Goal: Complete application form: Complete application form

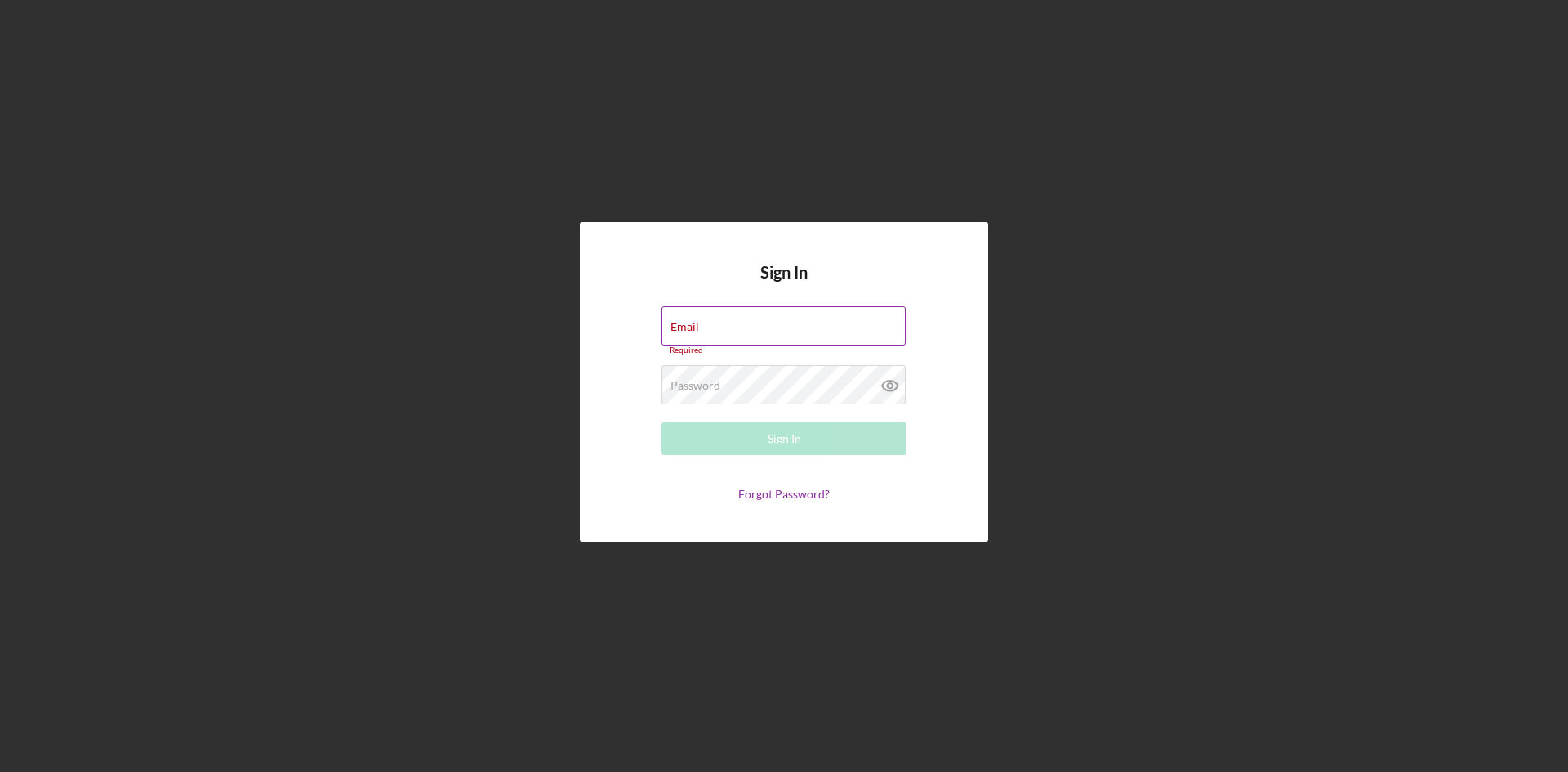
click at [766, 321] on div "Email Required" at bounding box center [783, 330] width 245 height 49
click at [779, 323] on div "Email Required" at bounding box center [783, 330] width 245 height 49
click at [778, 152] on div "Sign In Email Required Password Required Sign In Forgot Password?" at bounding box center [784, 382] width 1552 height 764
click at [786, 320] on div "Email Required" at bounding box center [783, 330] width 245 height 49
click at [955, 276] on div "Sign In Email Required Password Required Sign In Forgot Password?" at bounding box center [784, 382] width 408 height 320
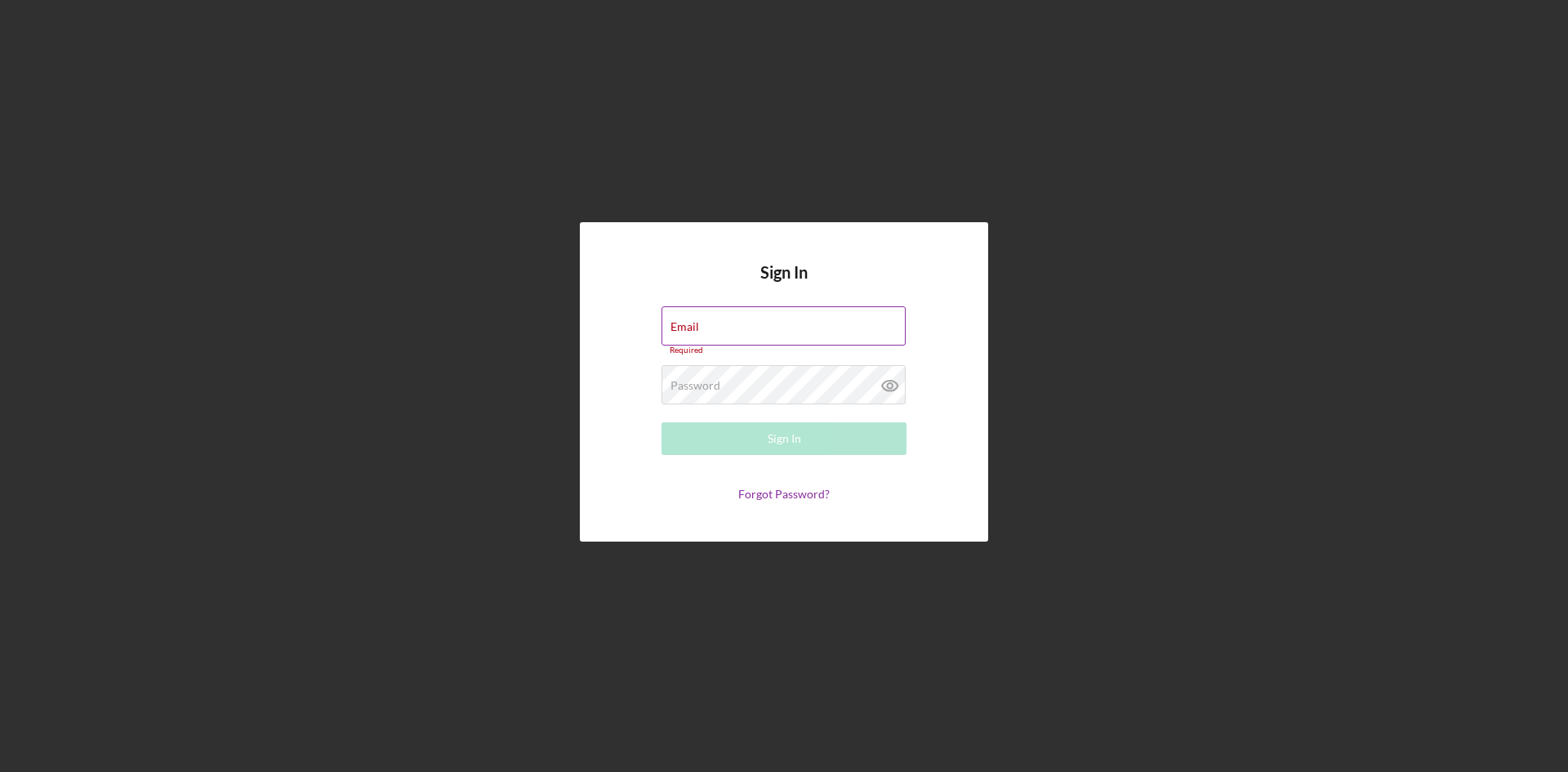
click at [788, 325] on input "Email" at bounding box center [783, 325] width 245 height 39
click at [624, 343] on form "Email Required Password Required Sign In Forgot Password?" at bounding box center [784, 403] width 327 height 194
click at [757, 333] on input "Email" at bounding box center [783, 325] width 245 height 39
type input "O"
paste input "Dafer2020*"
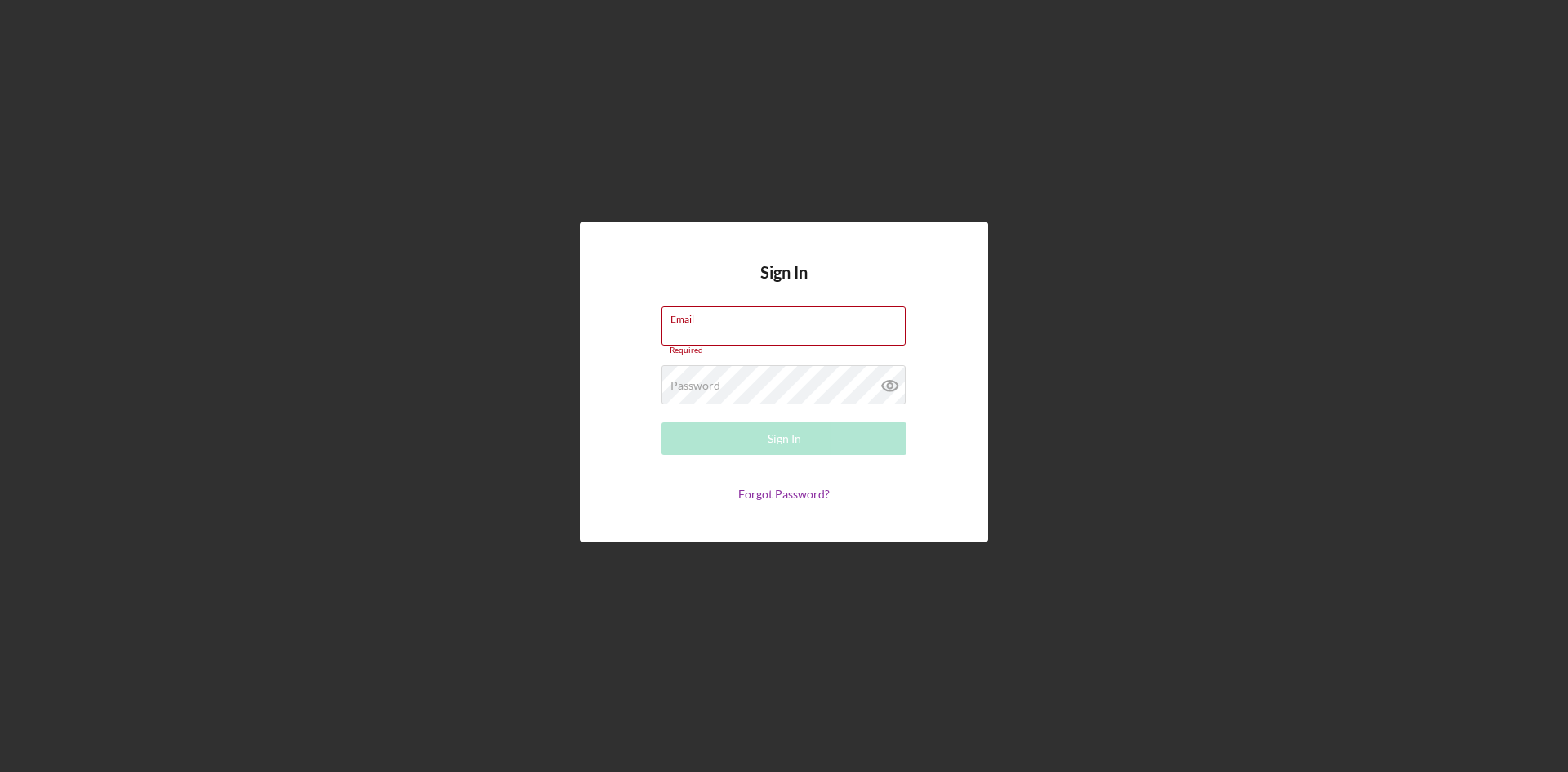
type input "Dafer2020*"
drag, startPoint x: 746, startPoint y: 332, endPoint x: 615, endPoint y: 320, distance: 131.5
click at [628, 320] on form "Email Dafer2020* Please enter a valid email address. Password Required Sign In …" at bounding box center [784, 403] width 327 height 194
paste input "variedadespotchant@hotmail.com"
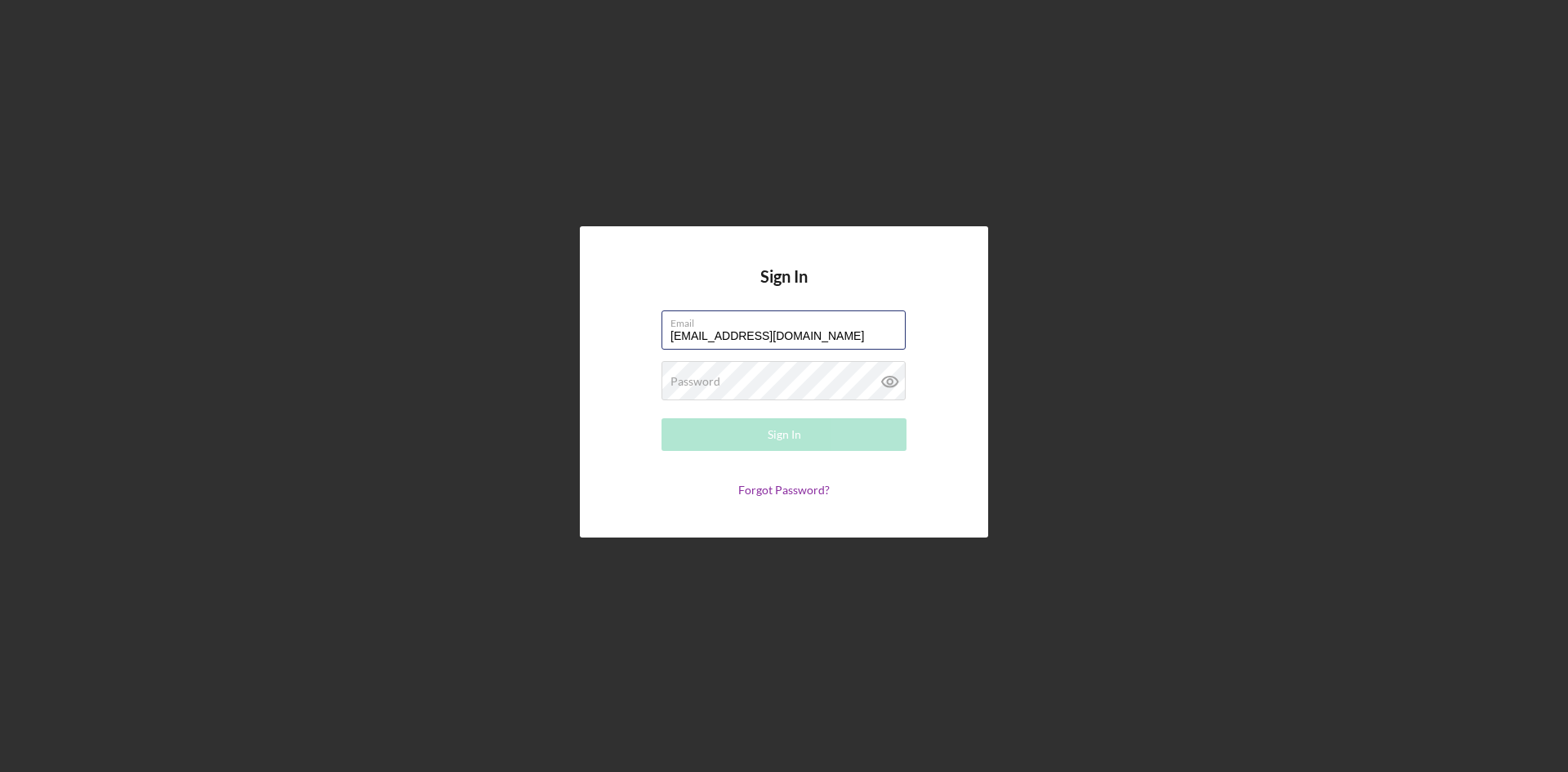
type input "variedadespotchant@hotmail.com"
click at [799, 379] on div "Password Required" at bounding box center [783, 381] width 245 height 41
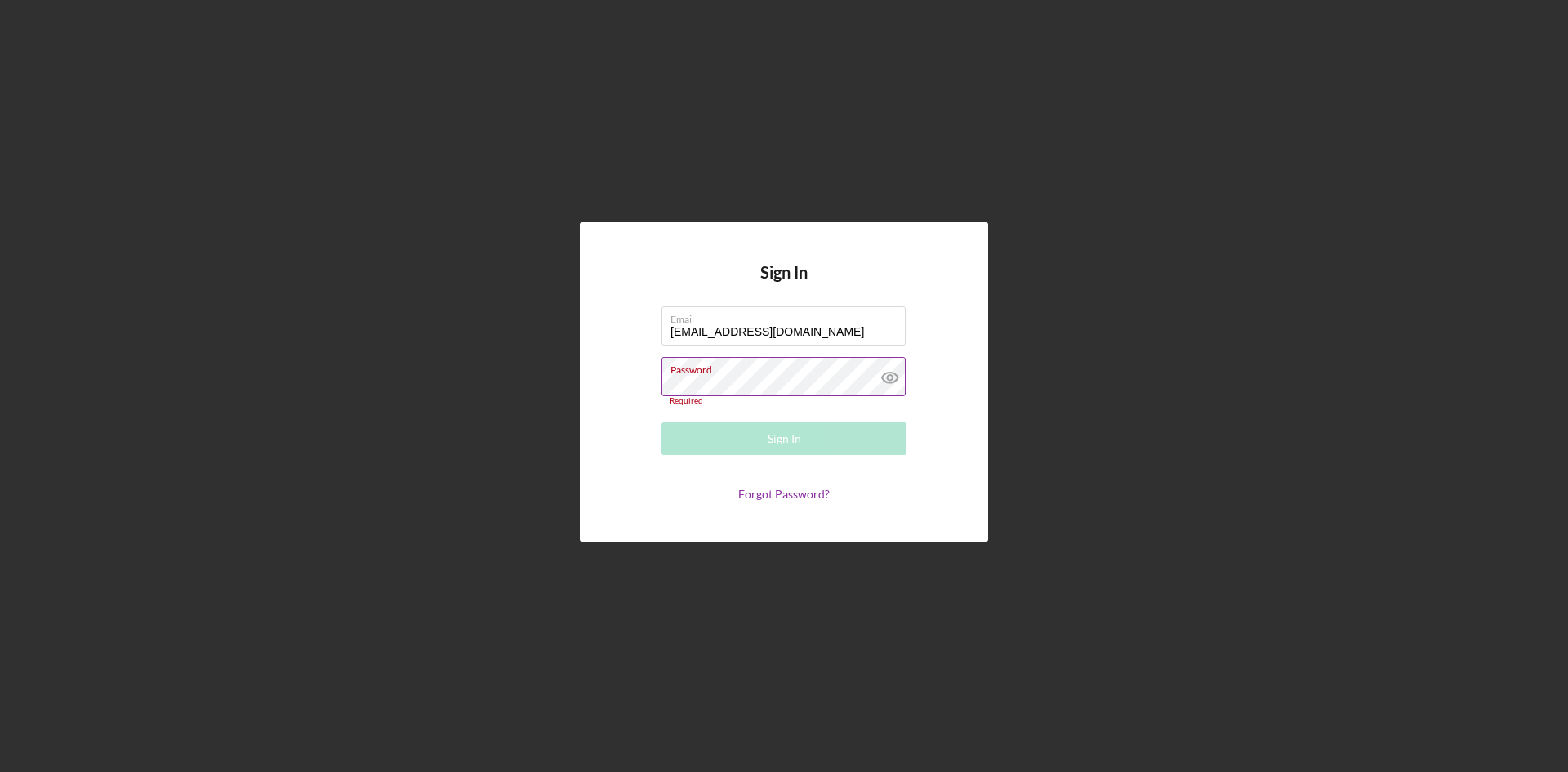
click at [740, 368] on label "Password" at bounding box center [788, 367] width 235 height 18
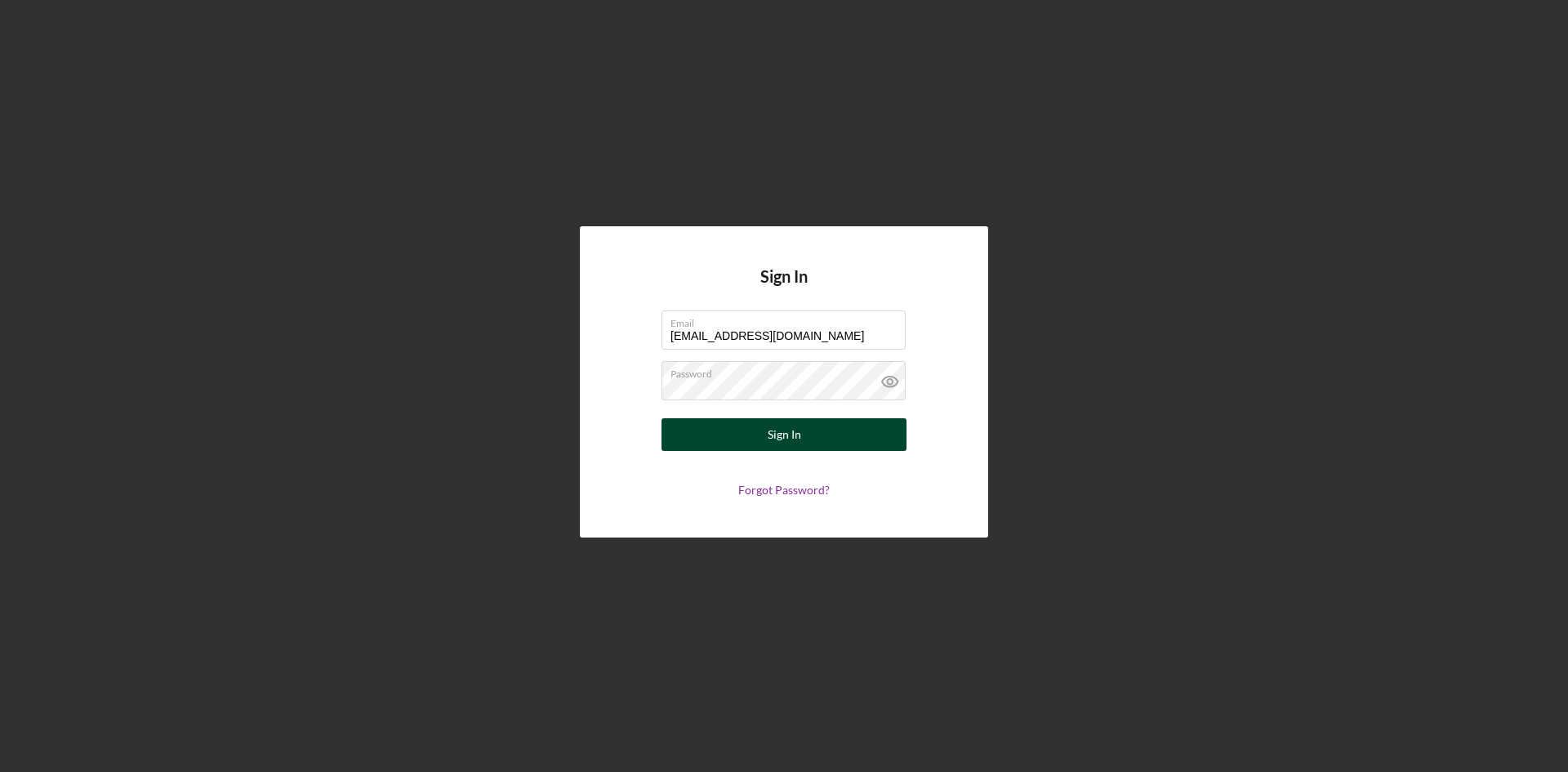
click at [855, 428] on button "Sign In" at bounding box center [783, 434] width 245 height 33
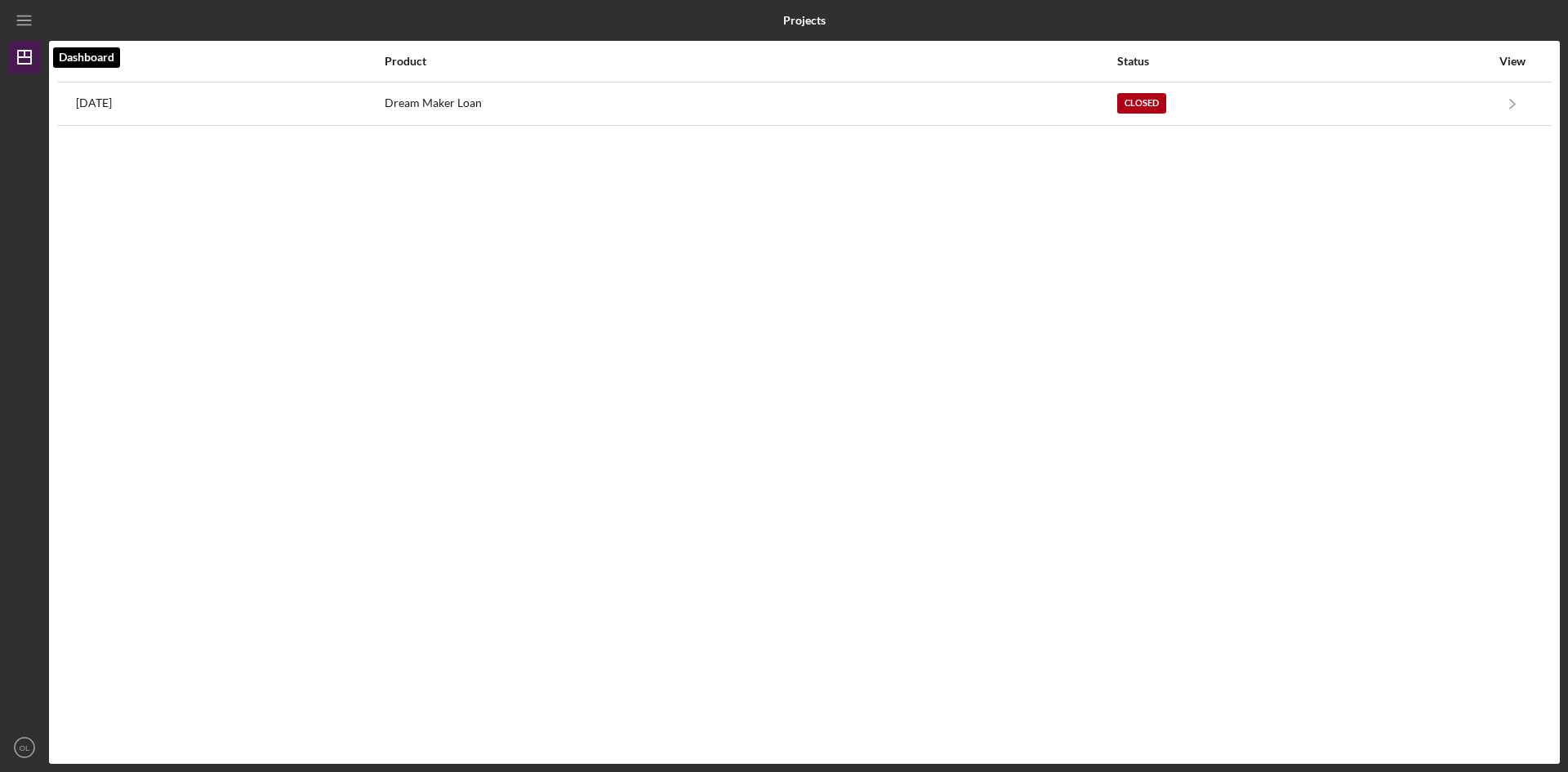
click at [16, 60] on icon "Icon/Dashboard" at bounding box center [24, 57] width 41 height 41
click at [26, 18] on icon "Icon/Menu" at bounding box center [25, 21] width 37 height 37
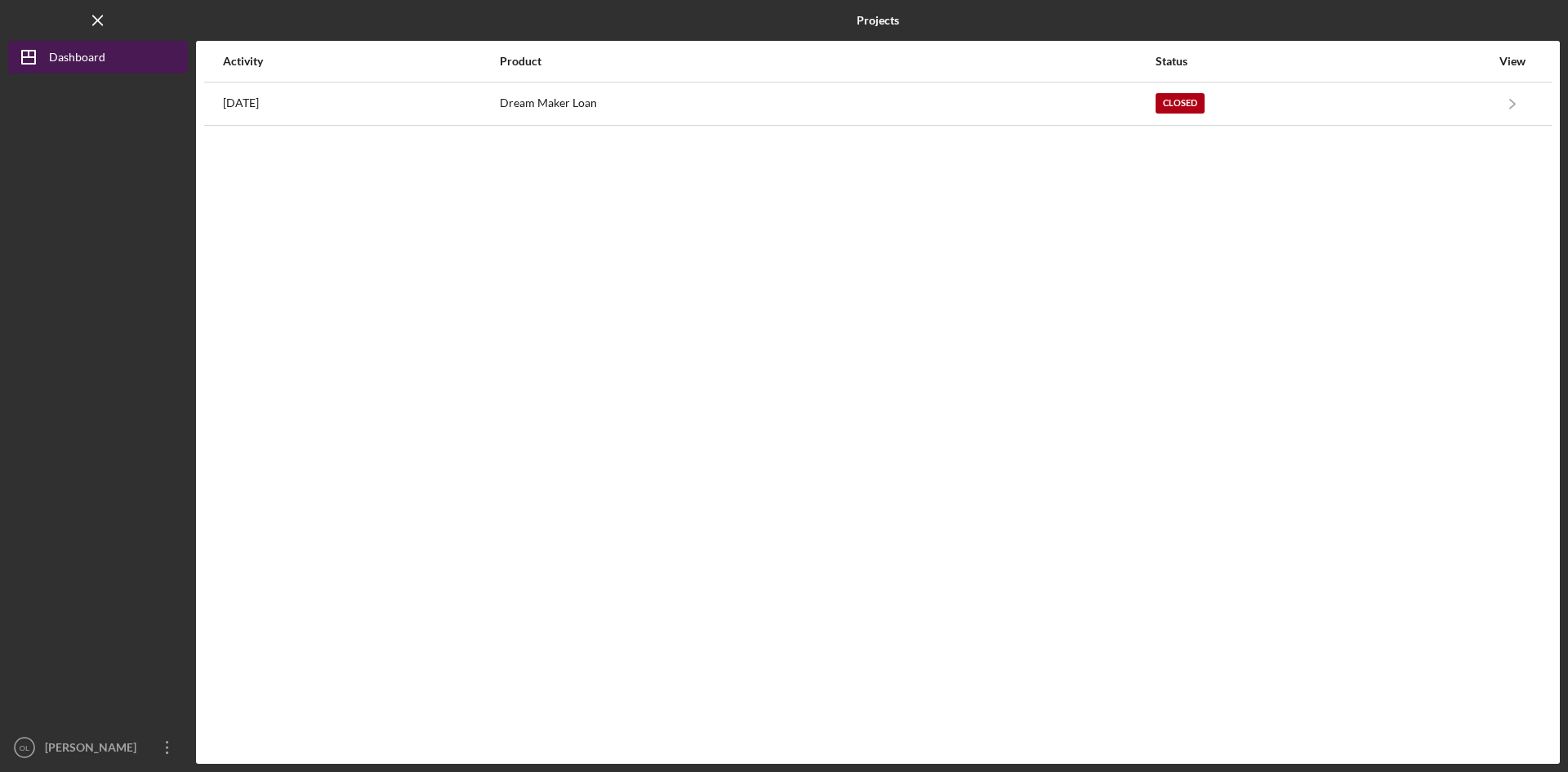
click at [87, 60] on div "Dashboard" at bounding box center [77, 60] width 57 height 37
click at [96, 22] on line "button" at bounding box center [98, 20] width 9 height 9
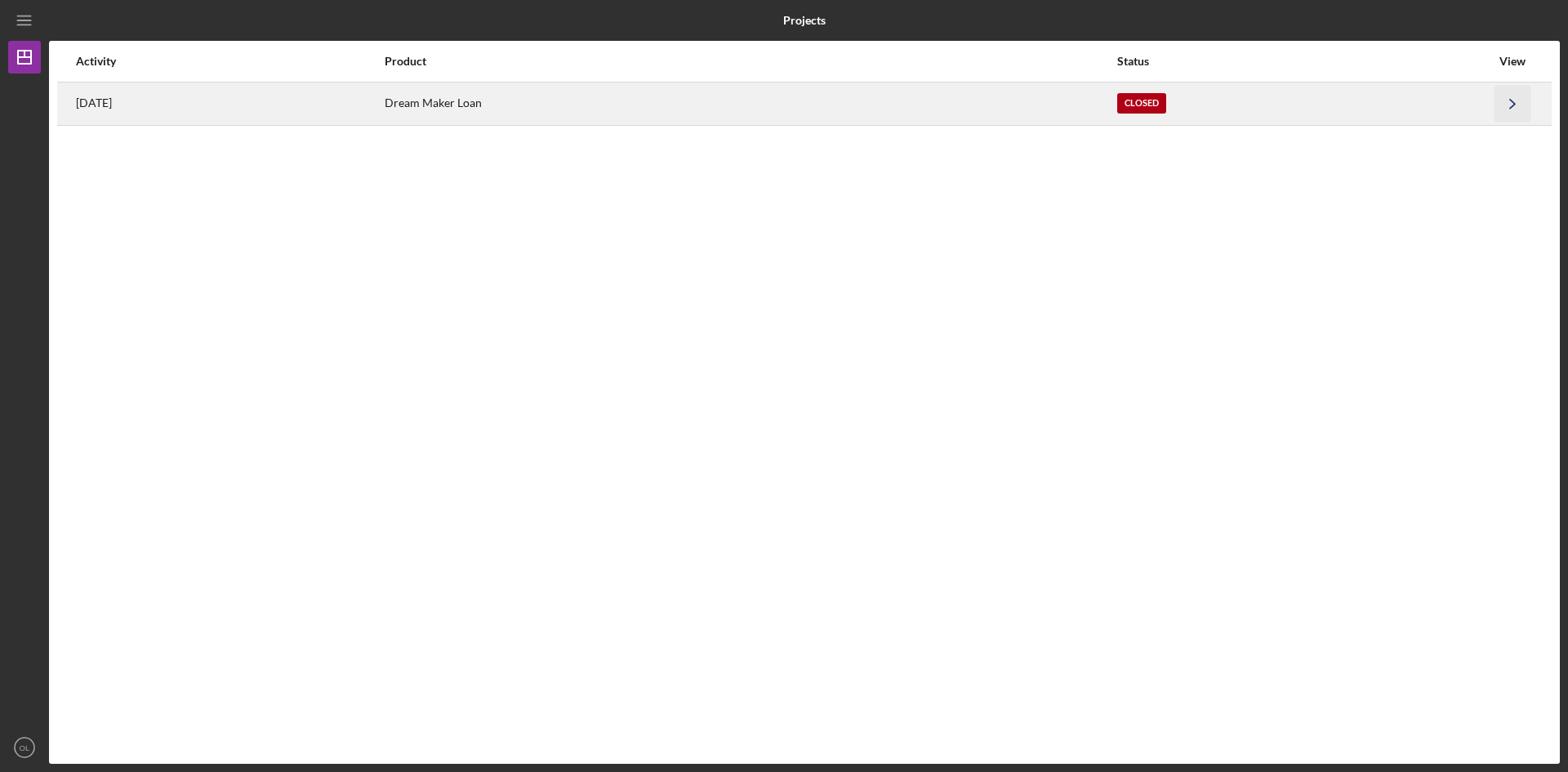
click at [1512, 101] on icon "Icon/Navigate" at bounding box center [1513, 103] width 37 height 37
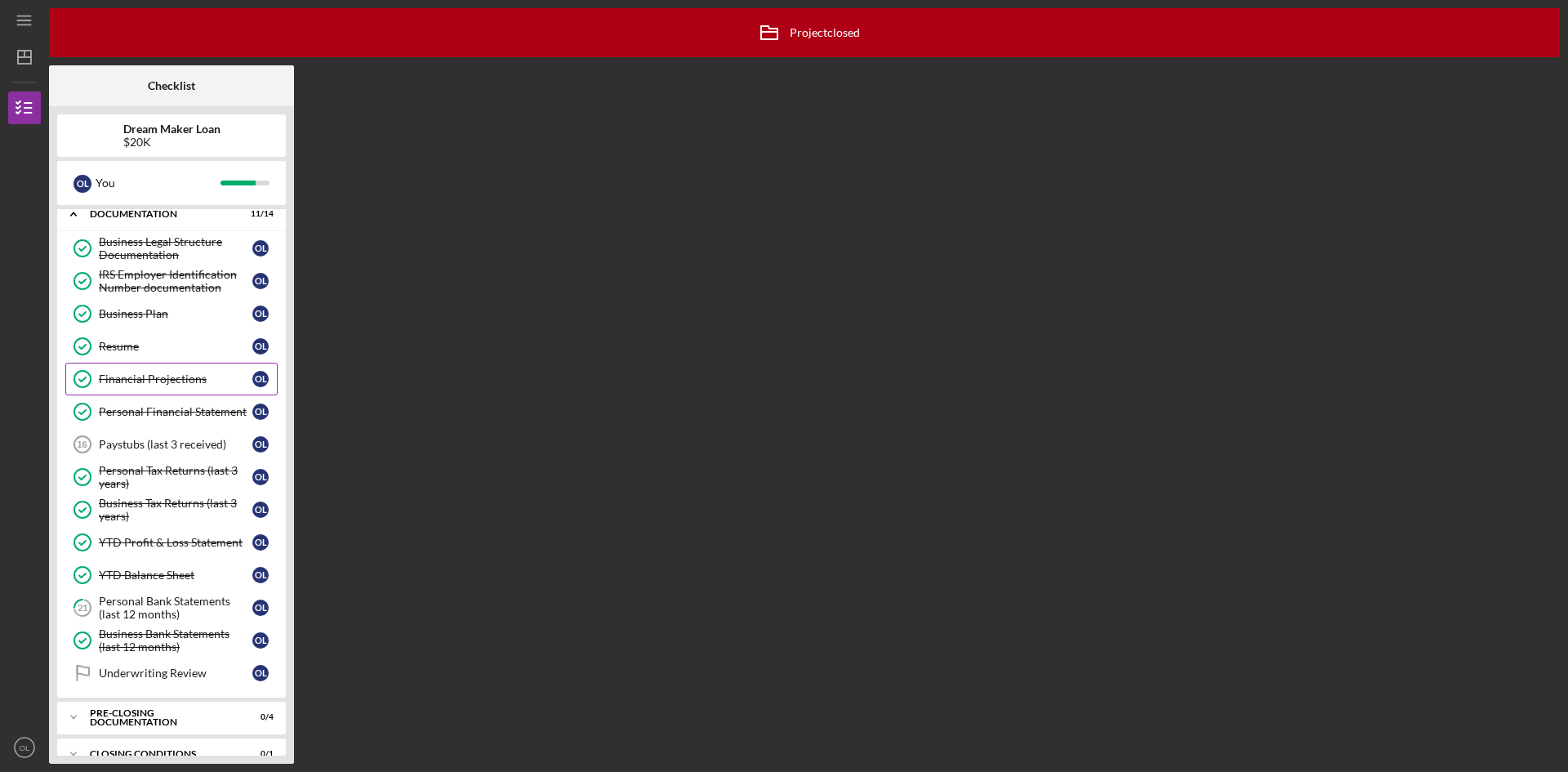
scroll to position [71, 0]
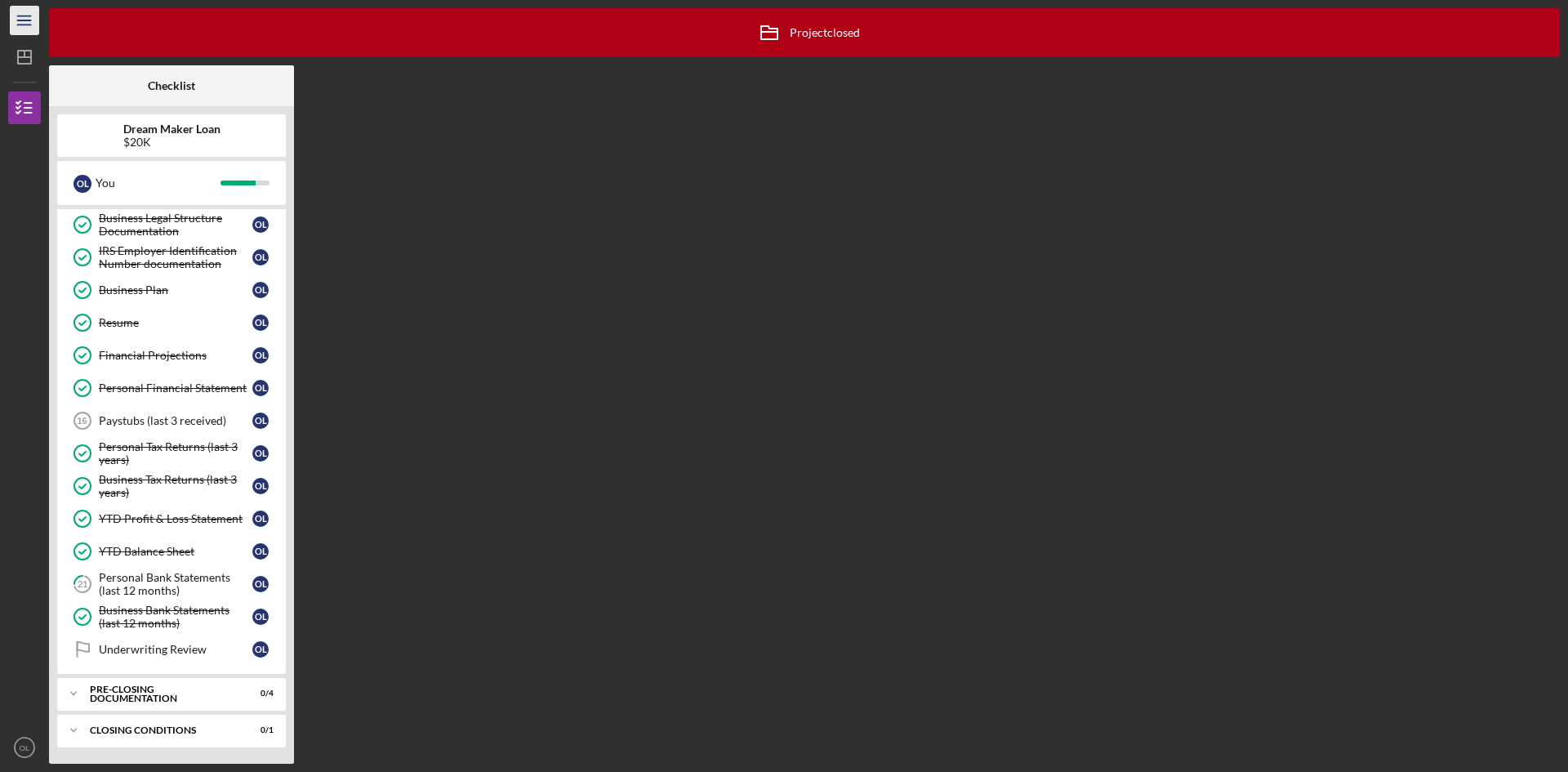
click at [21, 16] on line "button" at bounding box center [24, 16] width 13 height 0
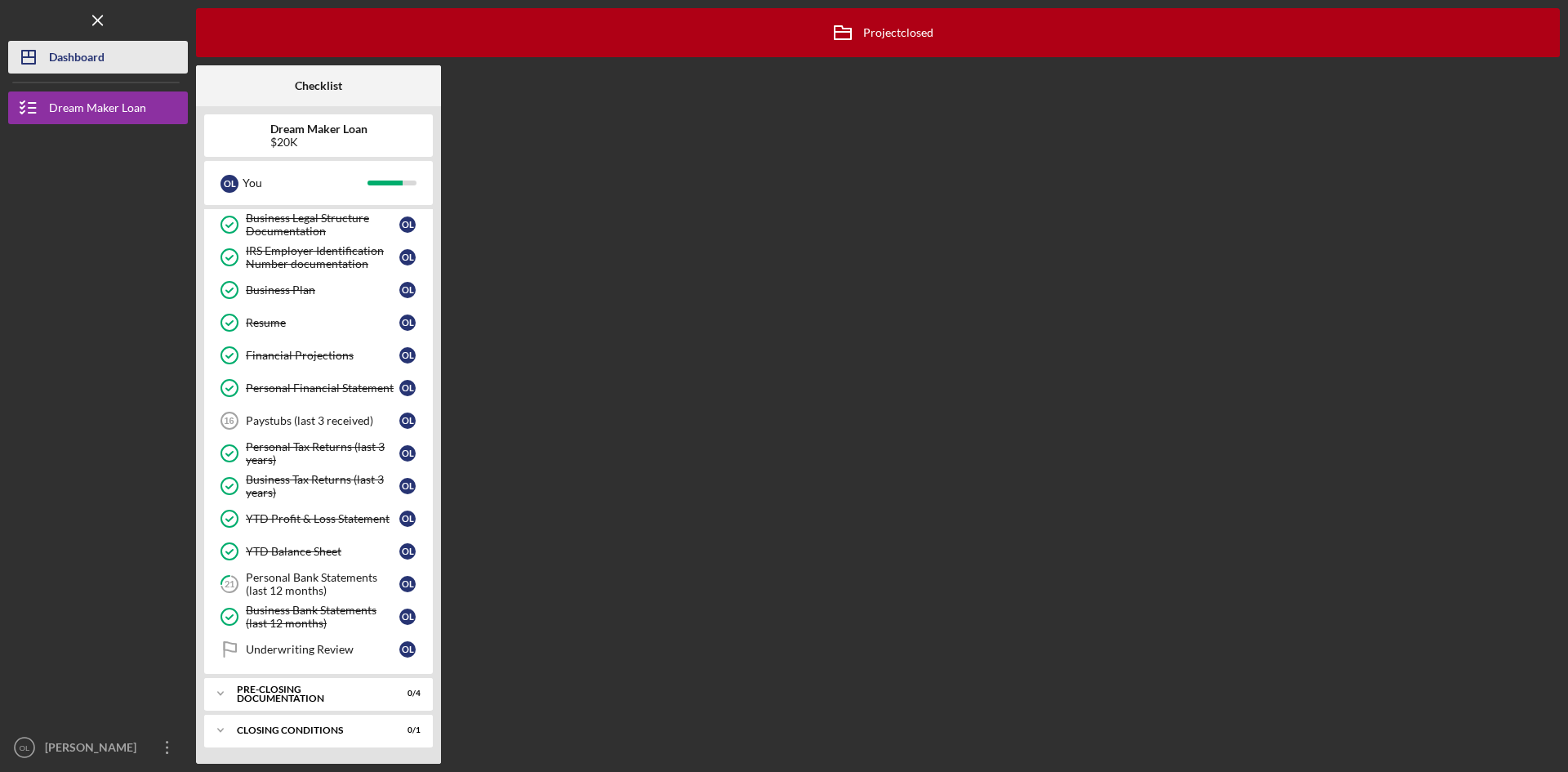
click at [117, 57] on button "Icon/Dashboard Dashboard" at bounding box center [98, 58] width 180 height 33
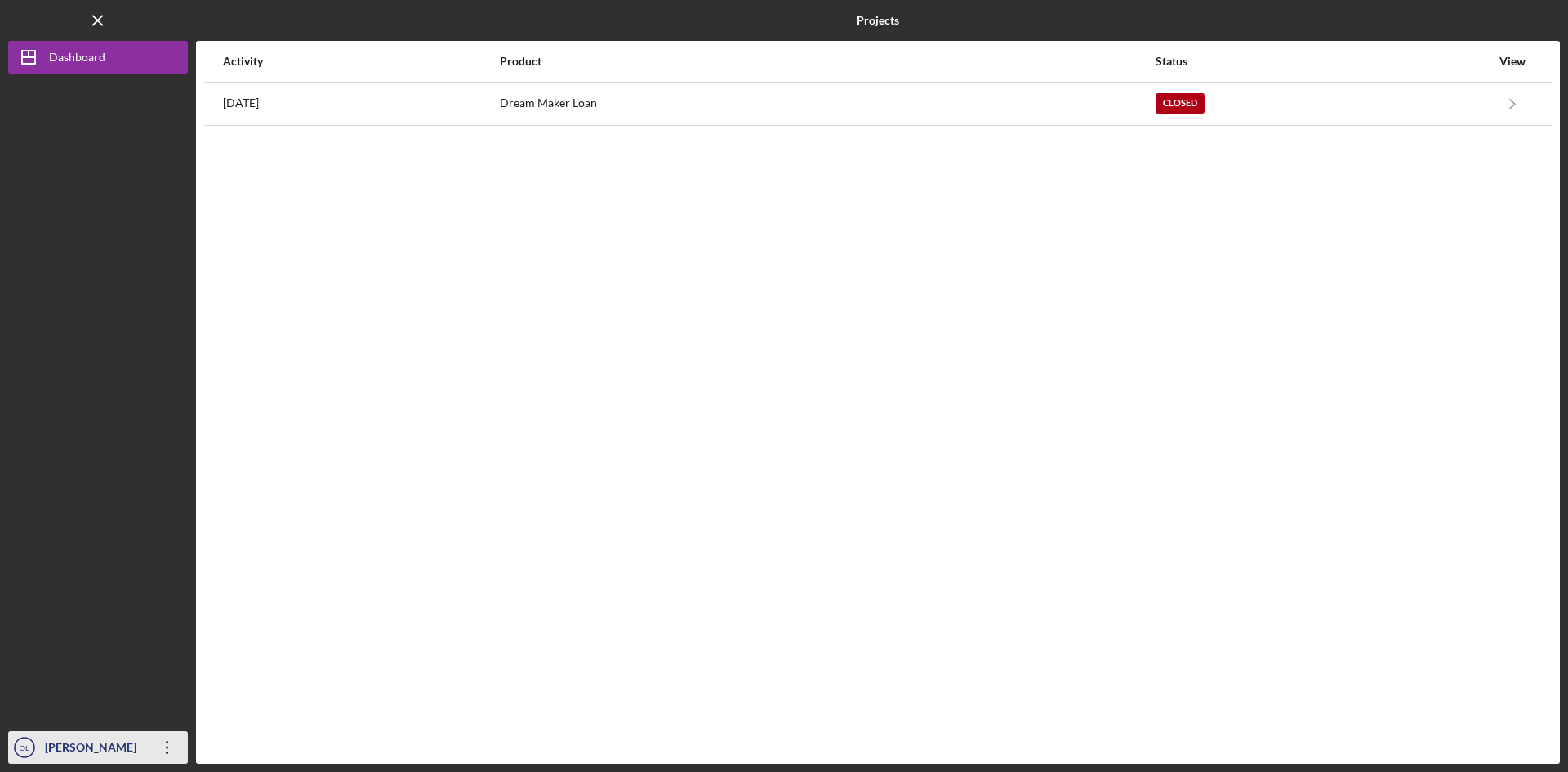
click at [172, 755] on icon "Icon/Overflow" at bounding box center [167, 746] width 41 height 41
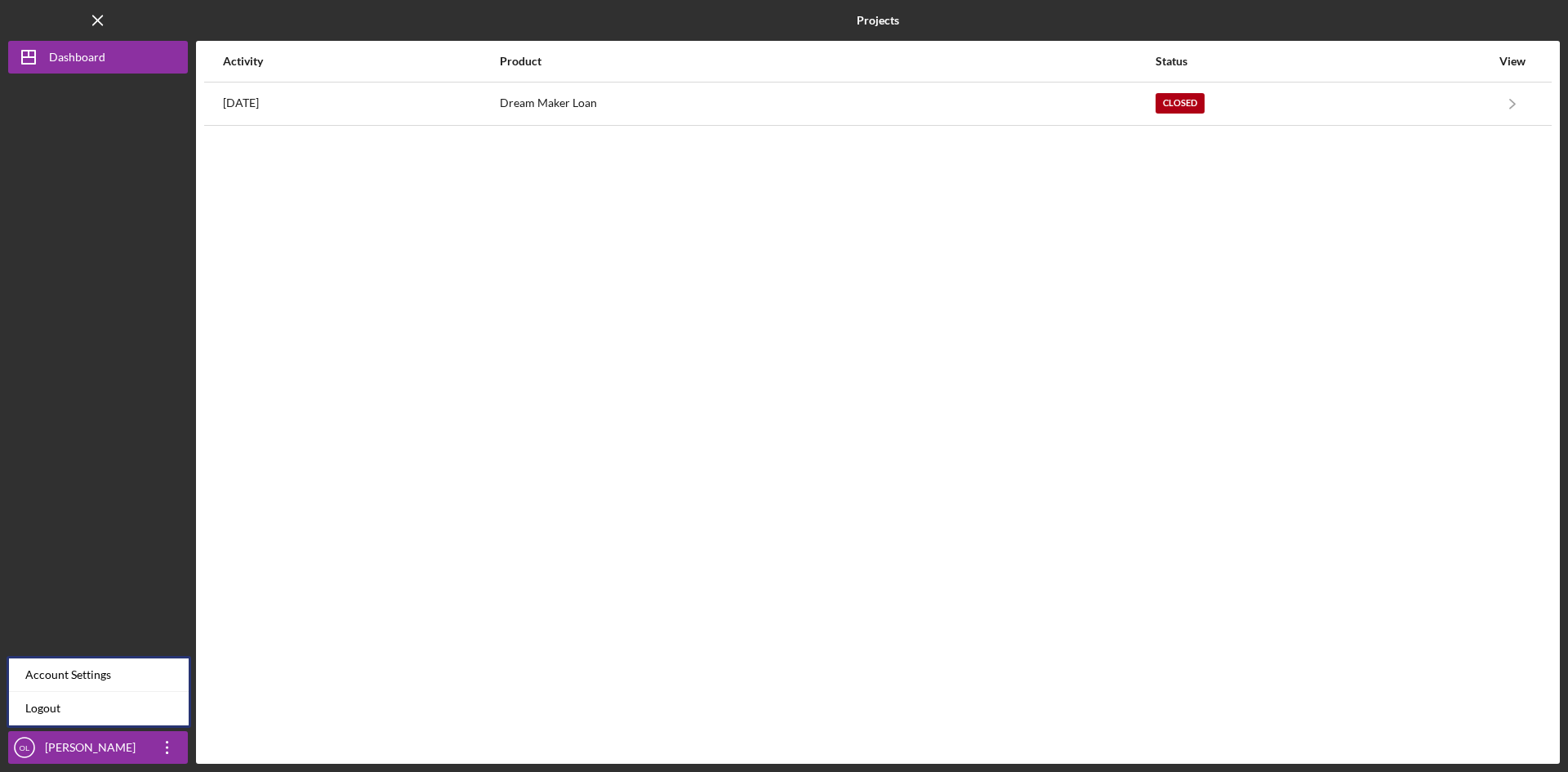
click at [806, 470] on div "Activity Product Status View 2 years ago Dream Maker Loan Closed Icon/Navigate …" at bounding box center [877, 402] width 1364 height 723
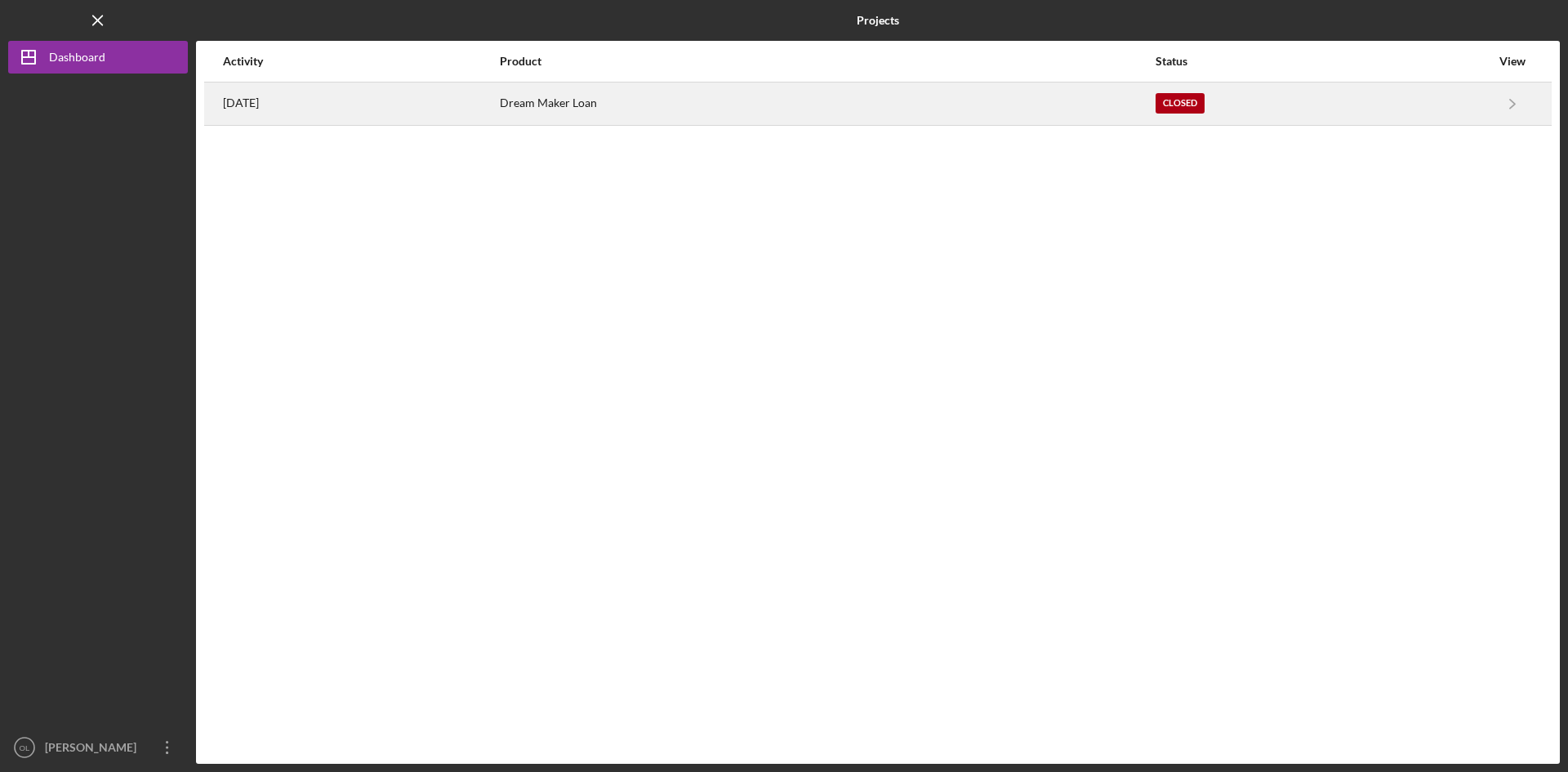
click at [282, 109] on div "2 years ago" at bounding box center [360, 103] width 275 height 41
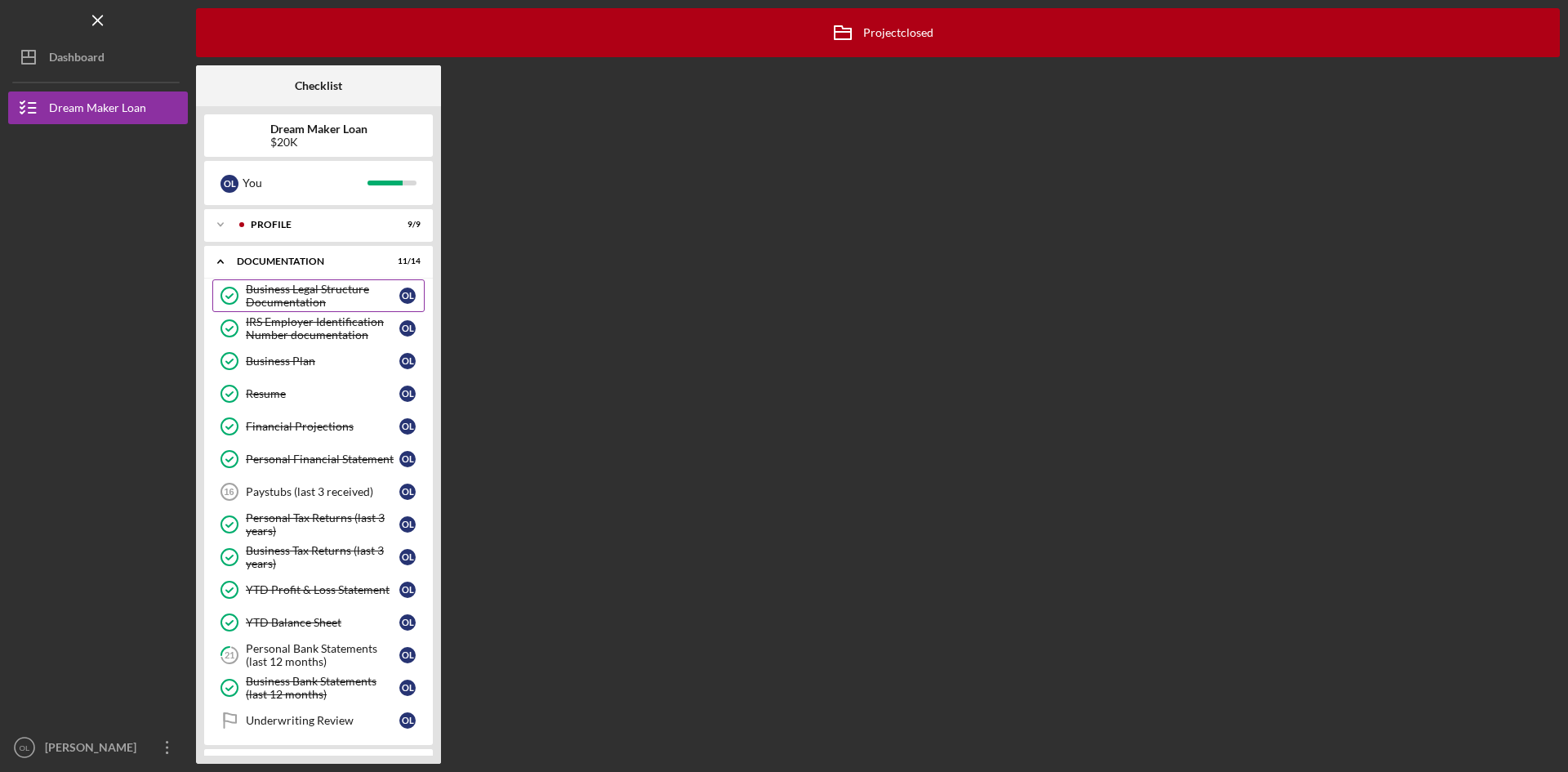
click at [332, 299] on div "Business Legal Structure Documentation" at bounding box center [322, 295] width 154 height 27
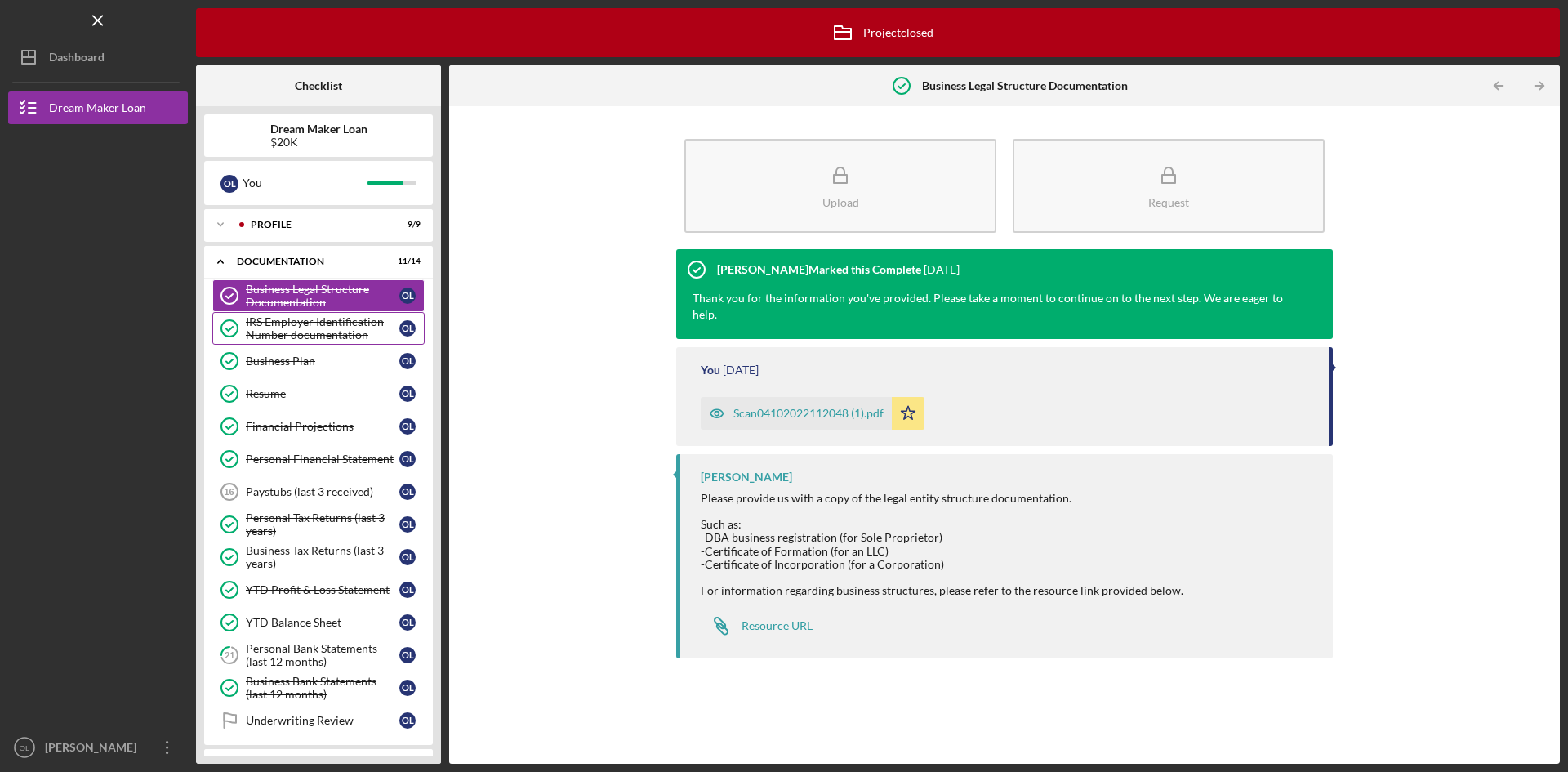
click at [321, 337] on div "IRS Employer Identification Number documentation" at bounding box center [322, 328] width 154 height 27
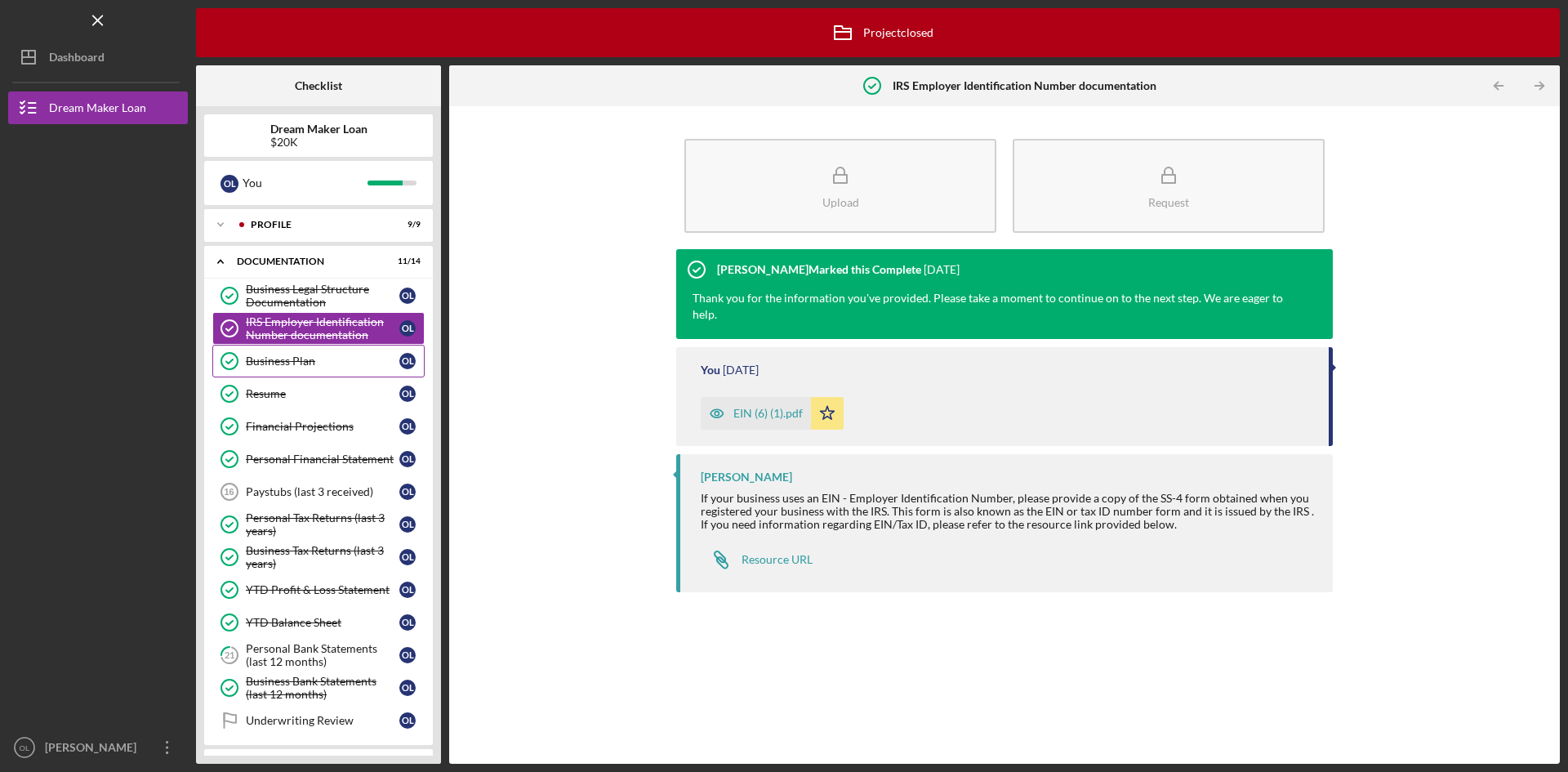
click at [311, 370] on link "Business Plan Business Plan O L" at bounding box center [319, 361] width 212 height 33
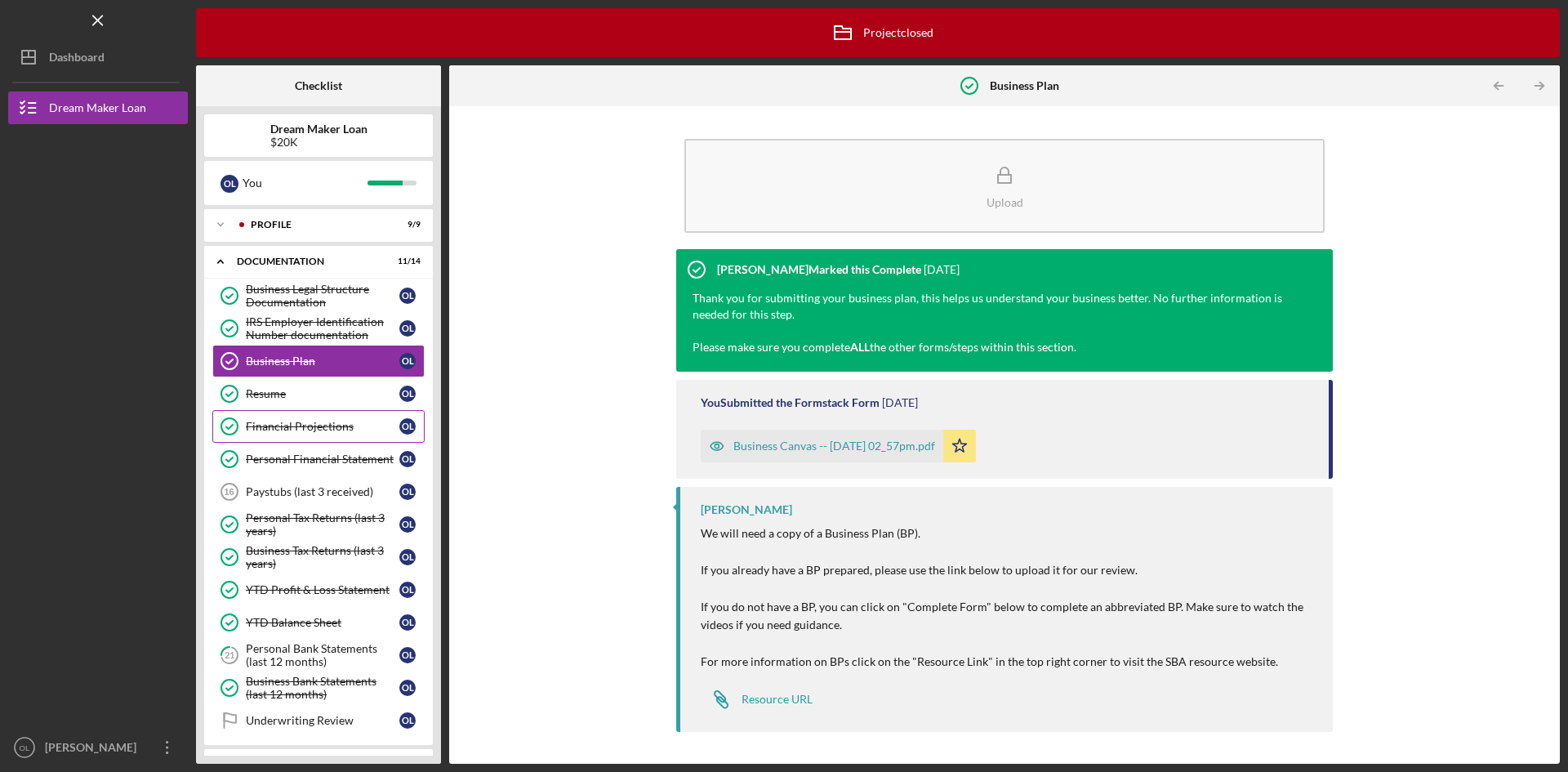
click at [293, 410] on link "Financial Projections Financial Projections O L" at bounding box center [319, 427] width 212 height 33
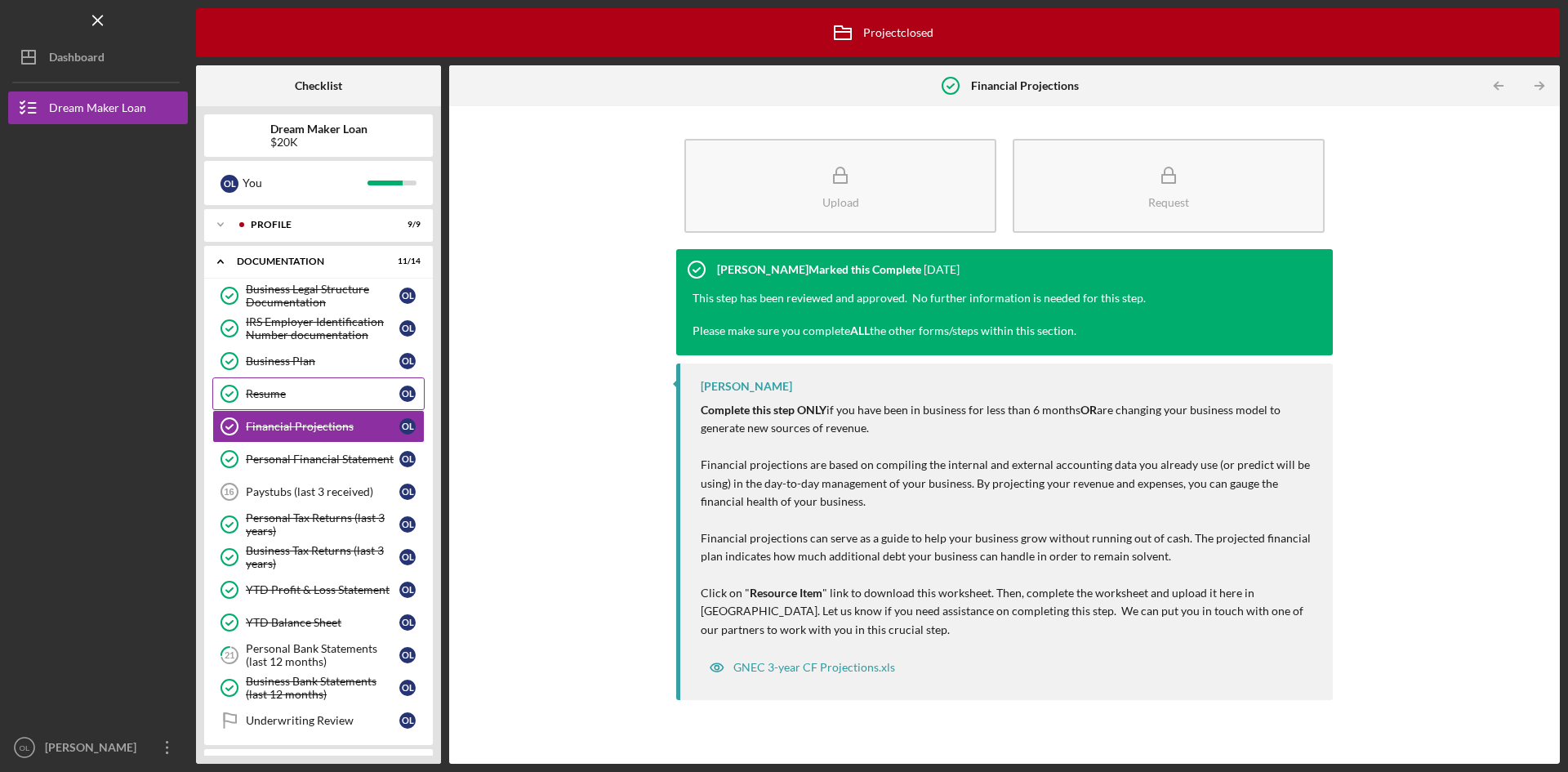
click at [290, 397] on div "Resume" at bounding box center [322, 394] width 154 height 13
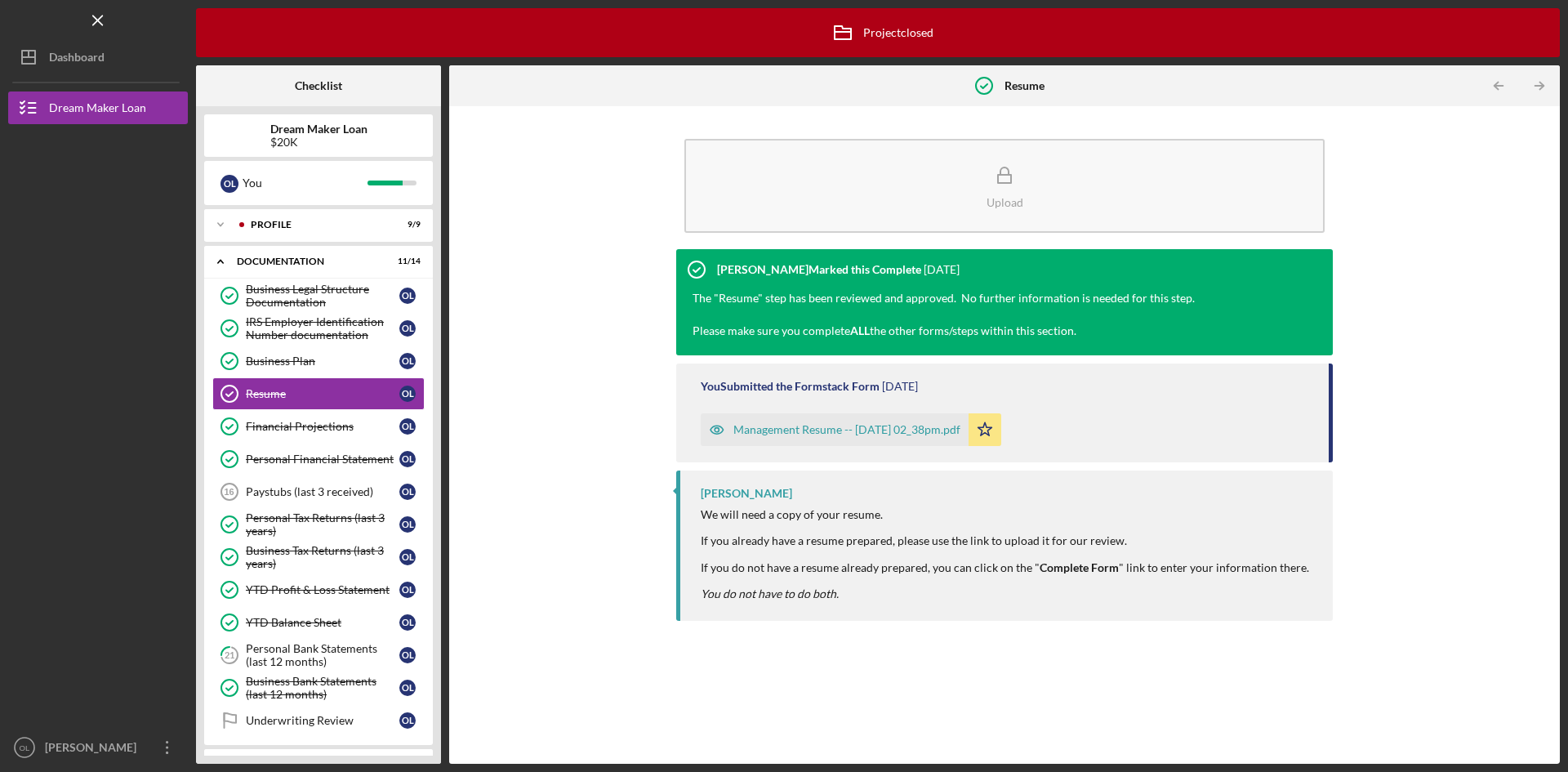
click at [879, 423] on div "Management Resume -- 2023-06-20 02_38pm.pdf" at bounding box center [847, 429] width 227 height 13
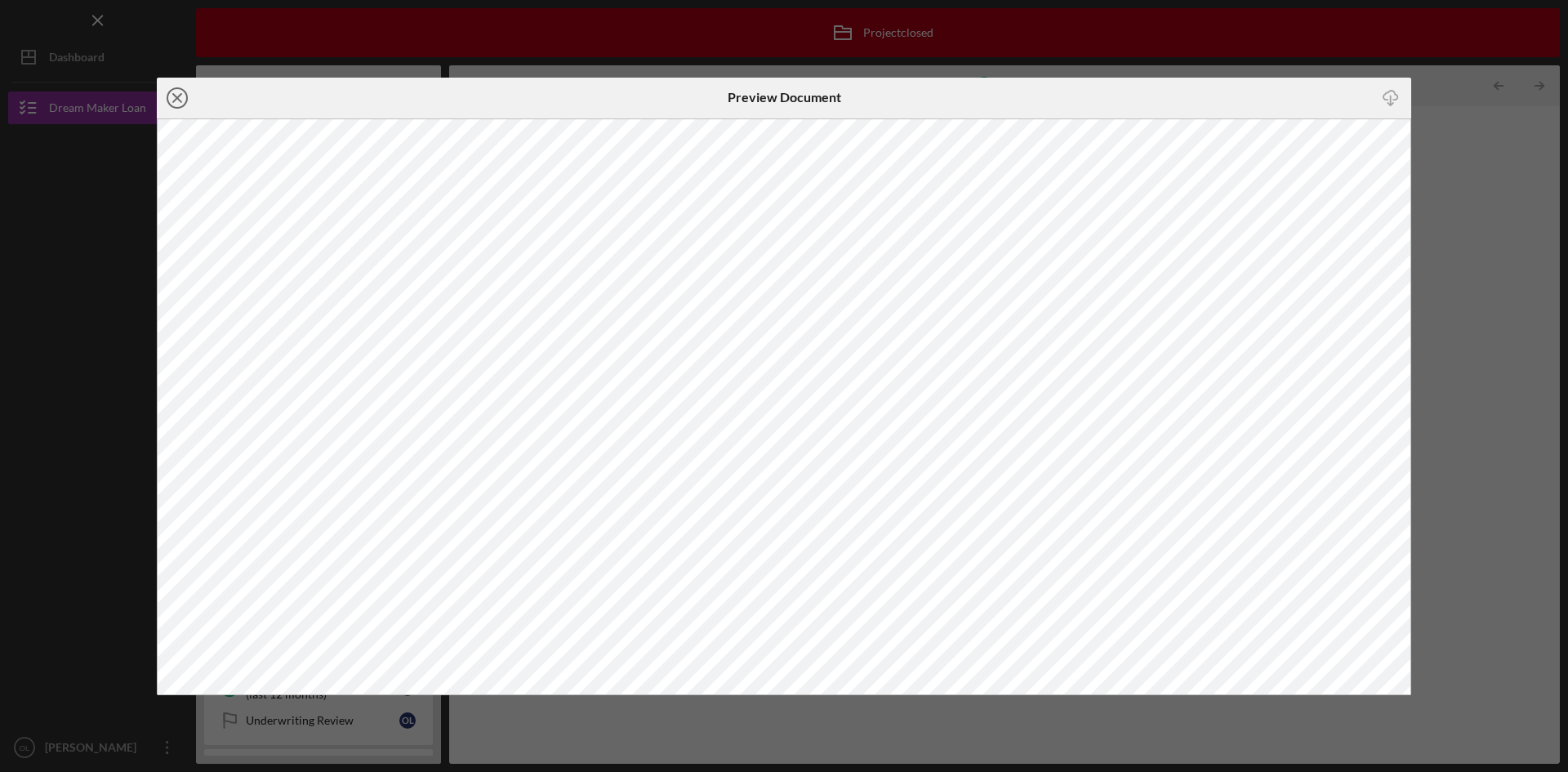
click at [186, 95] on circle at bounding box center [177, 97] width 19 height 19
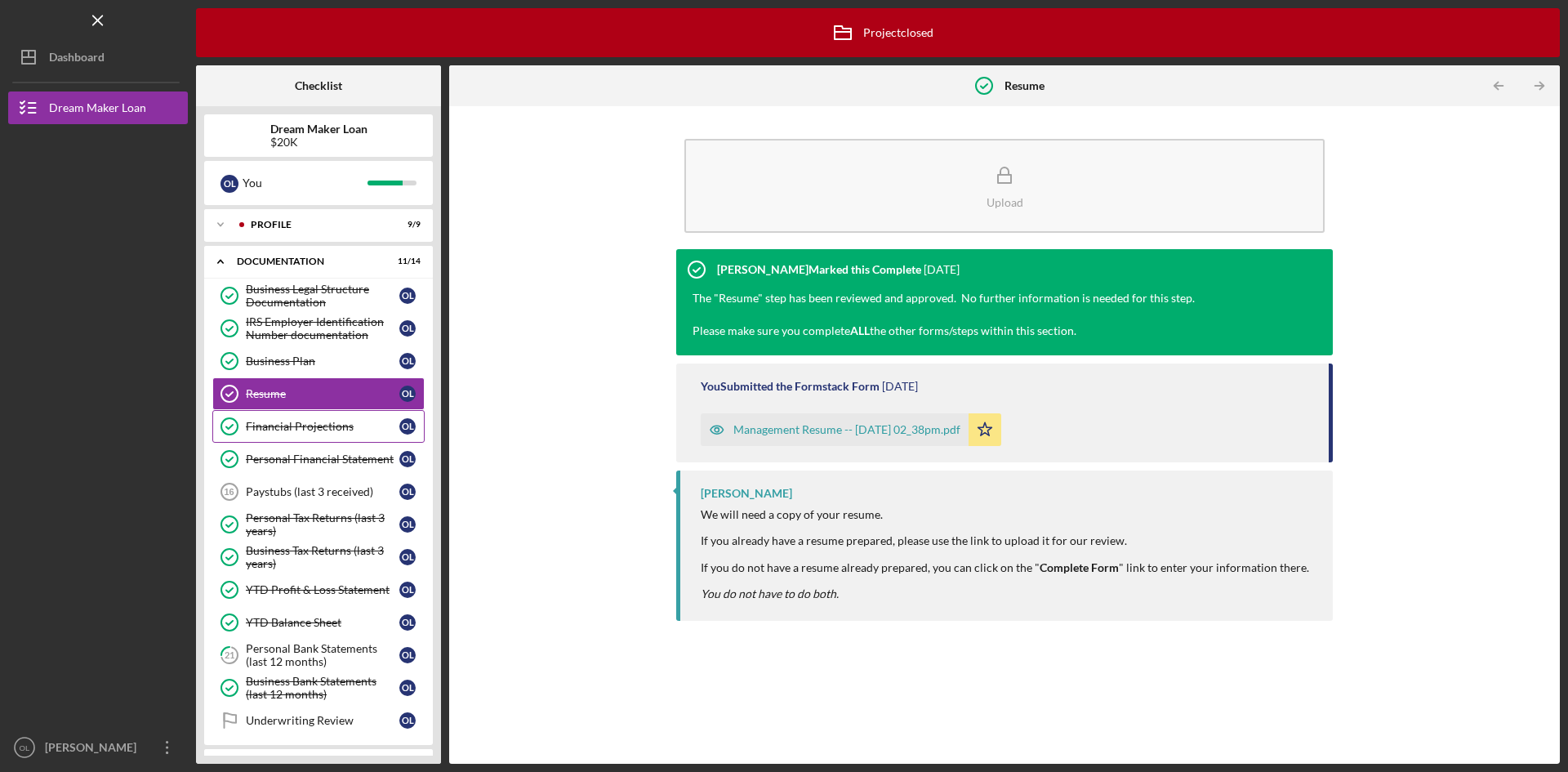
click at [339, 419] on div "Financial Projections" at bounding box center [322, 426] width 154 height 13
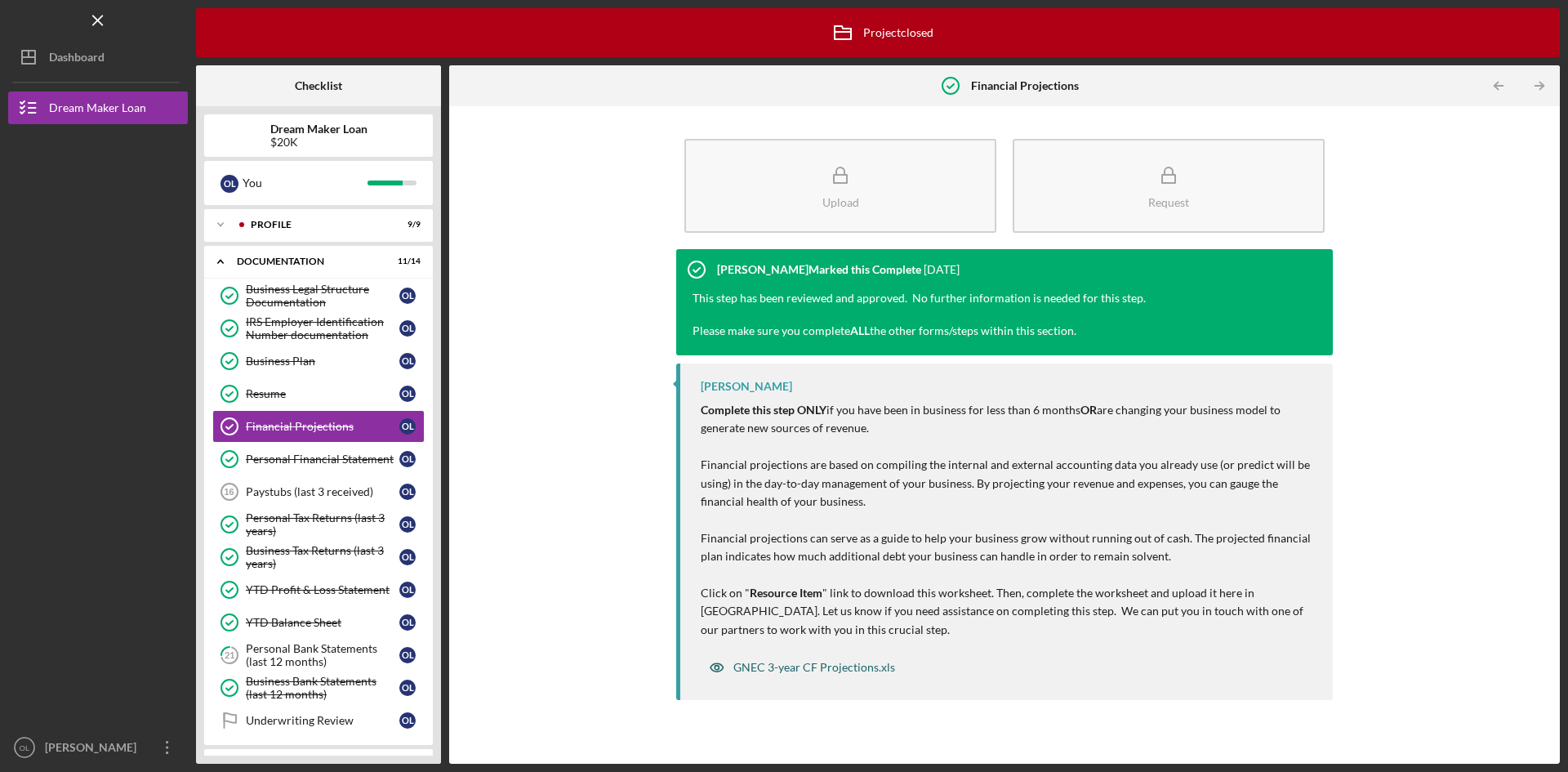
click at [817, 662] on div "GNEC 3-year CF Projections.xls" at bounding box center [814, 667] width 162 height 13
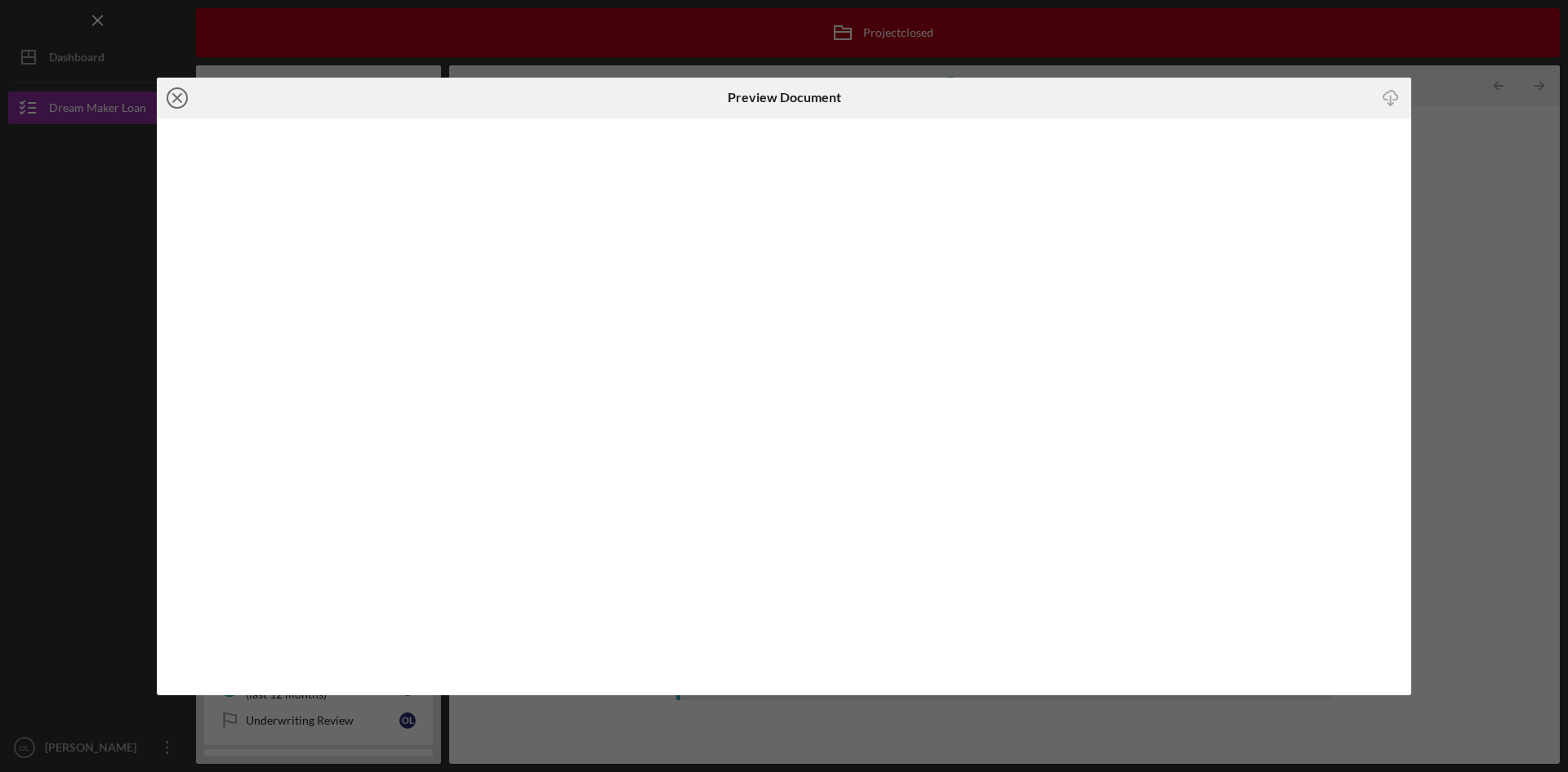
click at [178, 94] on icon "Icon/Close" at bounding box center [177, 98] width 41 height 41
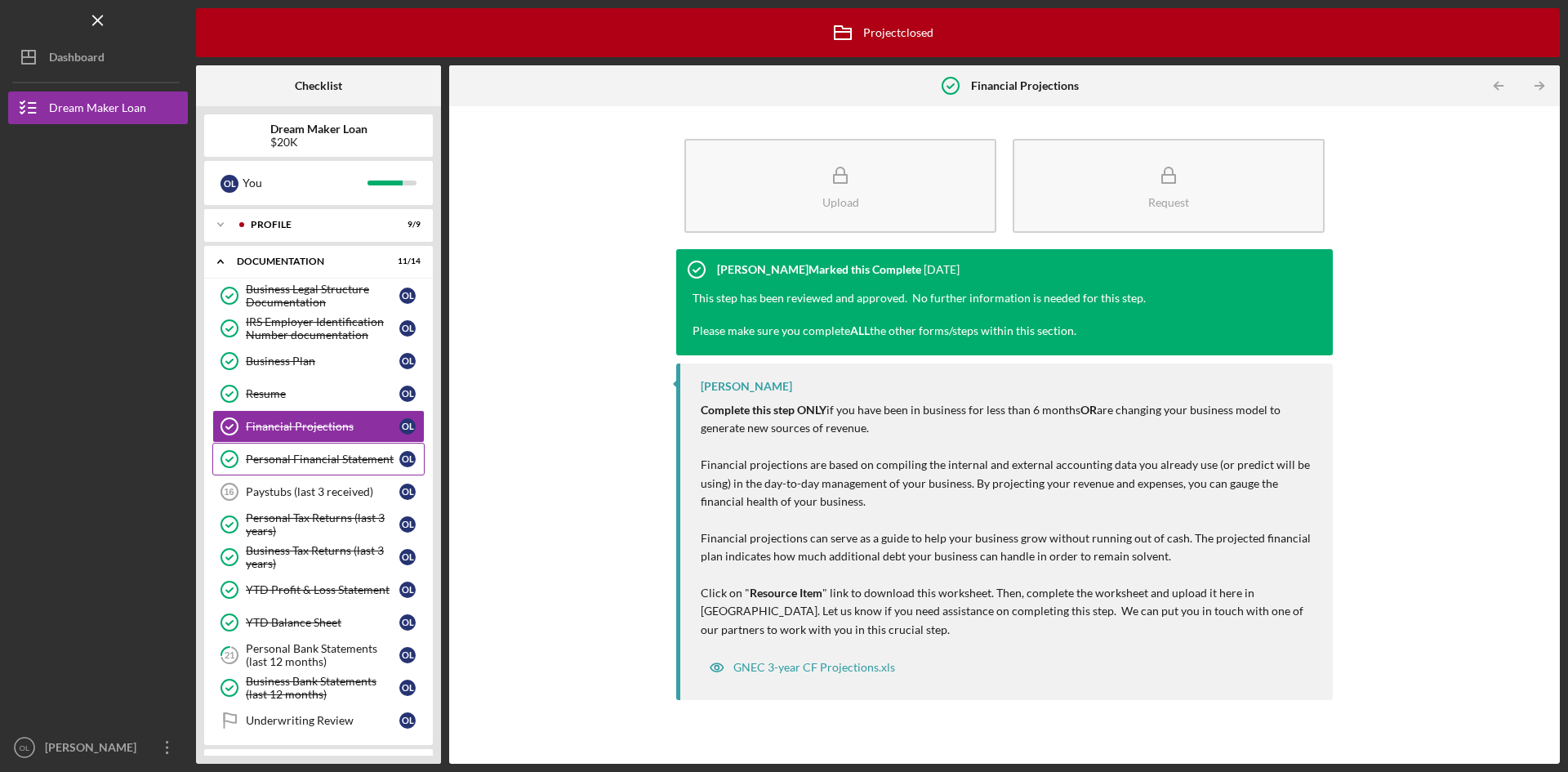
click at [335, 464] on div "Personal Financial Statement" at bounding box center [322, 459] width 154 height 13
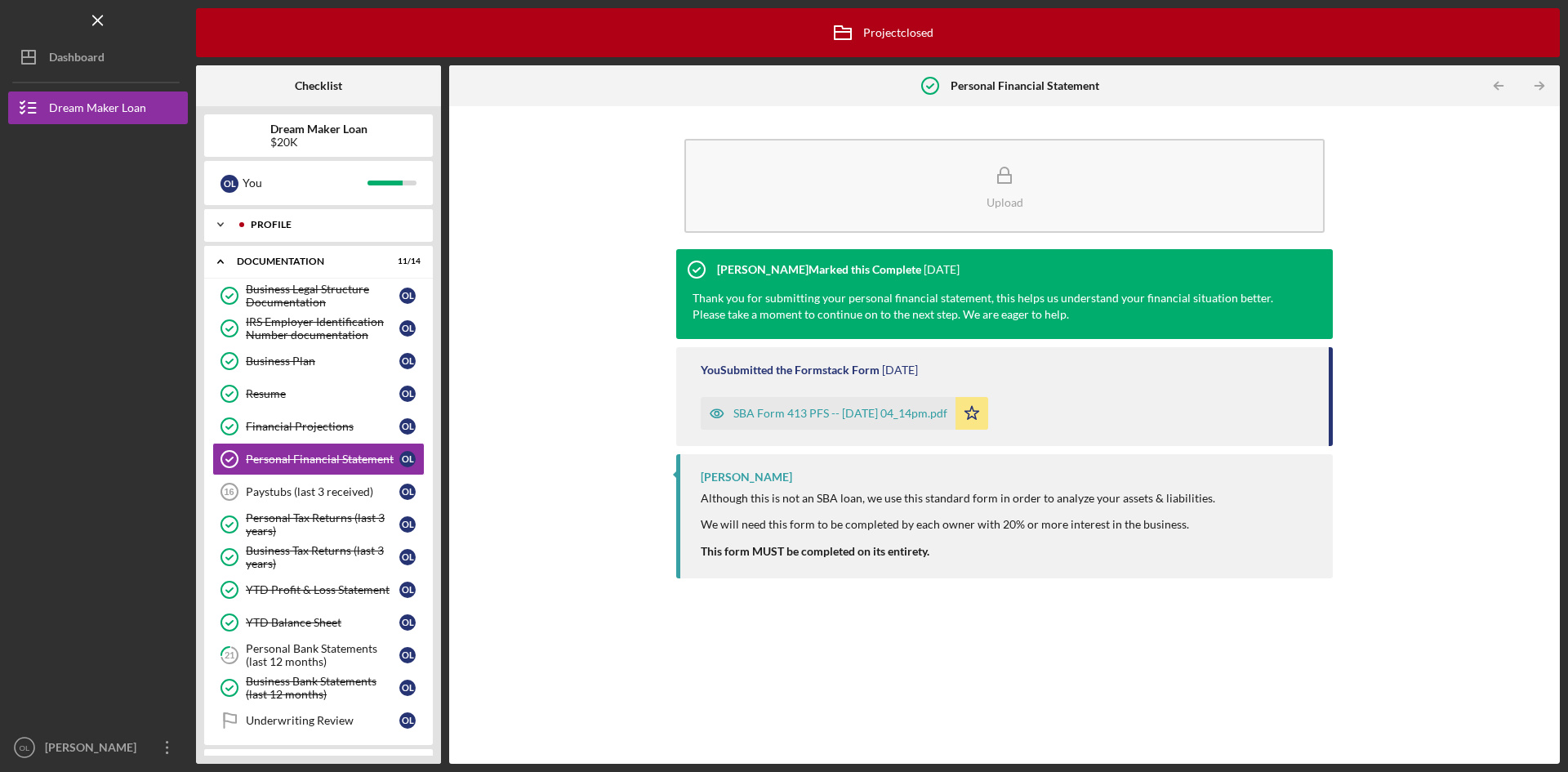
click at [218, 217] on icon "Icon/Expander" at bounding box center [221, 224] width 33 height 33
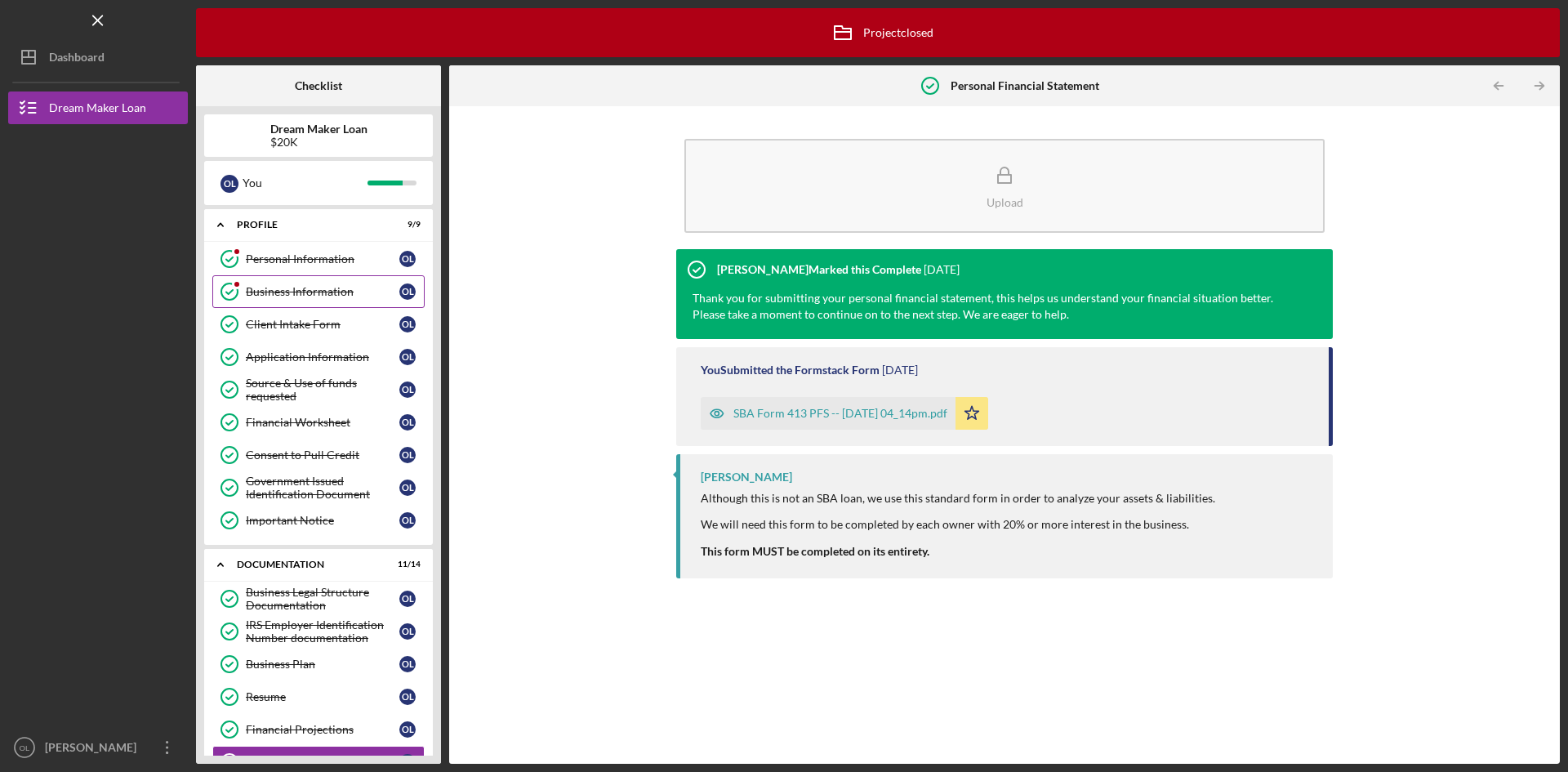
click at [330, 296] on div "Business Information" at bounding box center [322, 291] width 154 height 13
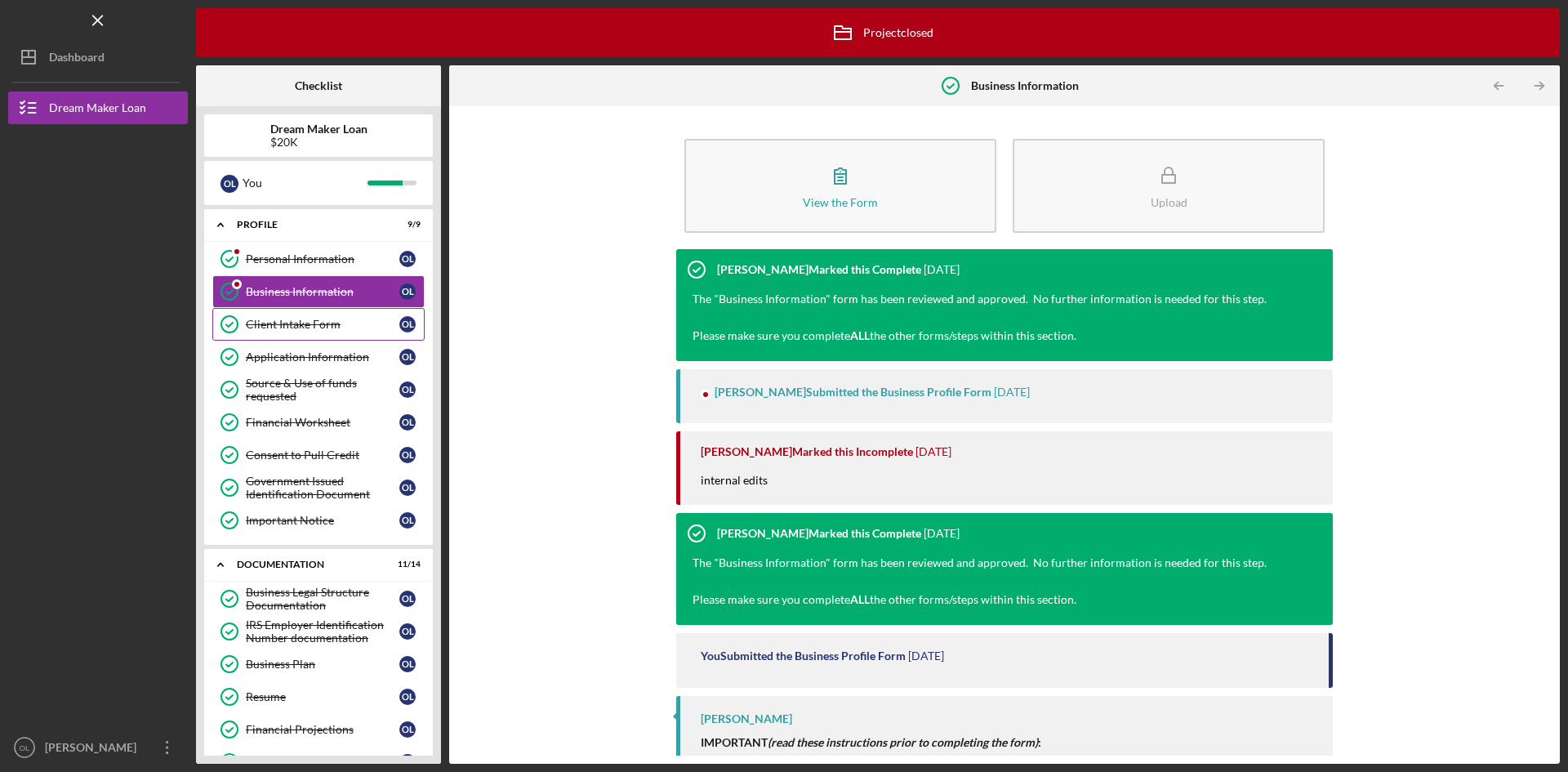
click at [321, 321] on div "Client Intake Form" at bounding box center [322, 324] width 154 height 13
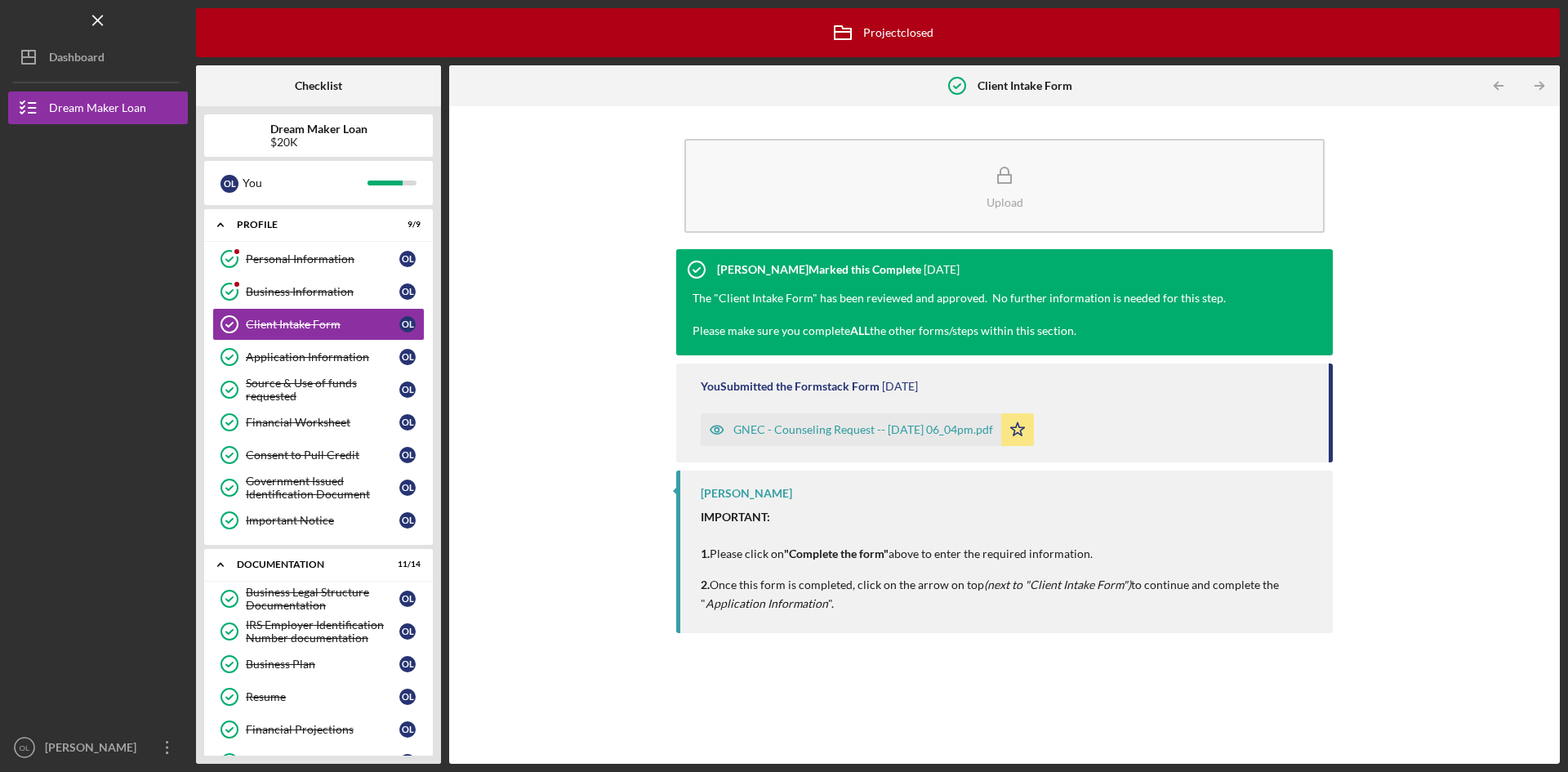
click at [841, 434] on div "GNEC - Counseling Request -- 2023-06-07 06_04pm.pdf" at bounding box center [864, 429] width 260 height 13
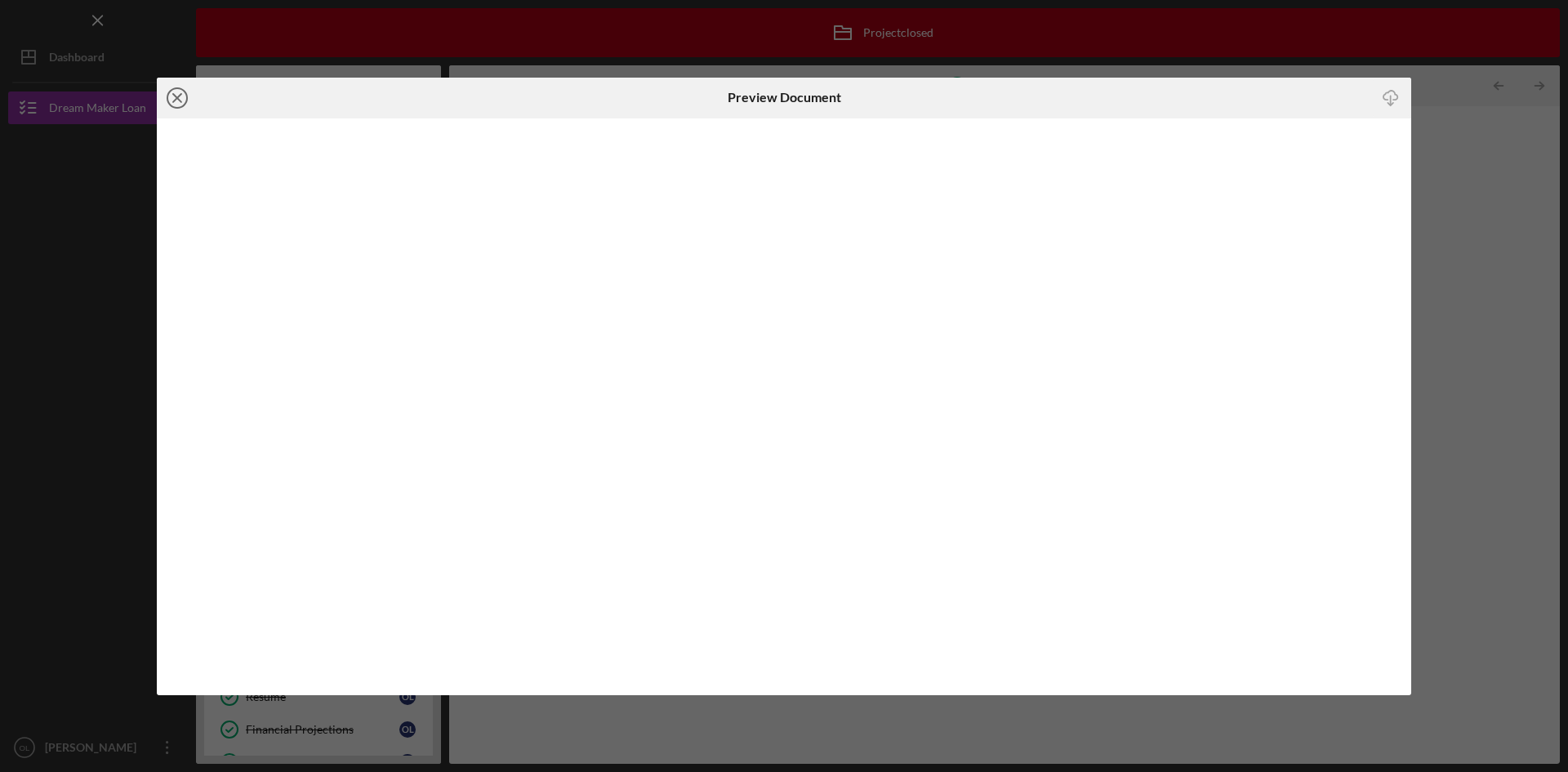
click at [179, 96] on line at bounding box center [177, 98] width 8 height 8
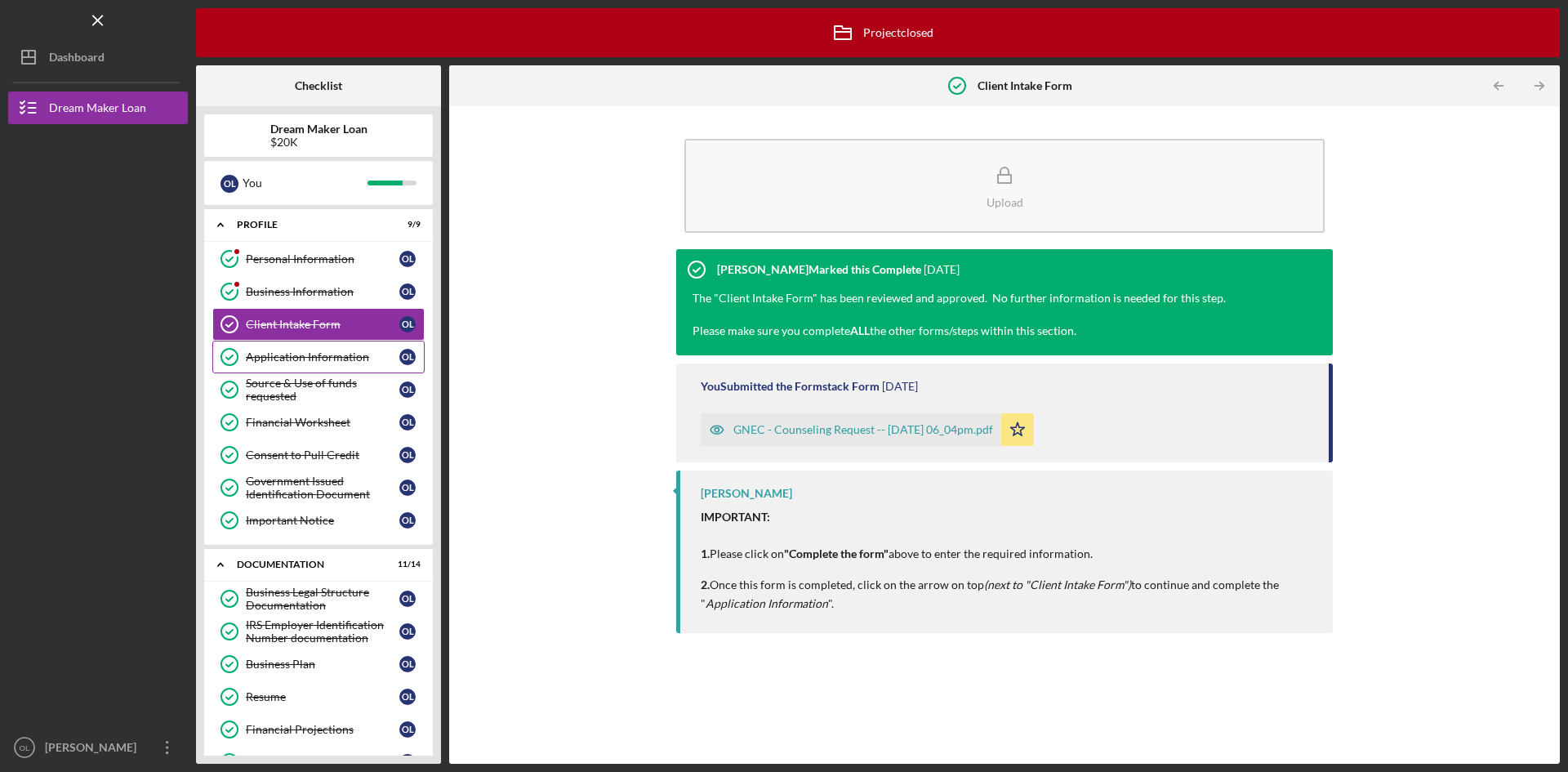
click at [279, 361] on div "Application Information" at bounding box center [322, 356] width 154 height 13
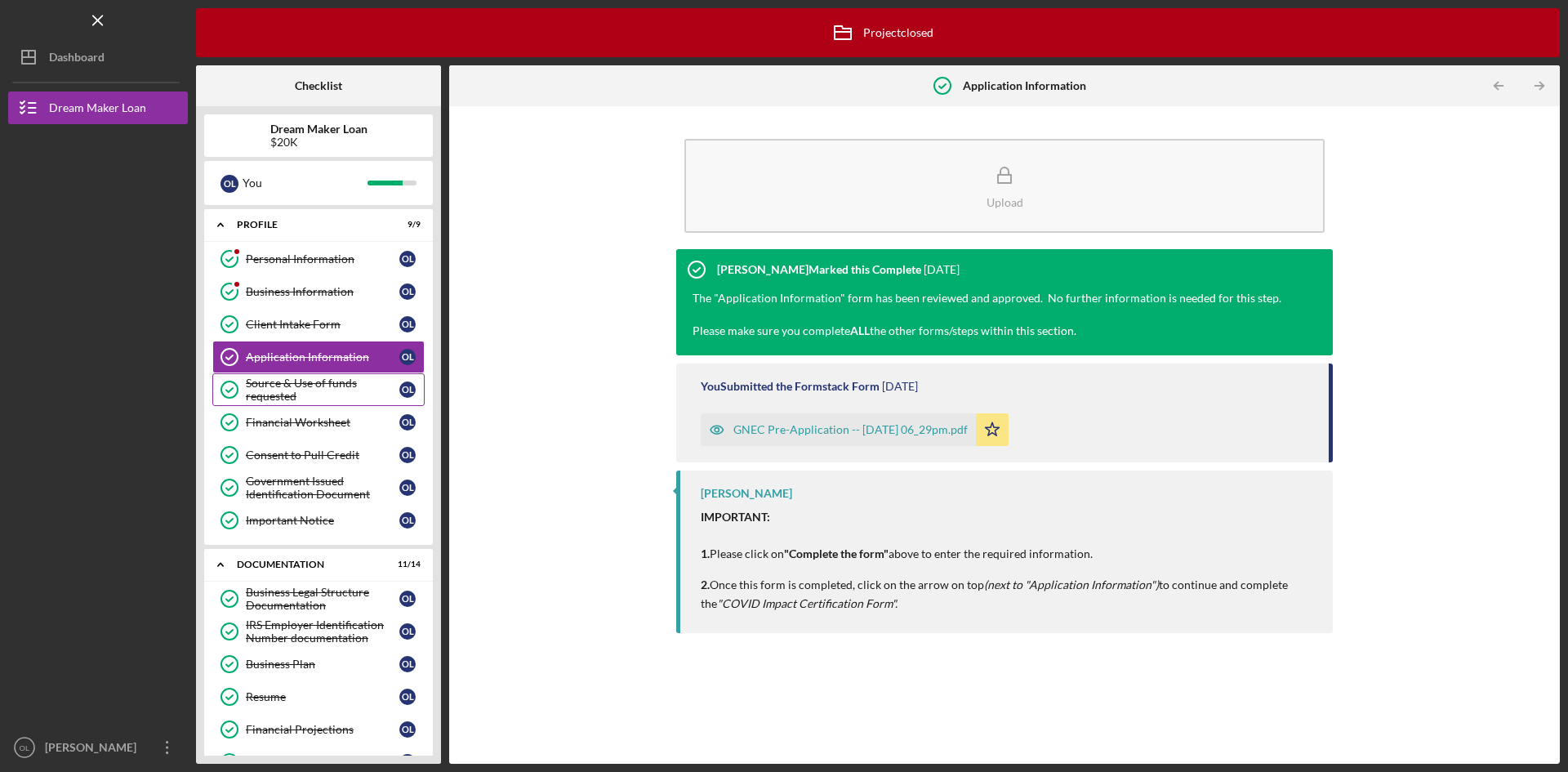
click at [289, 386] on div "Source & Use of funds requested" at bounding box center [322, 389] width 154 height 27
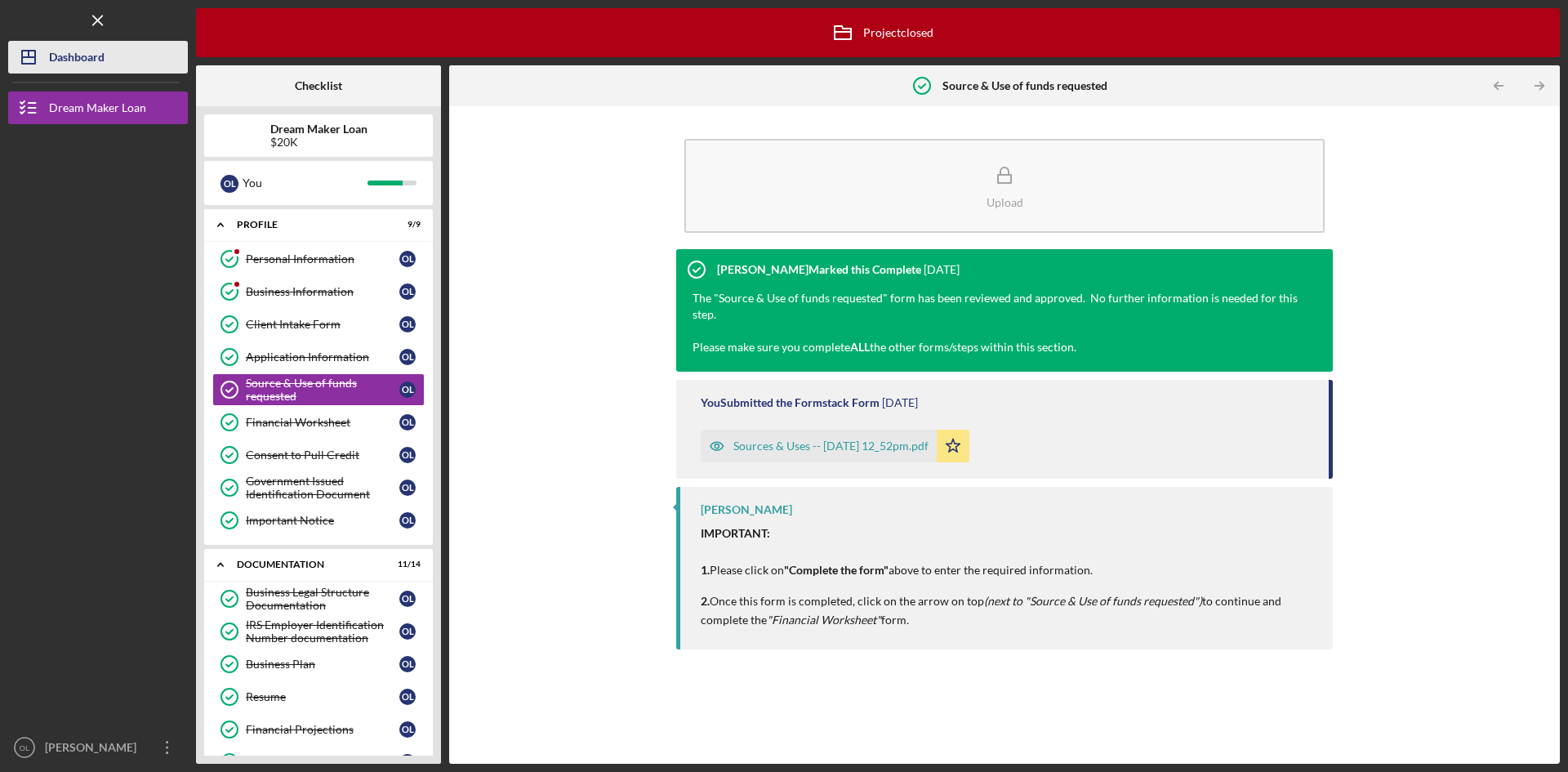
click at [73, 61] on div "Dashboard" at bounding box center [76, 60] width 56 height 37
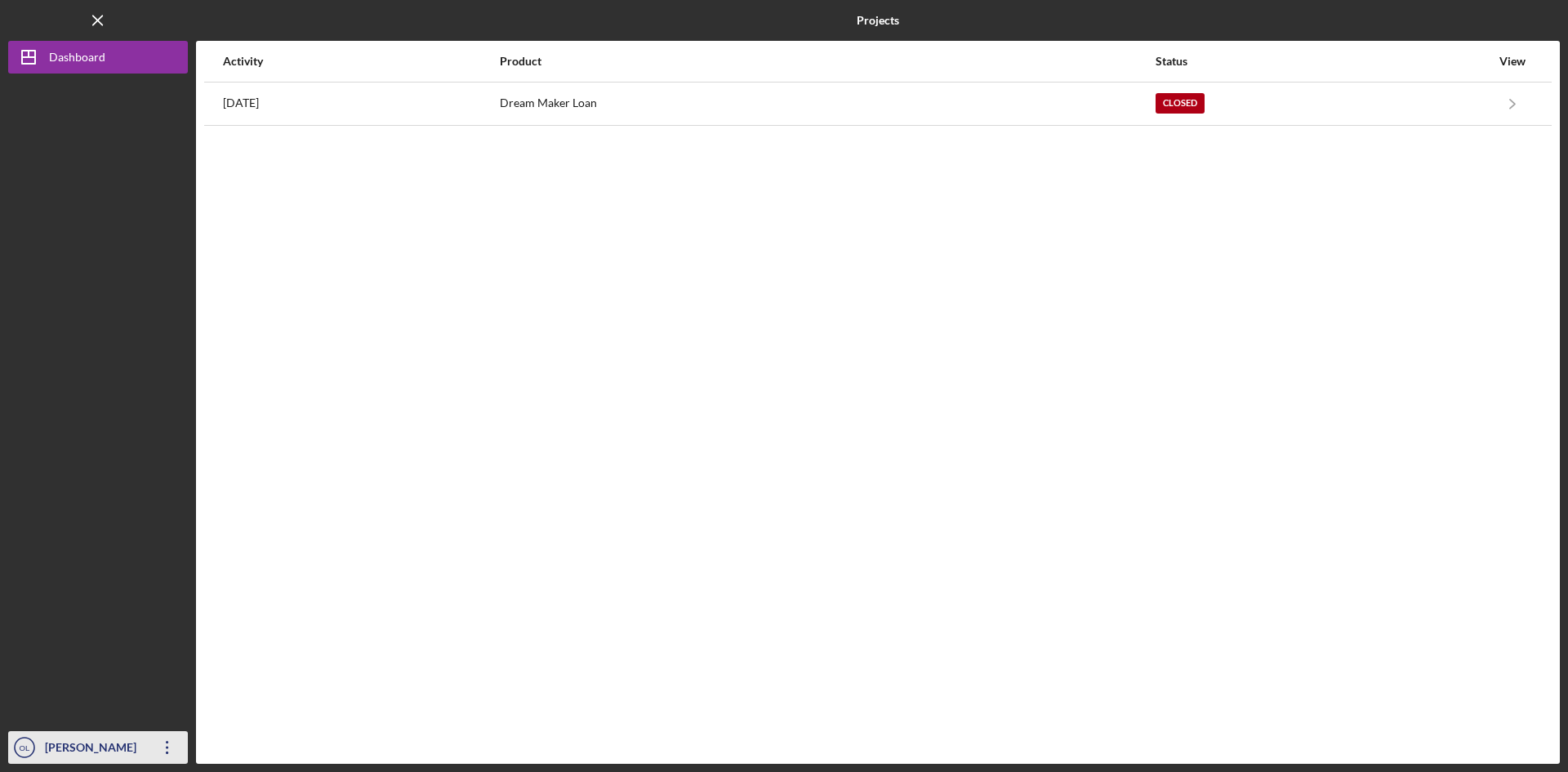
click at [164, 749] on icon "Icon/Overflow" at bounding box center [167, 746] width 41 height 41
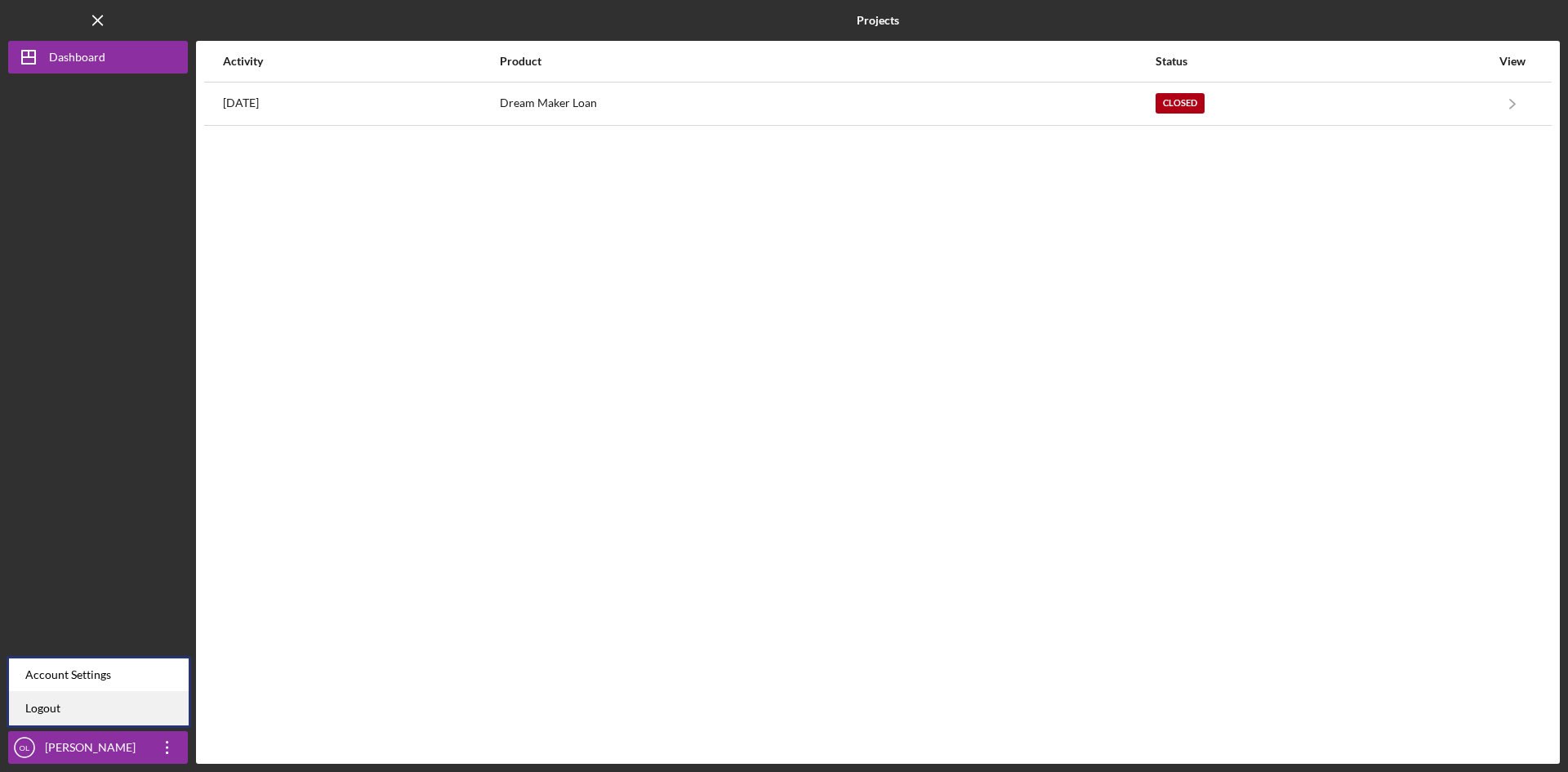
click at [94, 701] on link "Logout" at bounding box center [99, 708] width 180 height 34
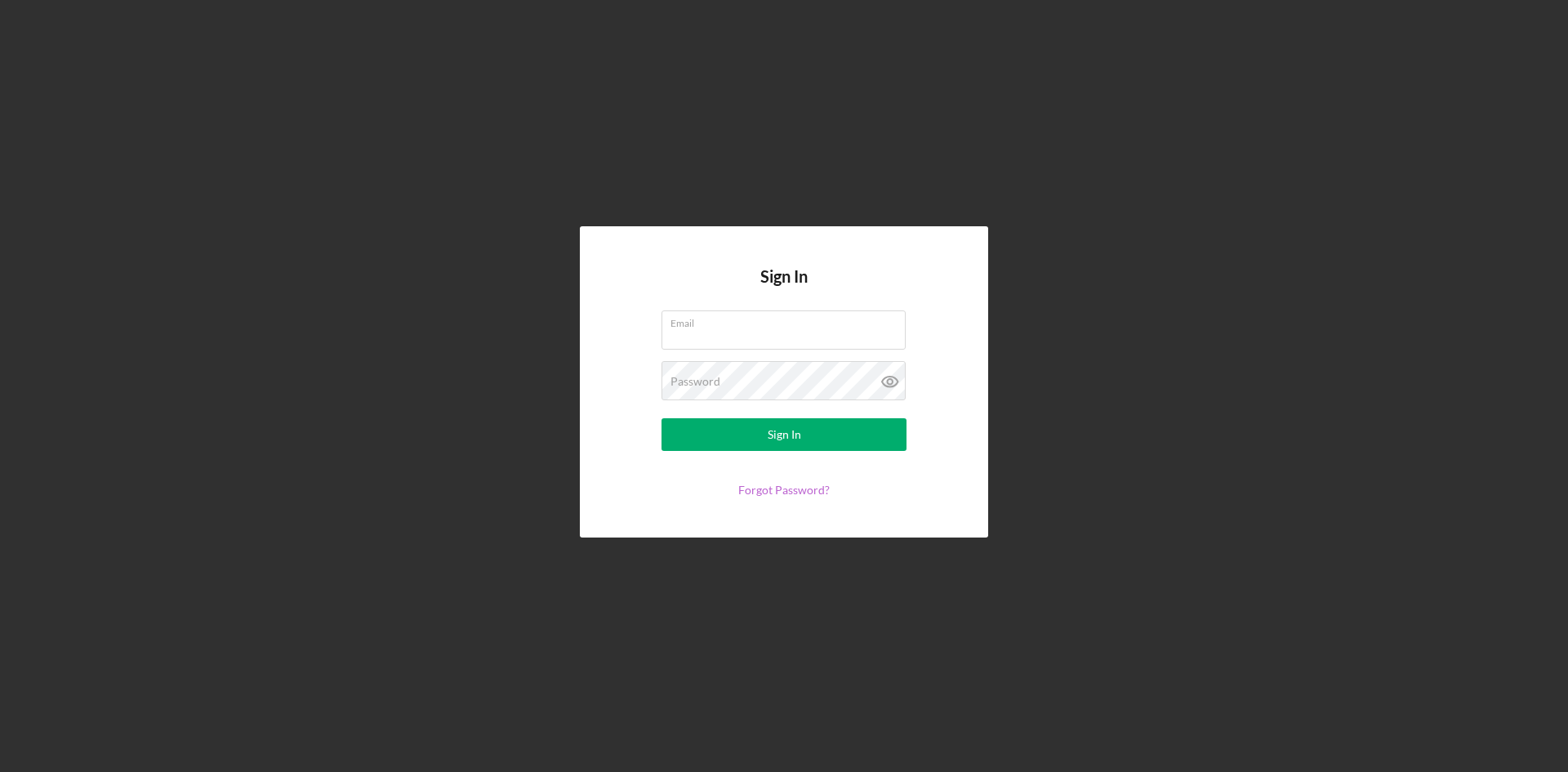
click at [811, 489] on link "Forgot Password?" at bounding box center [784, 489] width 92 height 14
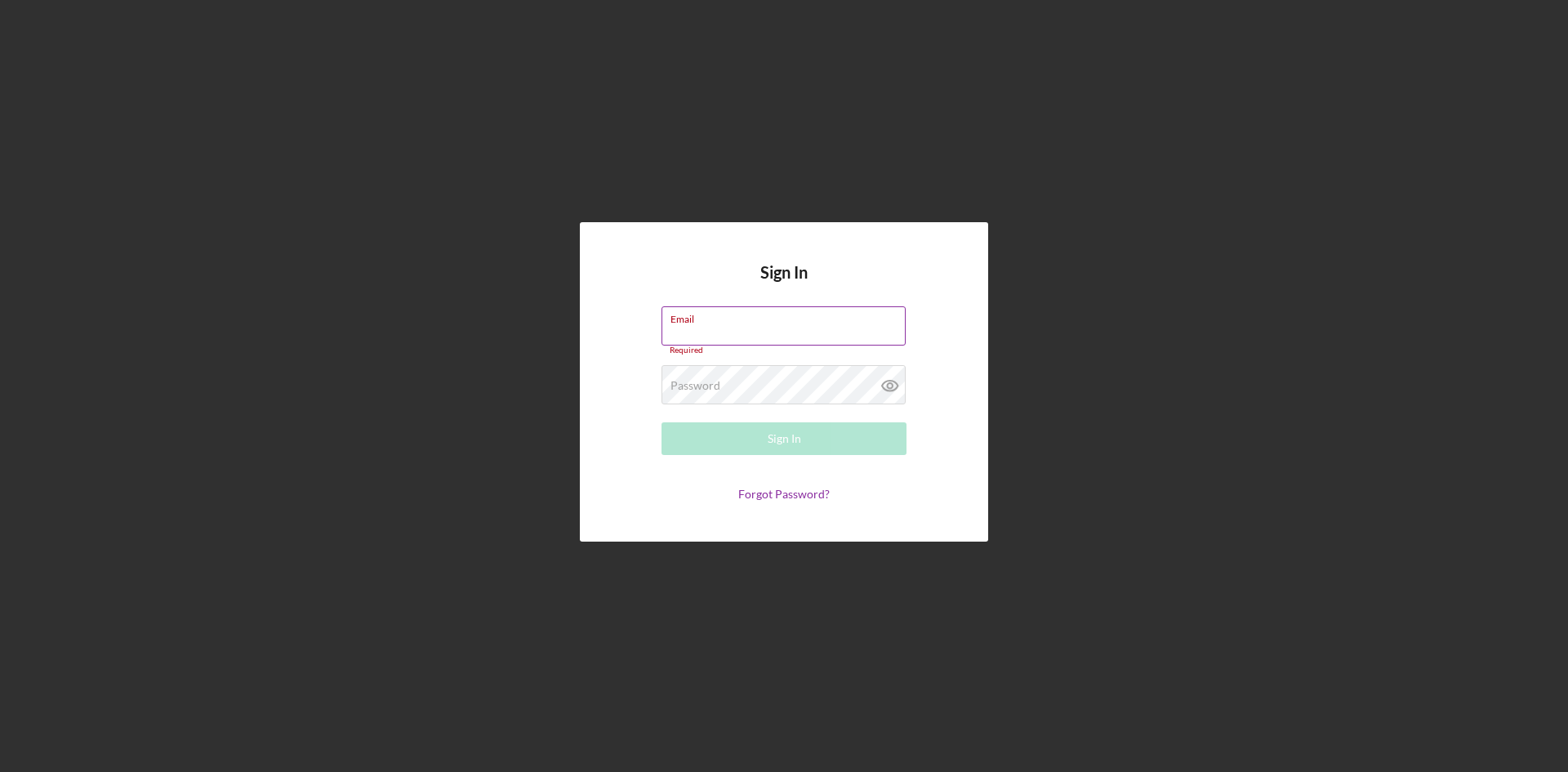
click at [786, 327] on div "Email Required" at bounding box center [783, 330] width 245 height 49
click at [764, 404] on div "Password Required" at bounding box center [783, 386] width 245 height 41
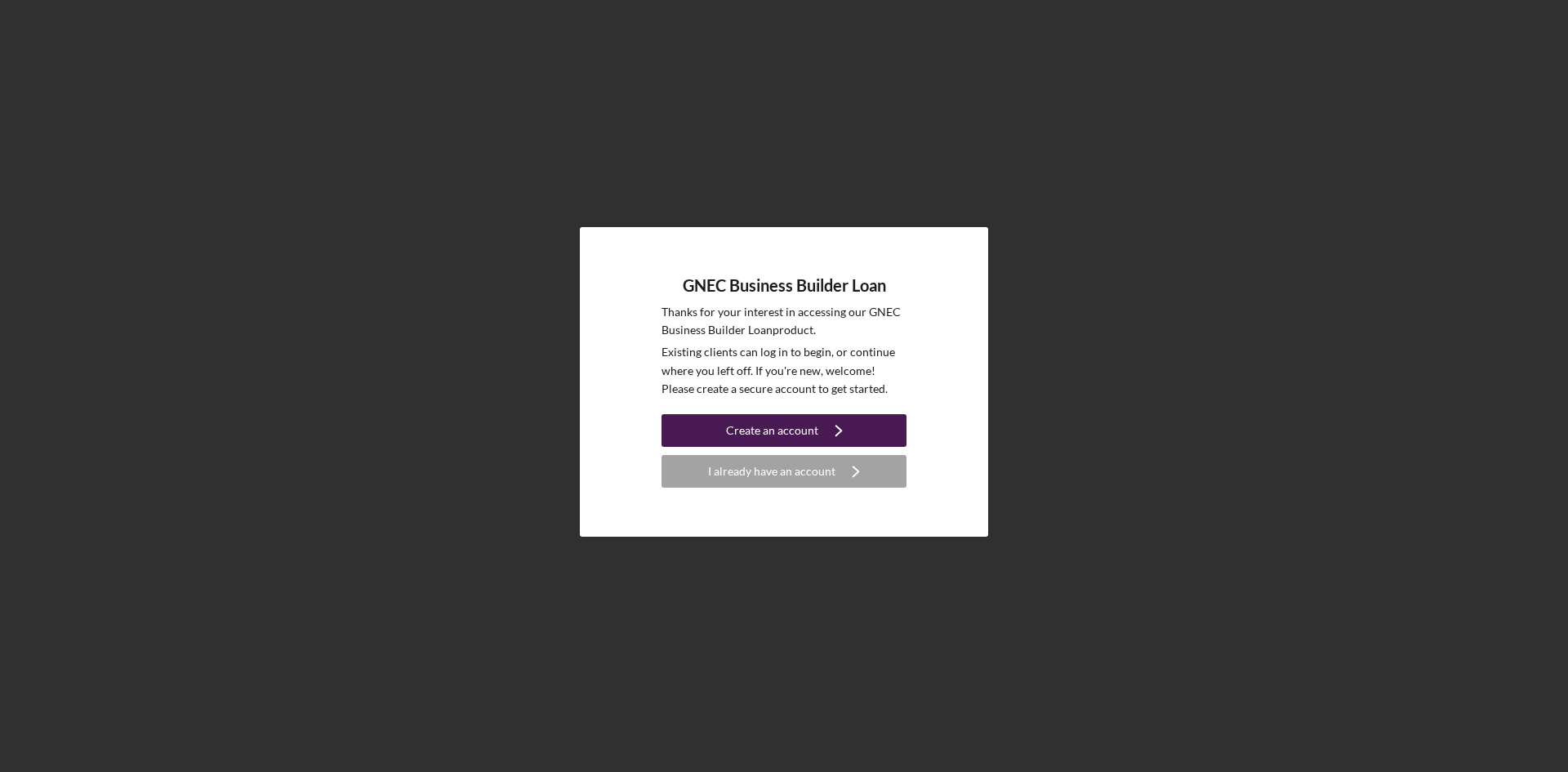
click at [796, 431] on div "Create an account" at bounding box center [772, 430] width 93 height 33
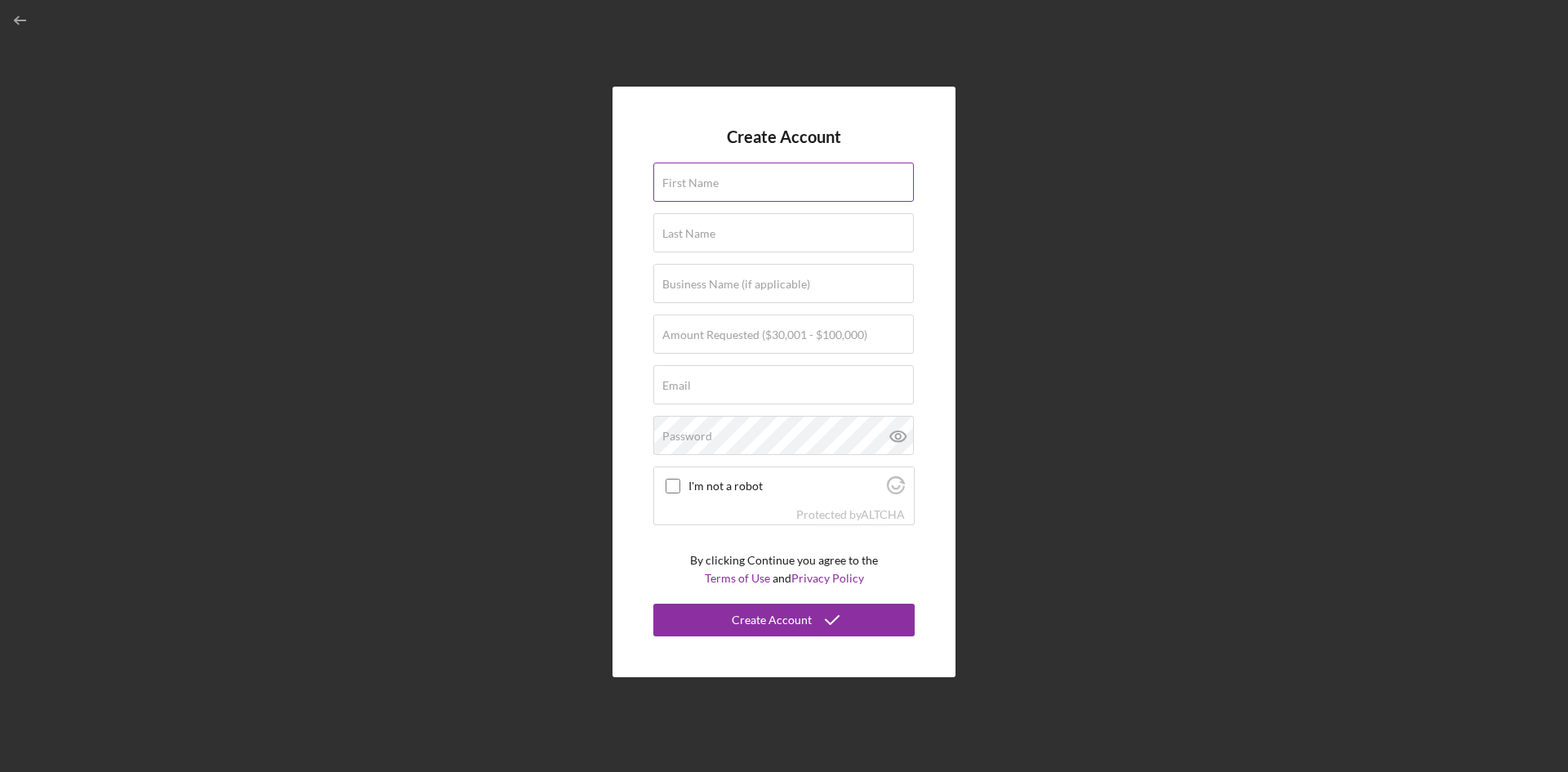
click at [702, 179] on label "First Name" at bounding box center [691, 183] width 57 height 13
click at [702, 179] on input "First Name" at bounding box center [783, 181] width 260 height 39
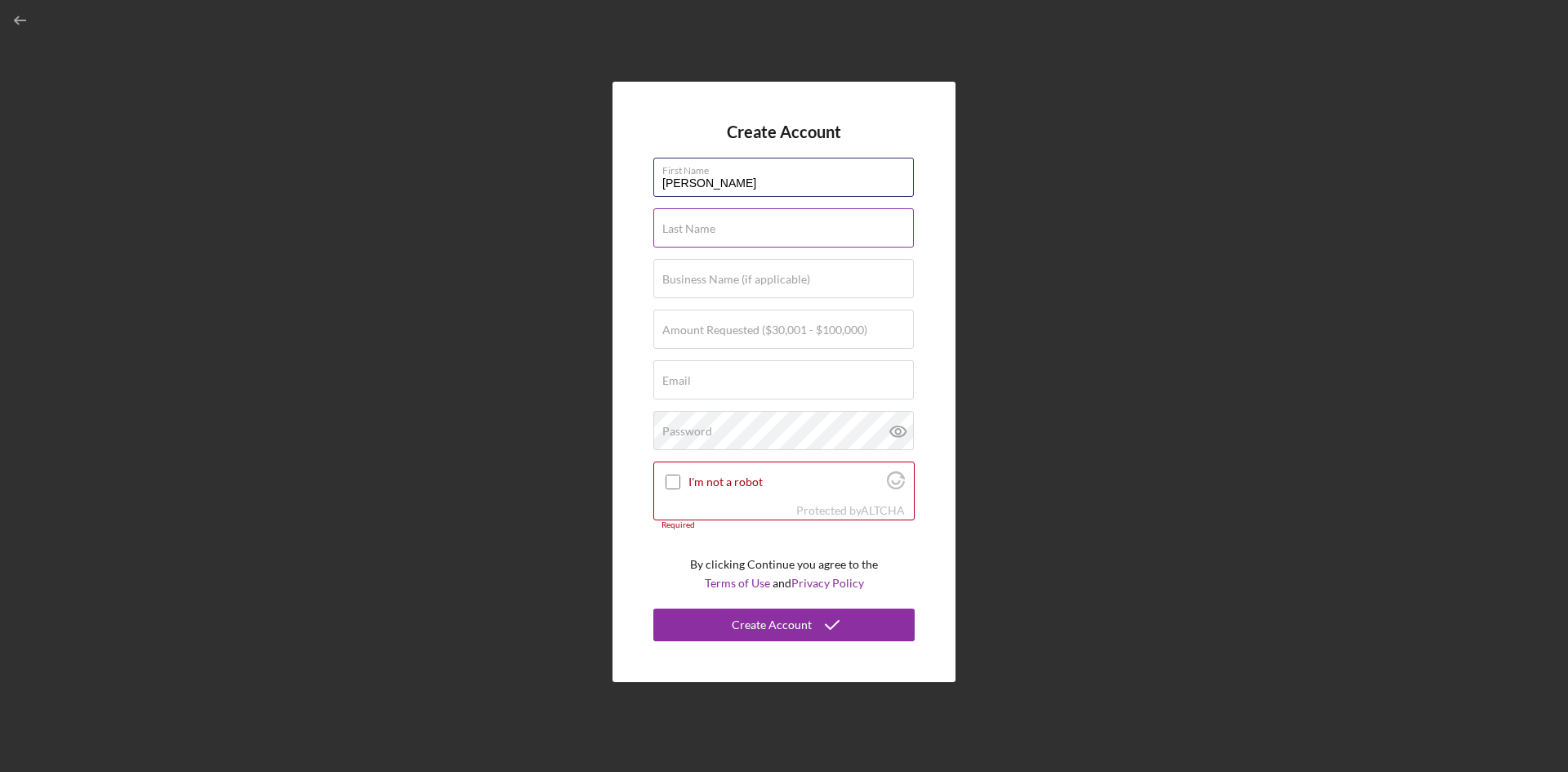
type input "OLGA"
click at [665, 237] on input "Last Name" at bounding box center [783, 227] width 260 height 39
type input "LAZO"
click at [938, 278] on div "Create Account First Name OLGA Last Name LAZO Business Name (if applicable) Amo…" at bounding box center [784, 381] width 343 height 600
click at [681, 273] on label "Business Name (if applicable)" at bounding box center [735, 279] width 147 height 13
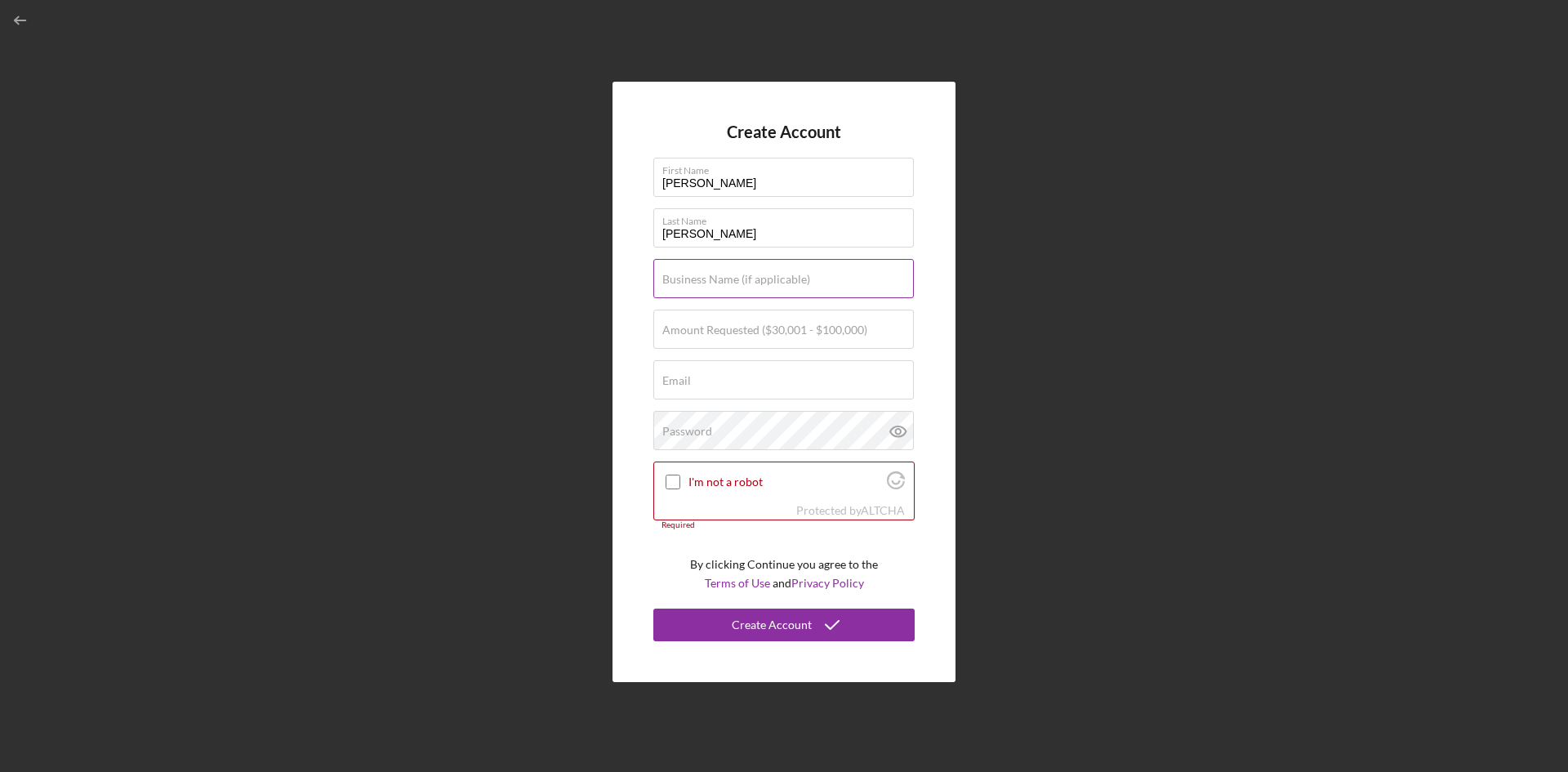
click at [681, 272] on input "Business Name (if applicable)" at bounding box center [783, 278] width 260 height 39
drag, startPoint x: 769, startPoint y: 287, endPoint x: 599, endPoint y: 287, distance: 170.0
click at [599, 287] on div "Create Account First Name OLGA Last Name LAZO Business Name (if applicable) VAR…" at bounding box center [784, 382] width 1552 height 764
paste input "https://app.lenderfit.io/apply/0bx9p4.jfh/welcome"
type input "h"
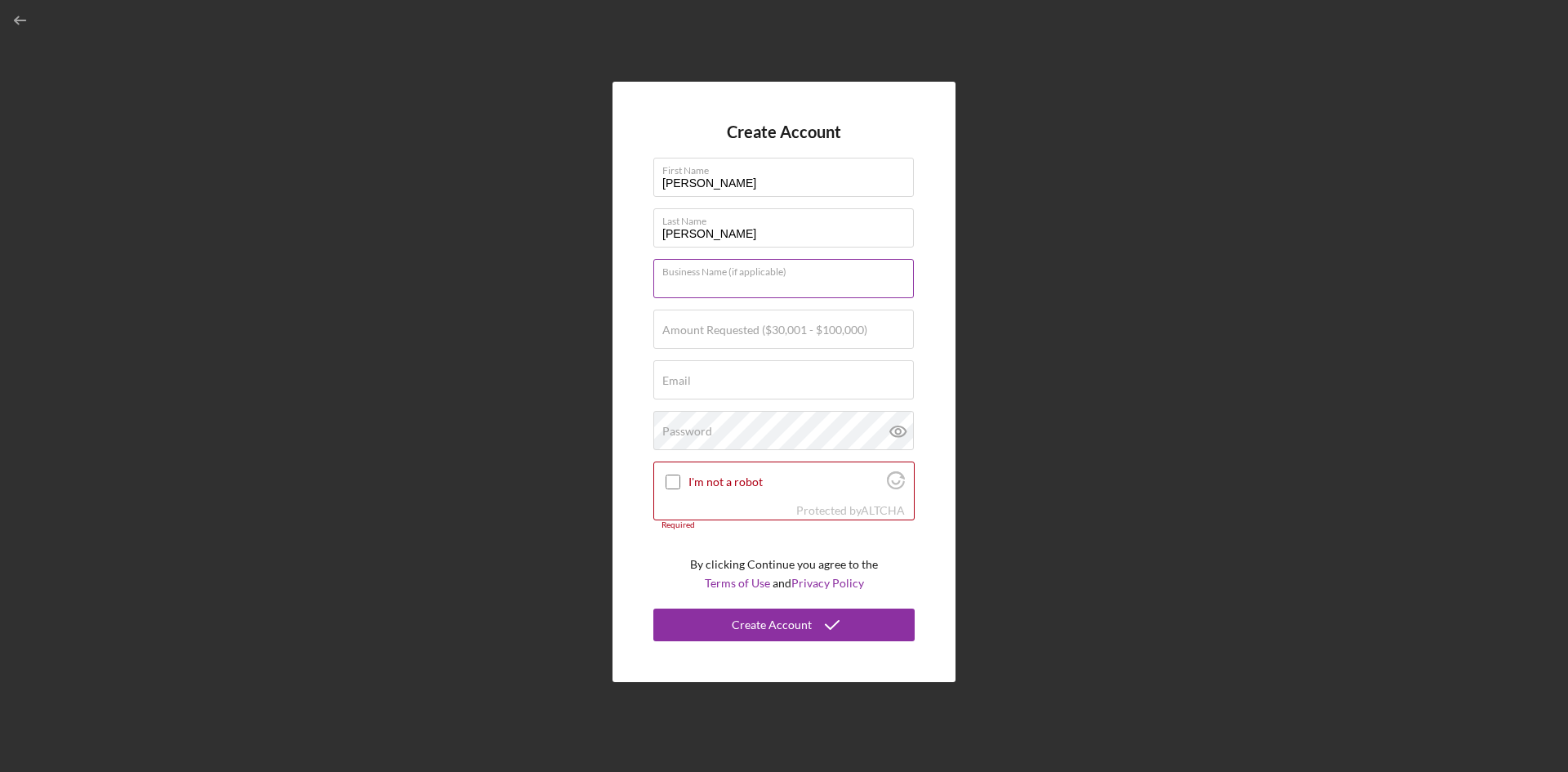
click at [690, 287] on input "Business Name (if applicable)" at bounding box center [783, 278] width 260 height 39
paste input "Variedades Pochtland"
click at [821, 286] on input "Variedades Pochtland" at bounding box center [783, 278] width 260 height 39
type input "Variedades Pochtland"
click at [757, 325] on label "Amount Requested ($30,001 - $100,000)" at bounding box center [765, 330] width 205 height 13
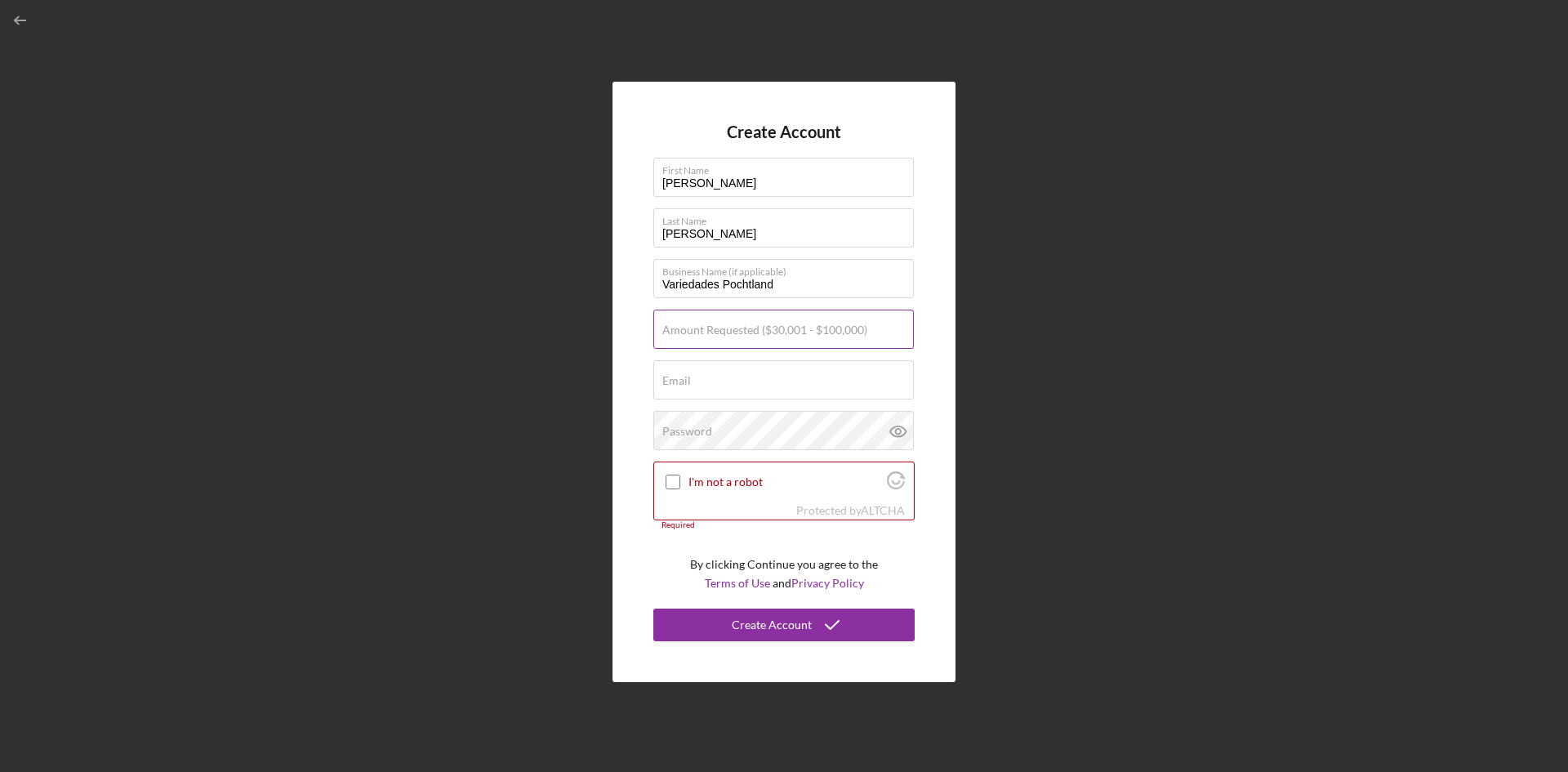
click at [757, 325] on input "Amount Requested ($30,001 - $100,000)" at bounding box center [783, 329] width 260 height 39
type input "$30,000"
click at [759, 398] on input "Email" at bounding box center [783, 379] width 260 height 39
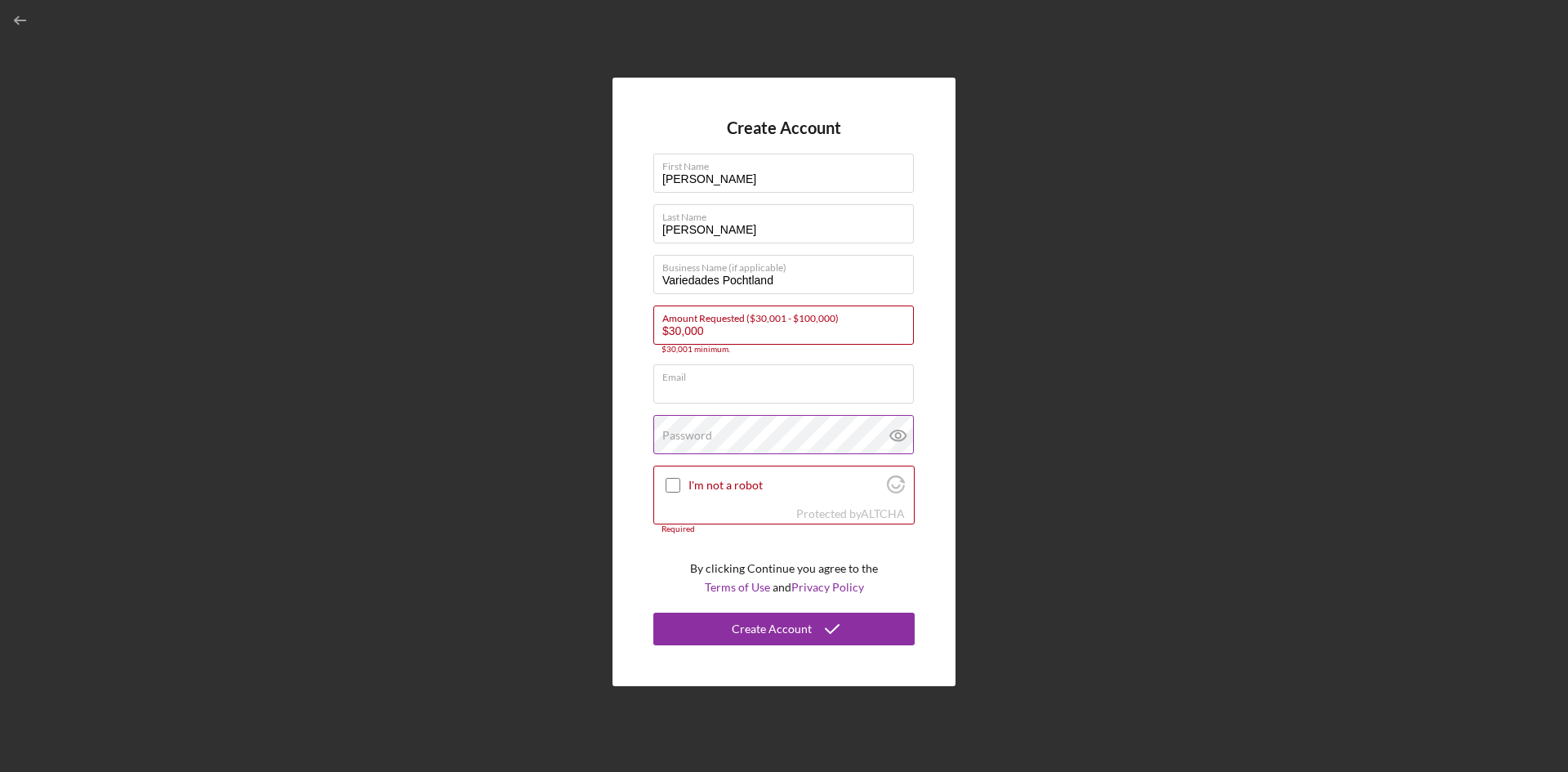
click at [699, 433] on label "Password" at bounding box center [687, 435] width 49 height 13
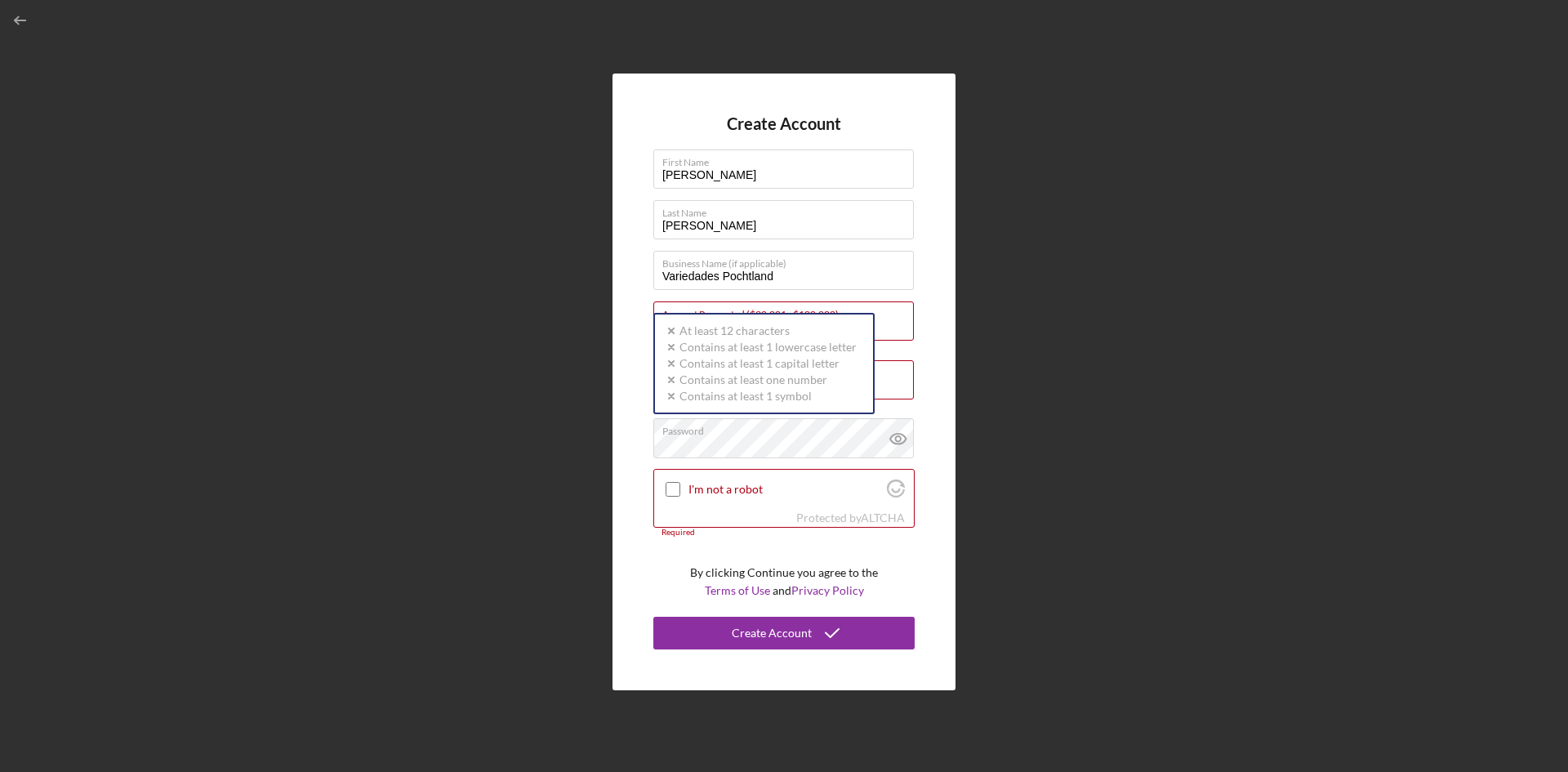
click at [932, 388] on div "Create Account First Name OLGA Last Name LAZO Business Name (if applicable) Var…" at bounding box center [784, 381] width 343 height 615
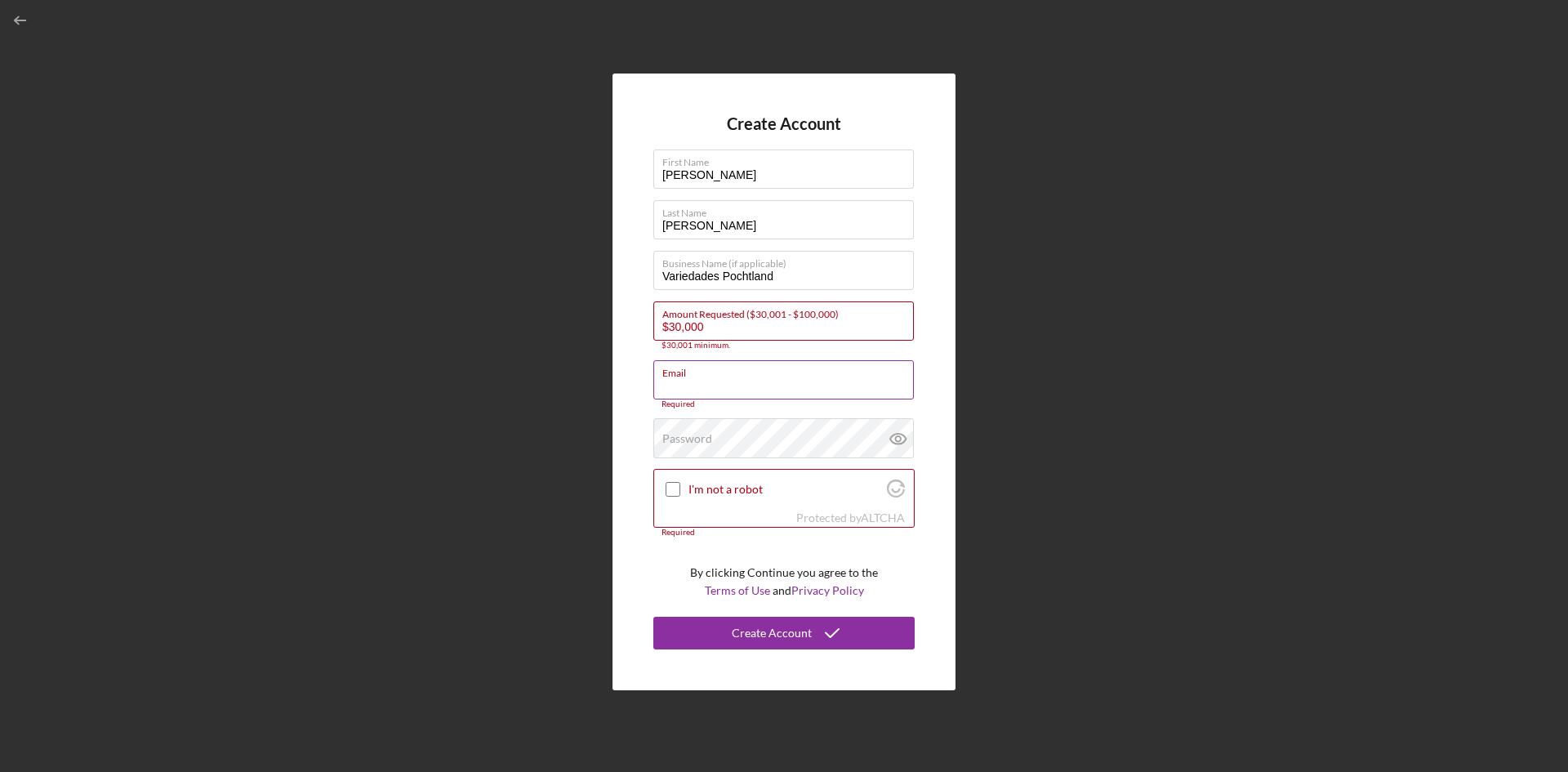
click at [768, 380] on input "Email" at bounding box center [783, 379] width 260 height 39
click at [929, 389] on div "Create Account First Name OLGA Last Name LAZO Business Name (if applicable) Var…" at bounding box center [784, 381] width 343 height 615
click at [733, 437] on div "Password" at bounding box center [783, 438] width 261 height 41
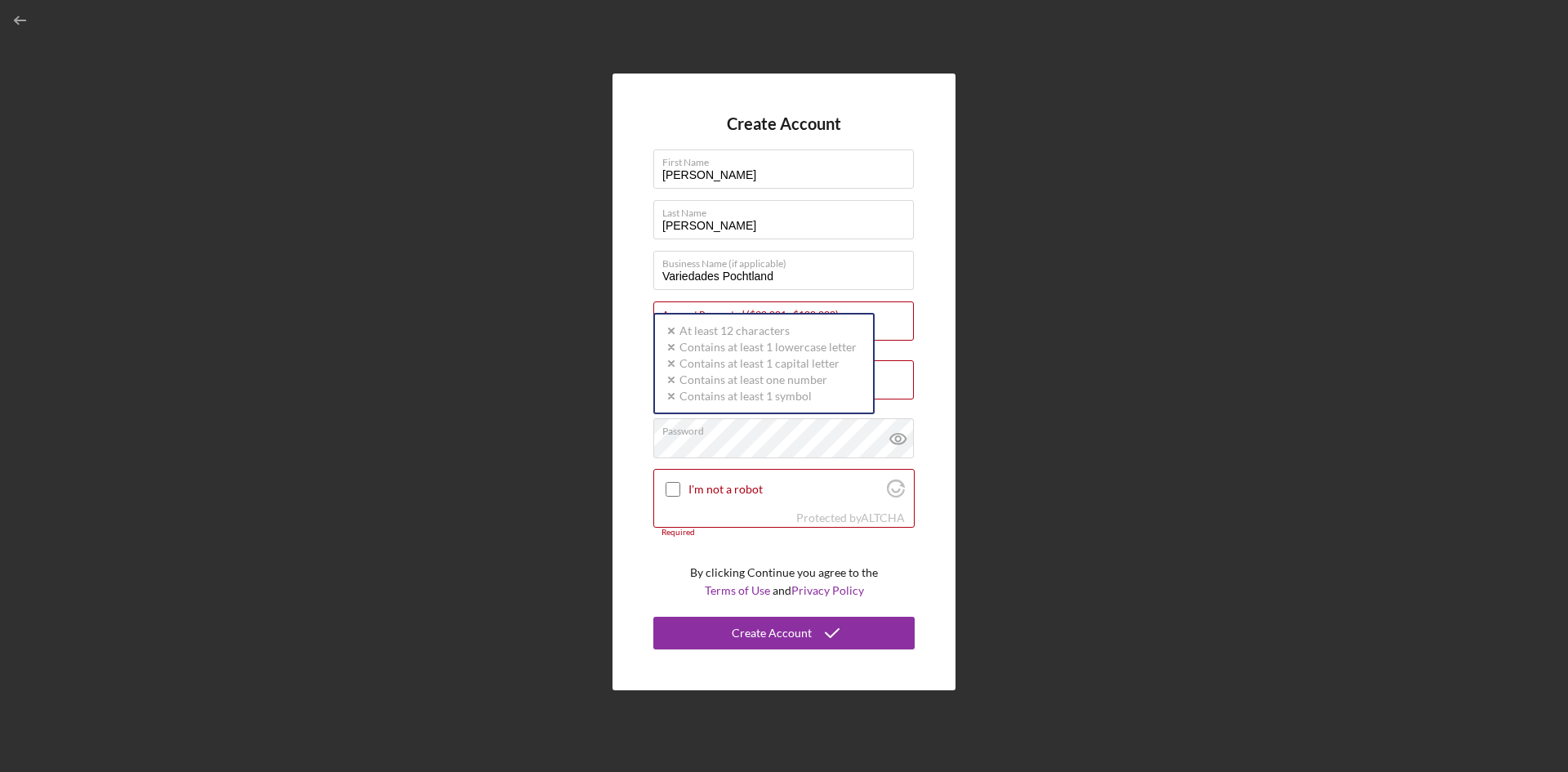
click at [949, 373] on div "Create Account First Name OLGA Last Name LAZO Business Name (if applicable) Var…" at bounding box center [784, 381] width 343 height 615
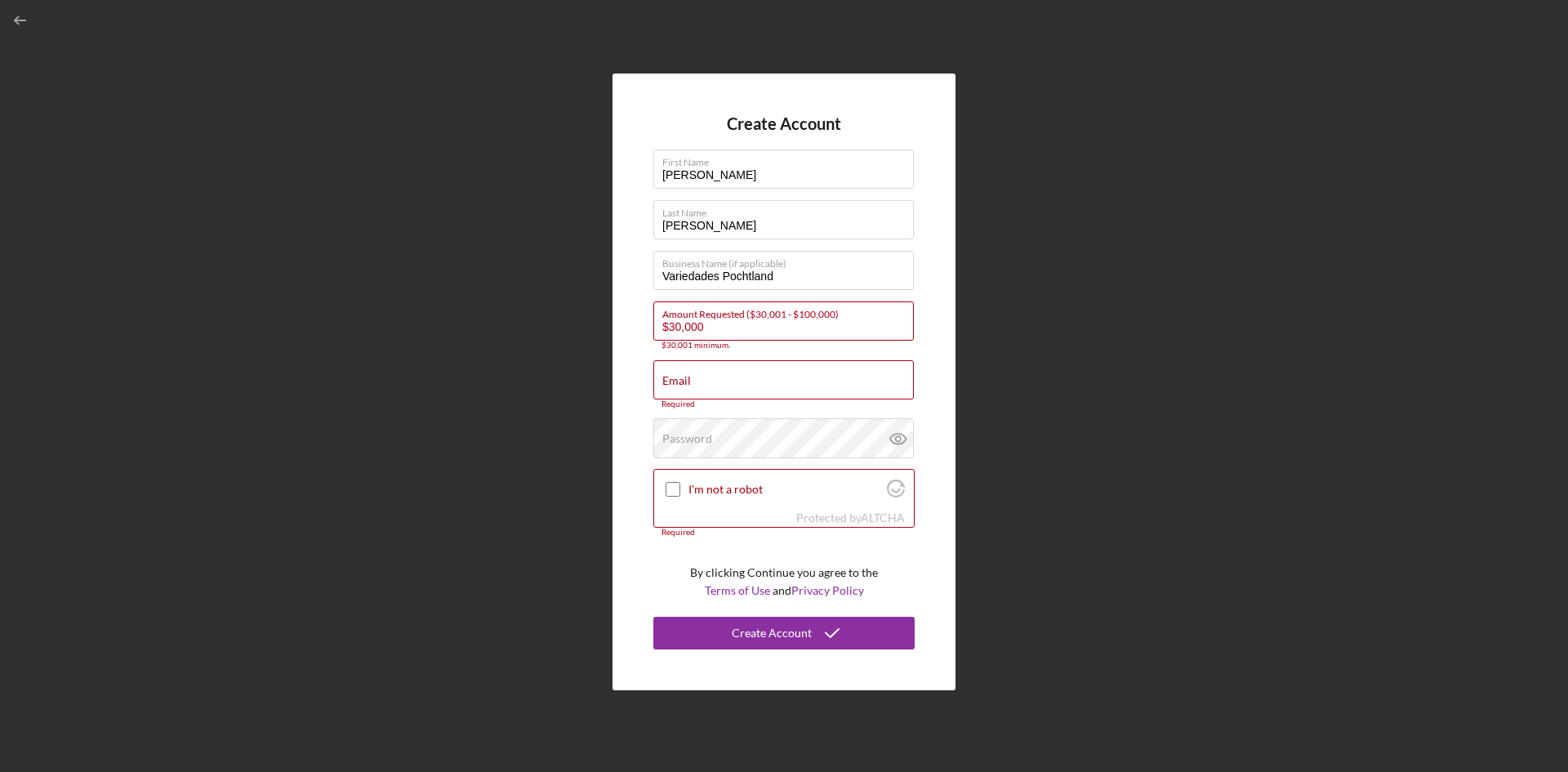
click at [412, 327] on div "Create Account First Name OLGA Last Name LAZO Business Name (if applicable) Var…" at bounding box center [784, 382] width 1552 height 764
click at [719, 277] on input "Variedades Pochtland" at bounding box center [783, 270] width 260 height 39
click at [758, 277] on input "VARIEDADES Pochtland" at bounding box center [783, 270] width 260 height 39
type input "VARIEDADES POCHTLAND"
click at [1016, 320] on div "Create Account First Name OLGA Last Name LAZO Business Name (if applicable) VAR…" at bounding box center [784, 382] width 1552 height 764
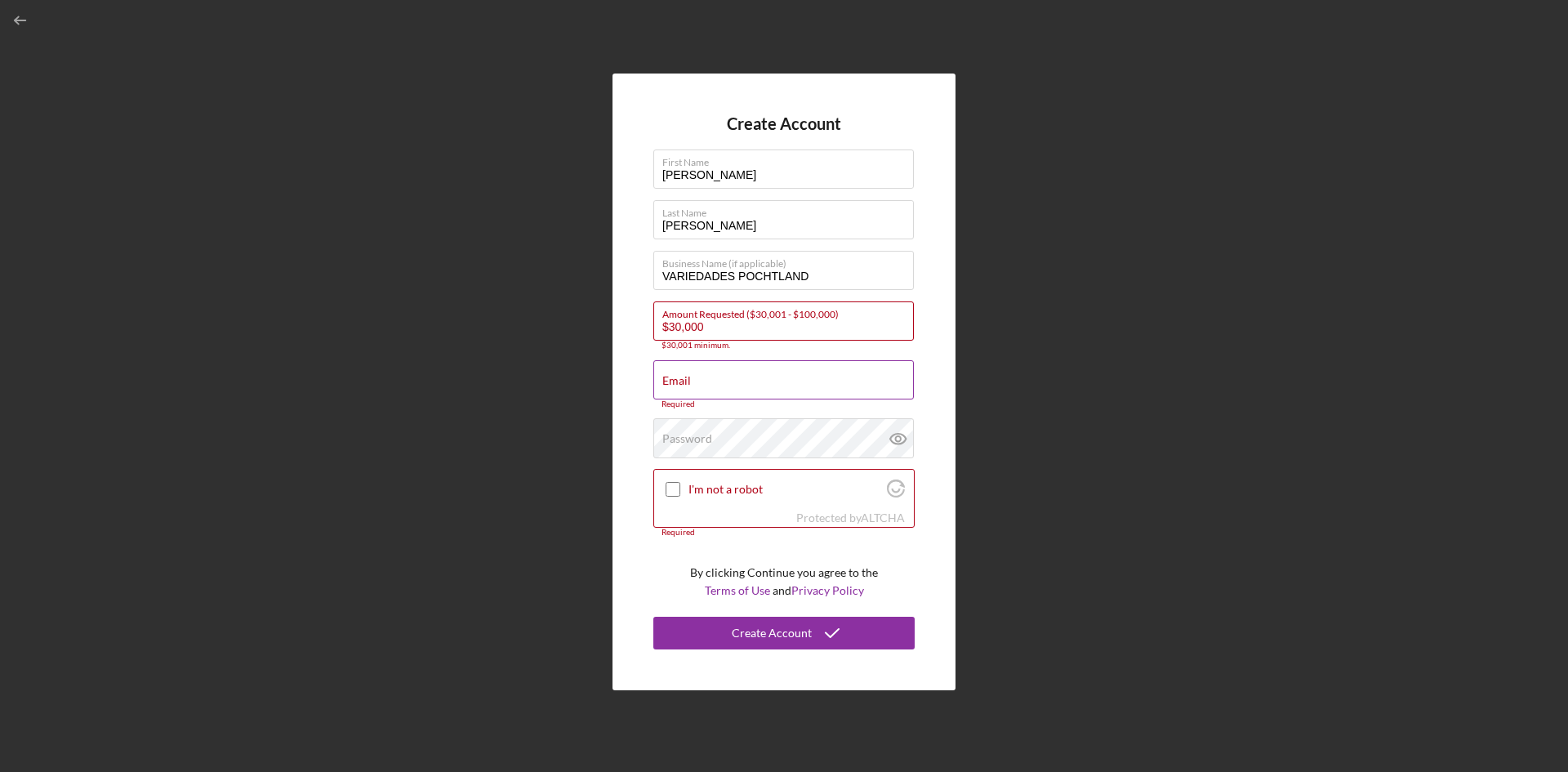
click at [704, 380] on div "Email Required" at bounding box center [783, 384] width 261 height 49
click at [688, 443] on label "Password" at bounding box center [687, 439] width 49 height 13
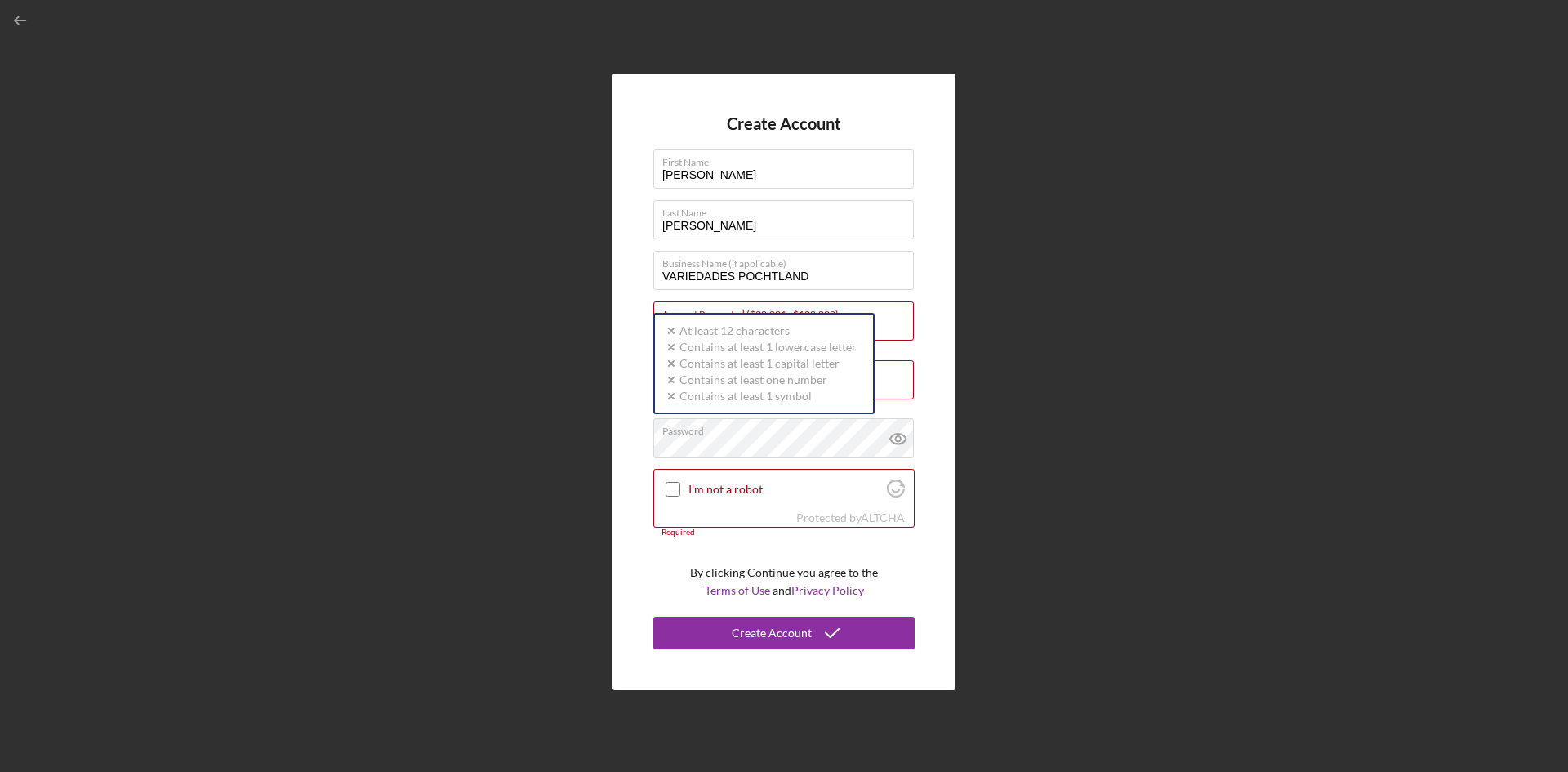
click at [931, 297] on div "Create Account First Name OLGA Last Name LAZO Business Name (if applicable) VAR…" at bounding box center [784, 381] width 343 height 615
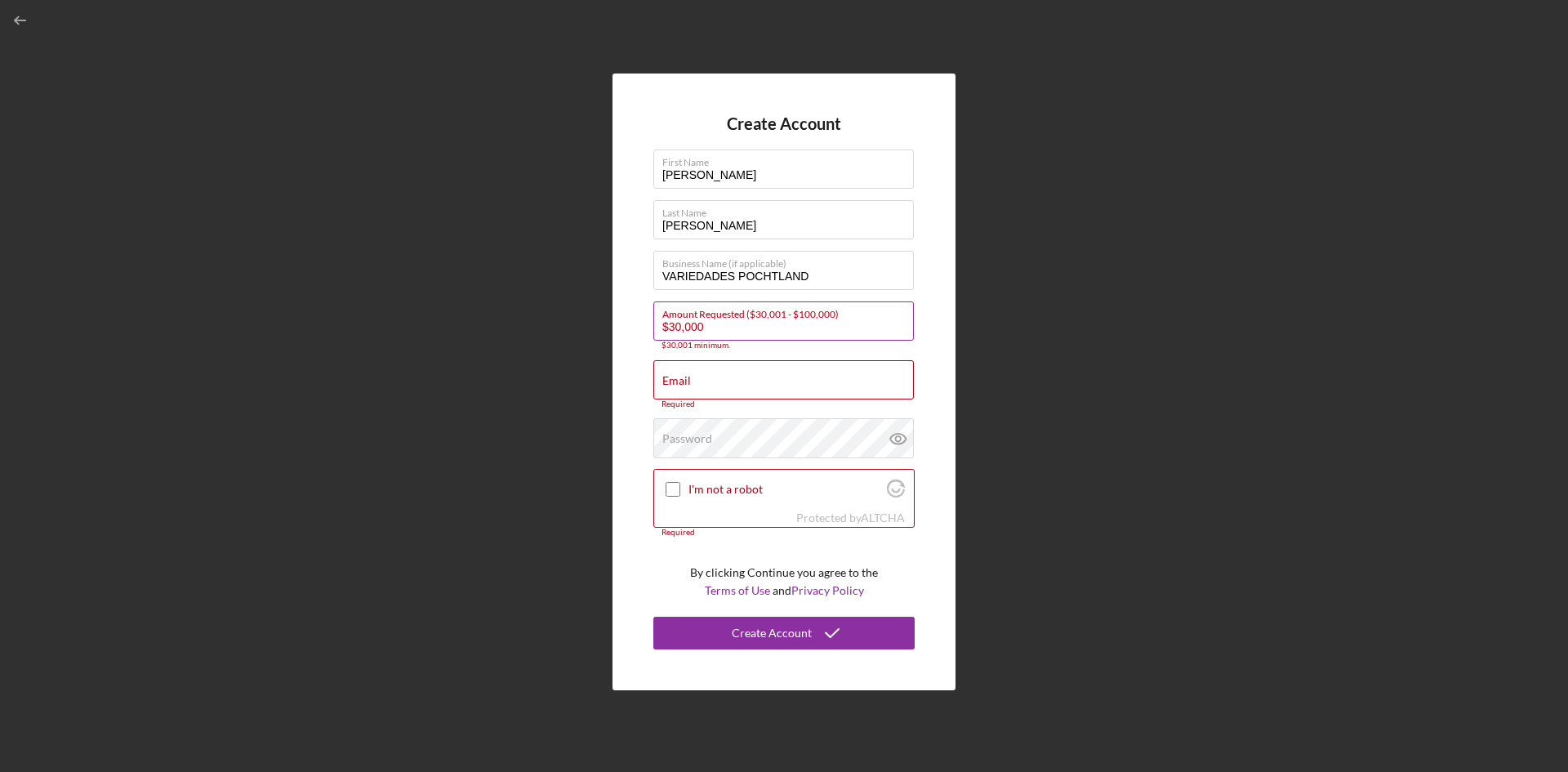
click at [705, 325] on input "$30,000" at bounding box center [783, 321] width 260 height 39
click at [702, 327] on input "$30,000" at bounding box center [783, 321] width 260 height 39
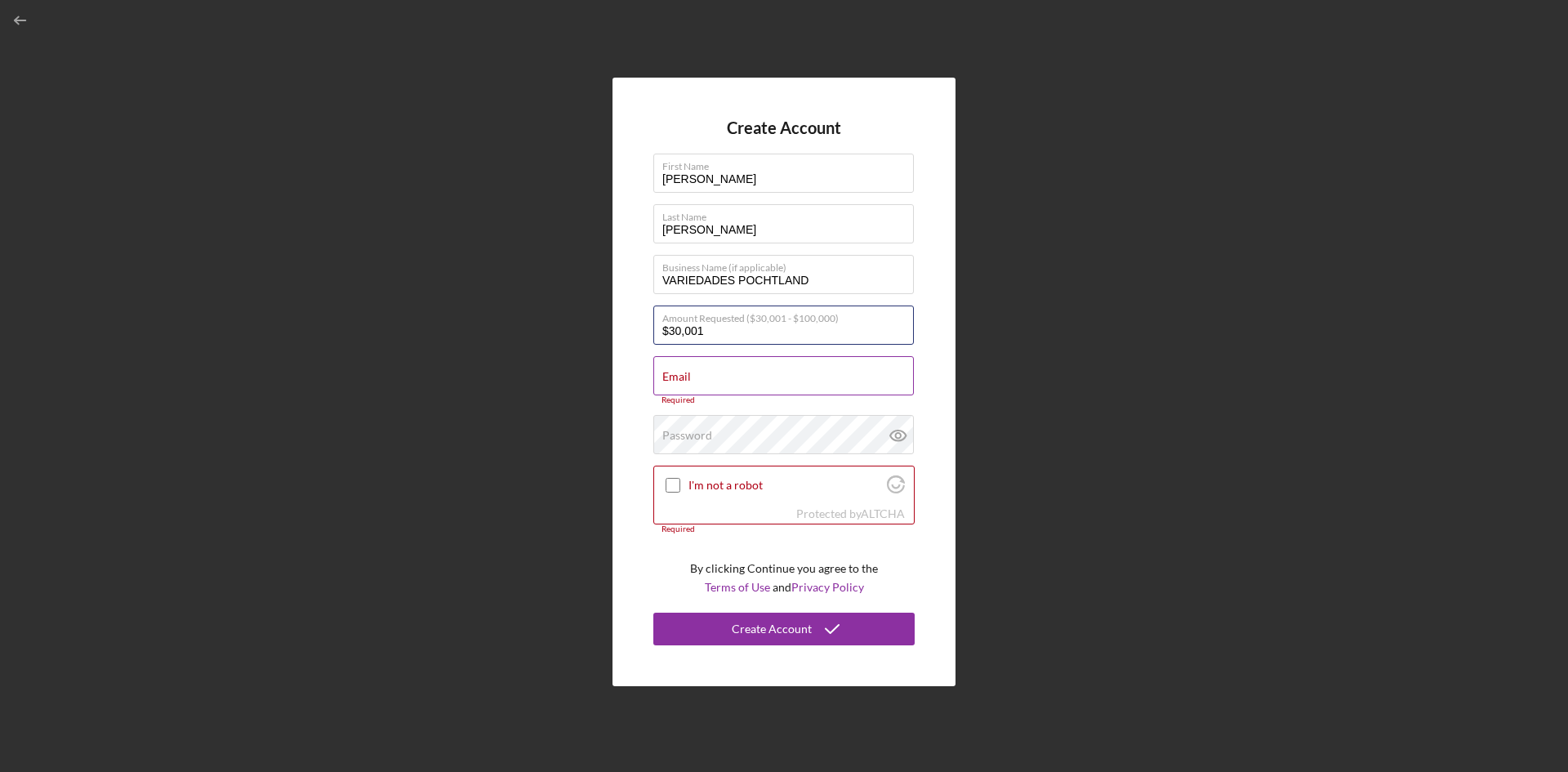
type input "$30,001"
click at [750, 373] on div "Email Required" at bounding box center [783, 380] width 261 height 49
click at [674, 381] on input "Email" at bounding box center [783, 375] width 260 height 39
paste input "variedadespotchant@hotmail.com"
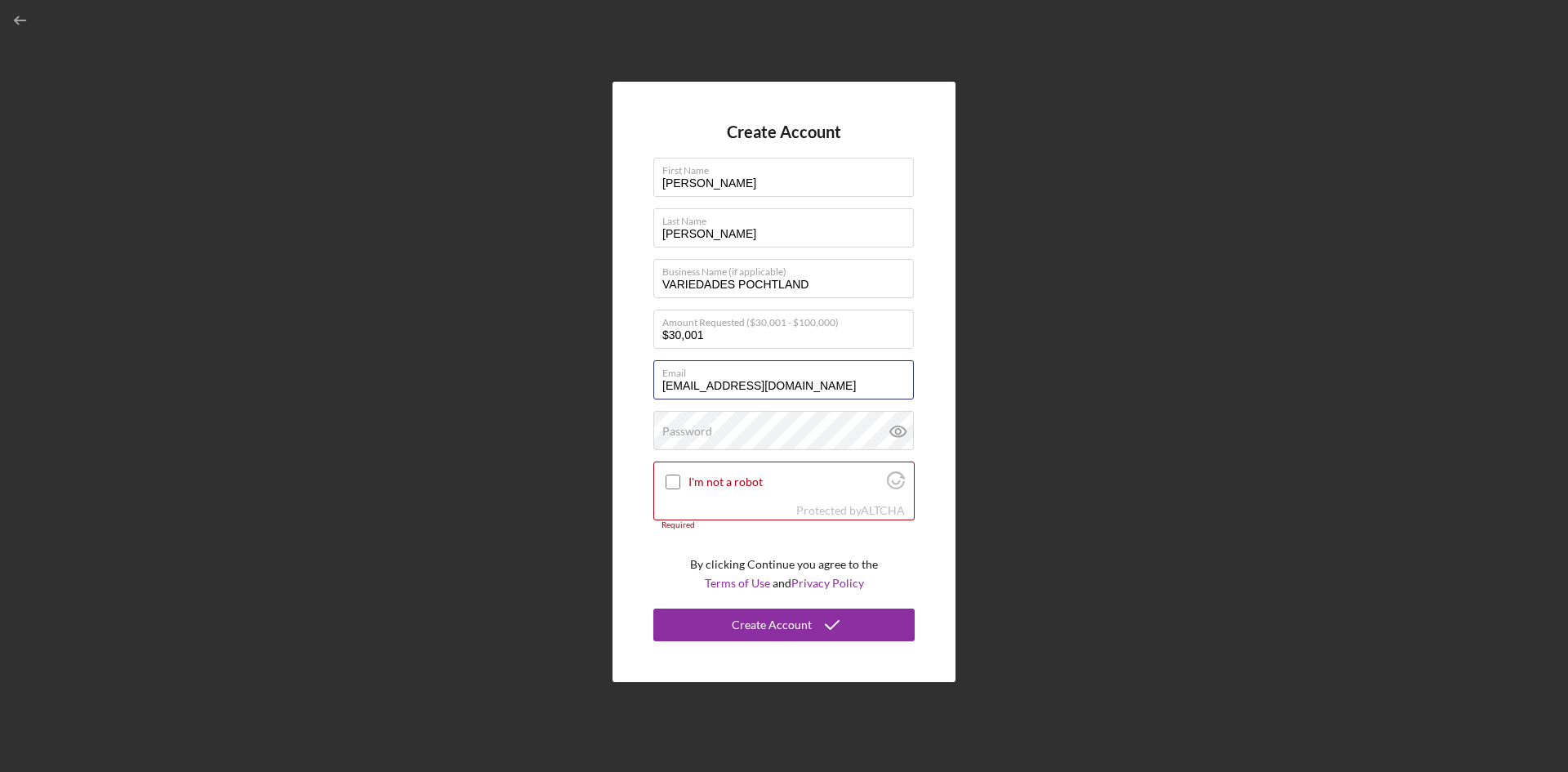
type input "variedadespotchant@hotmail.com"
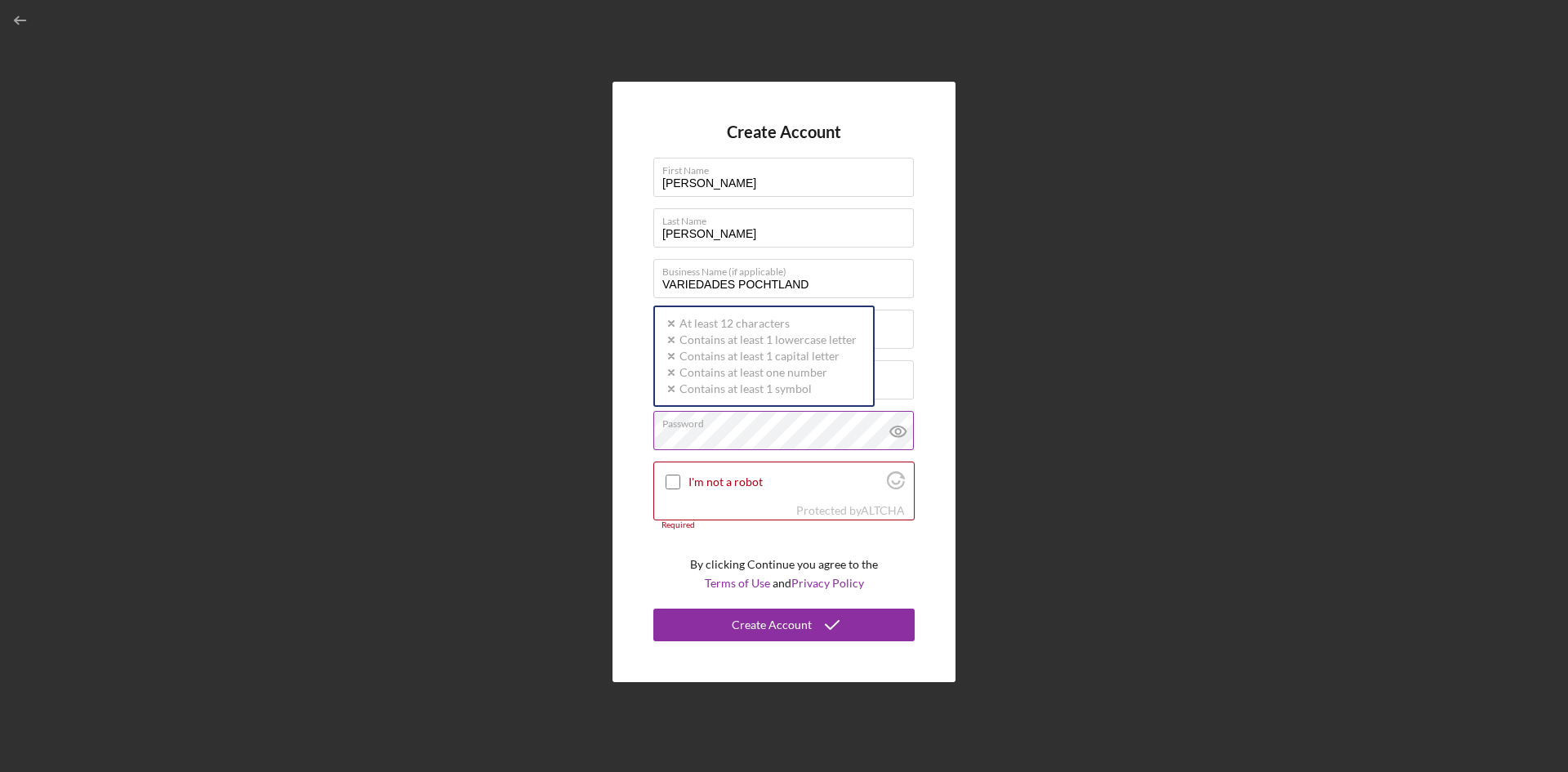
click at [736, 430] on div "Password Icon/icon-validation-no At least 12 characters Icon/icon-validation-no…" at bounding box center [783, 430] width 261 height 41
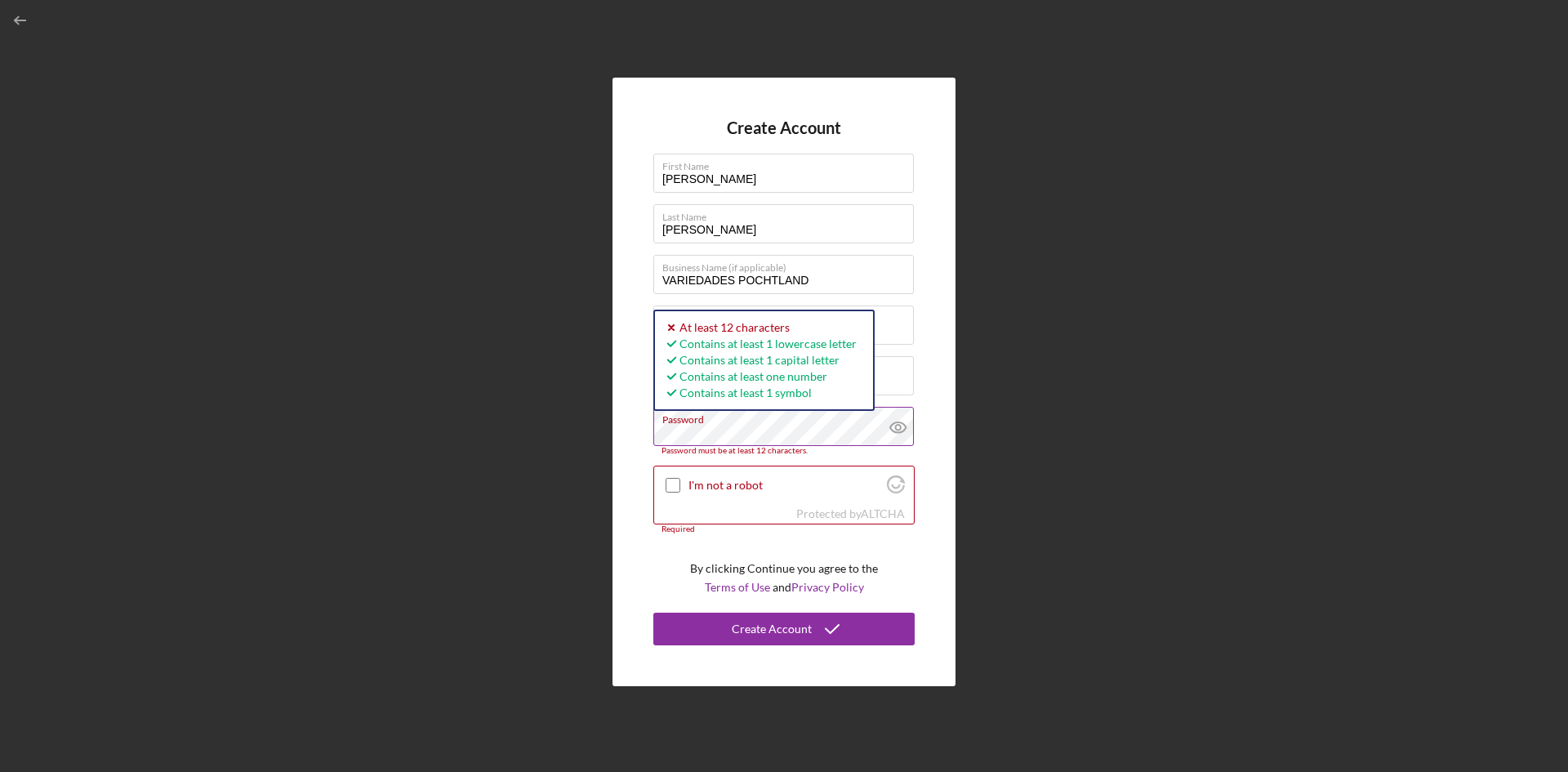
click at [898, 425] on icon at bounding box center [897, 427] width 5 height 5
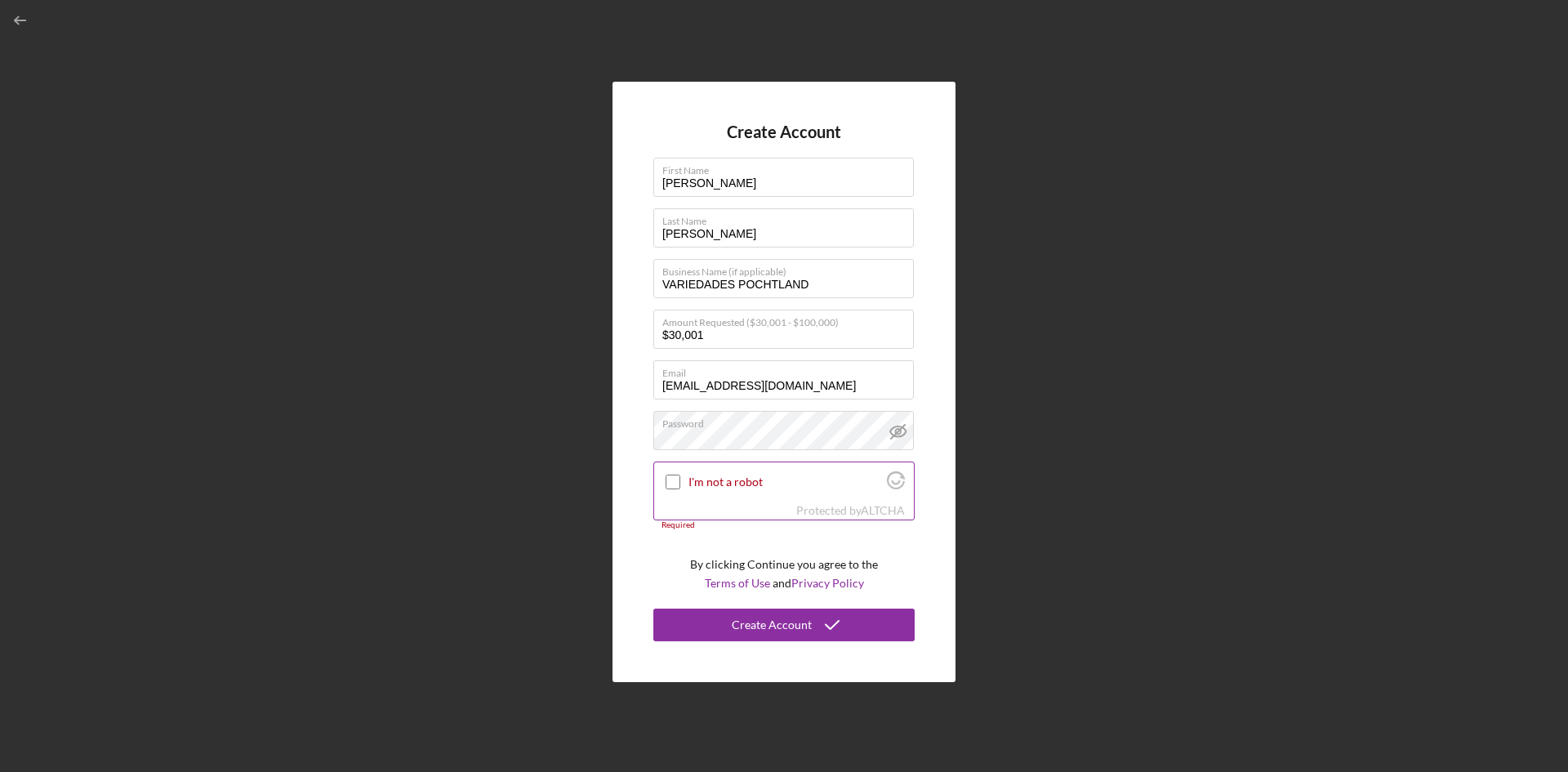
click at [668, 486] on input "I'm not a robot" at bounding box center [673, 482] width 15 height 15
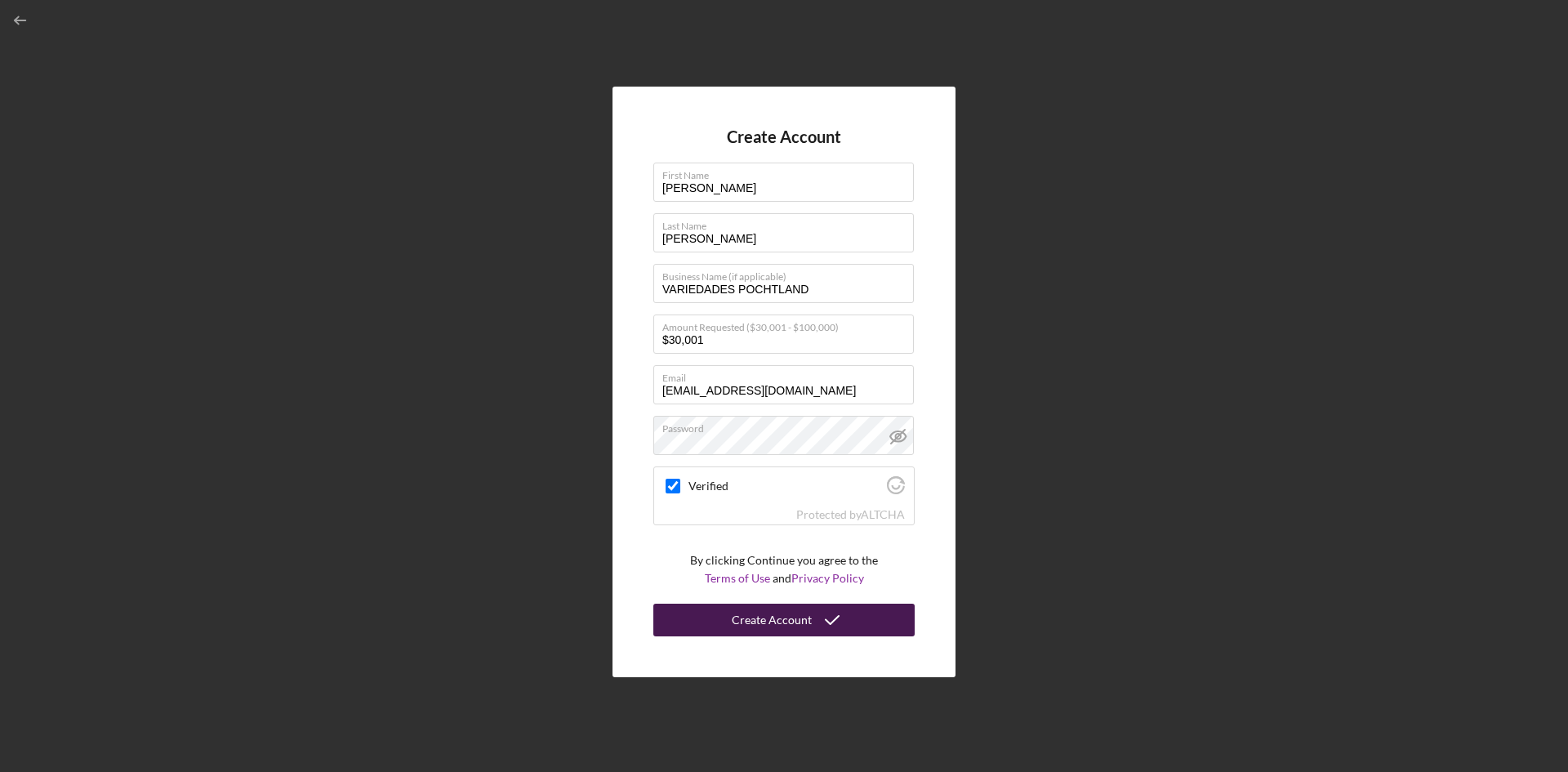
click at [793, 617] on div "Create Account" at bounding box center [771, 620] width 80 height 33
checkbox input "true"
drag, startPoint x: 716, startPoint y: 188, endPoint x: 609, endPoint y: 172, distance: 108.2
click at [609, 172] on div "Create Account First Name OLGA Last Name LAZO Business Name (if applicable) VAR…" at bounding box center [784, 382] width 1552 height 764
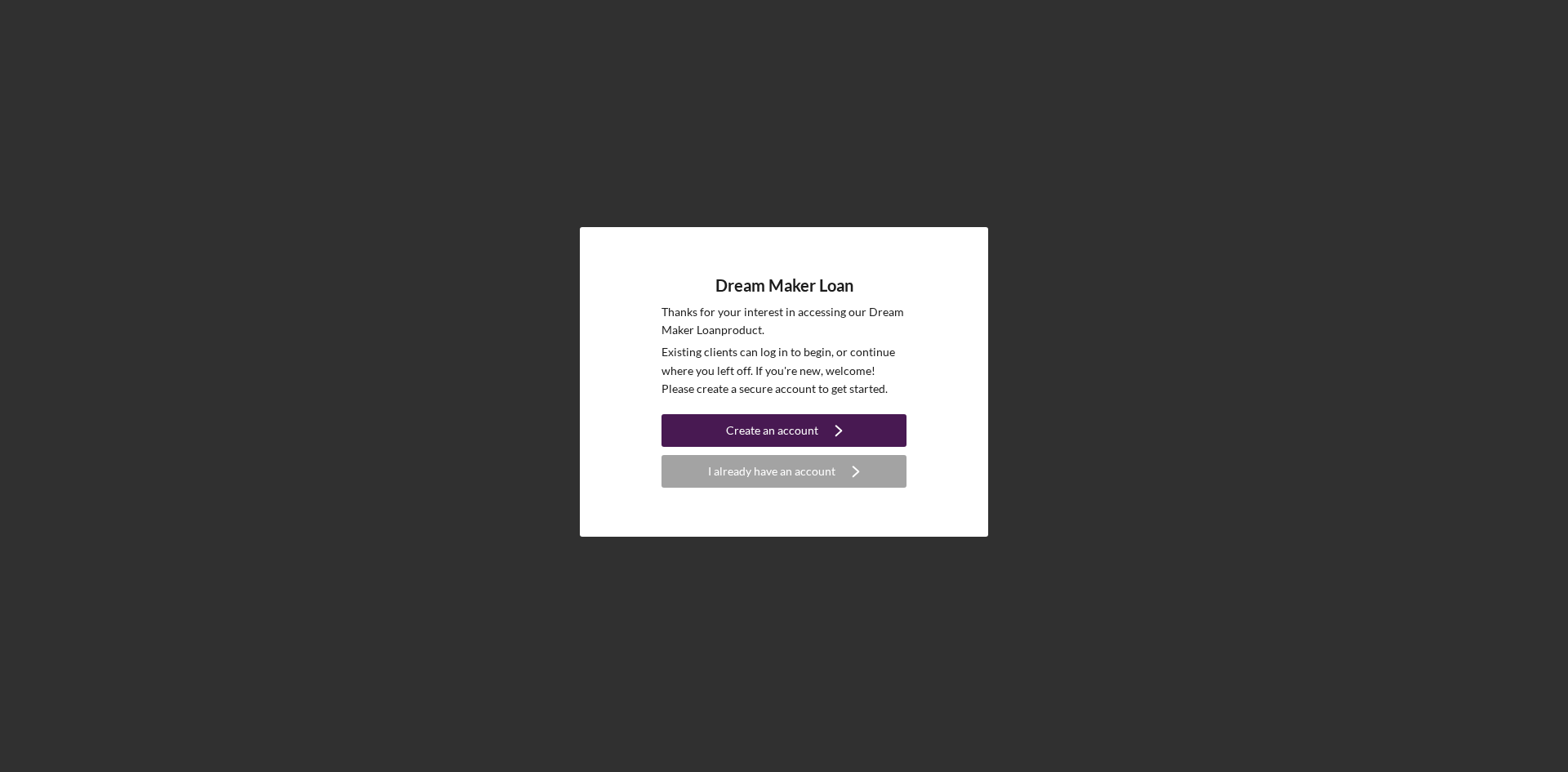
click at [786, 433] on div "Create an account" at bounding box center [772, 430] width 93 height 33
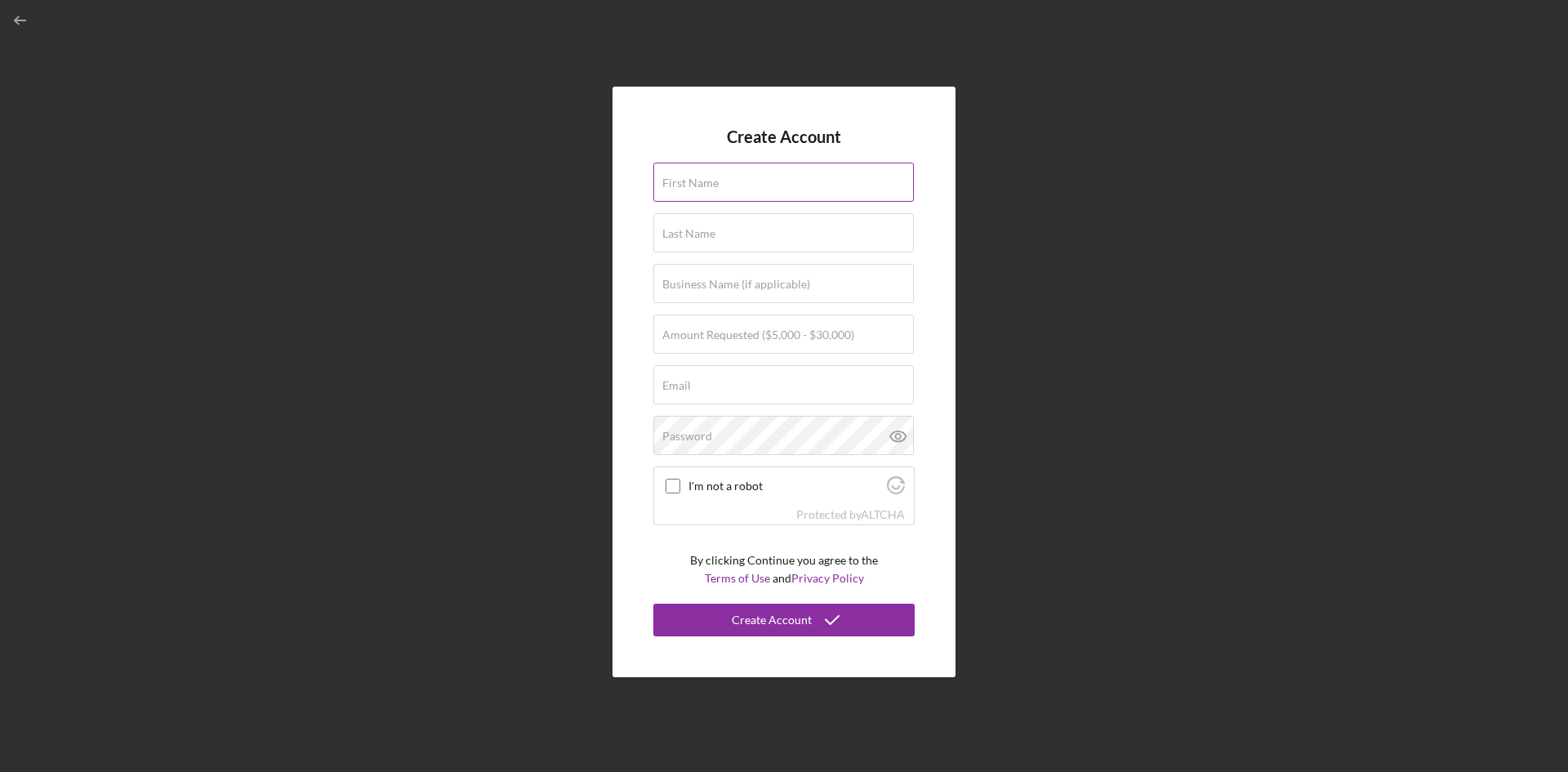
click at [748, 173] on div "First Name" at bounding box center [783, 182] width 261 height 41
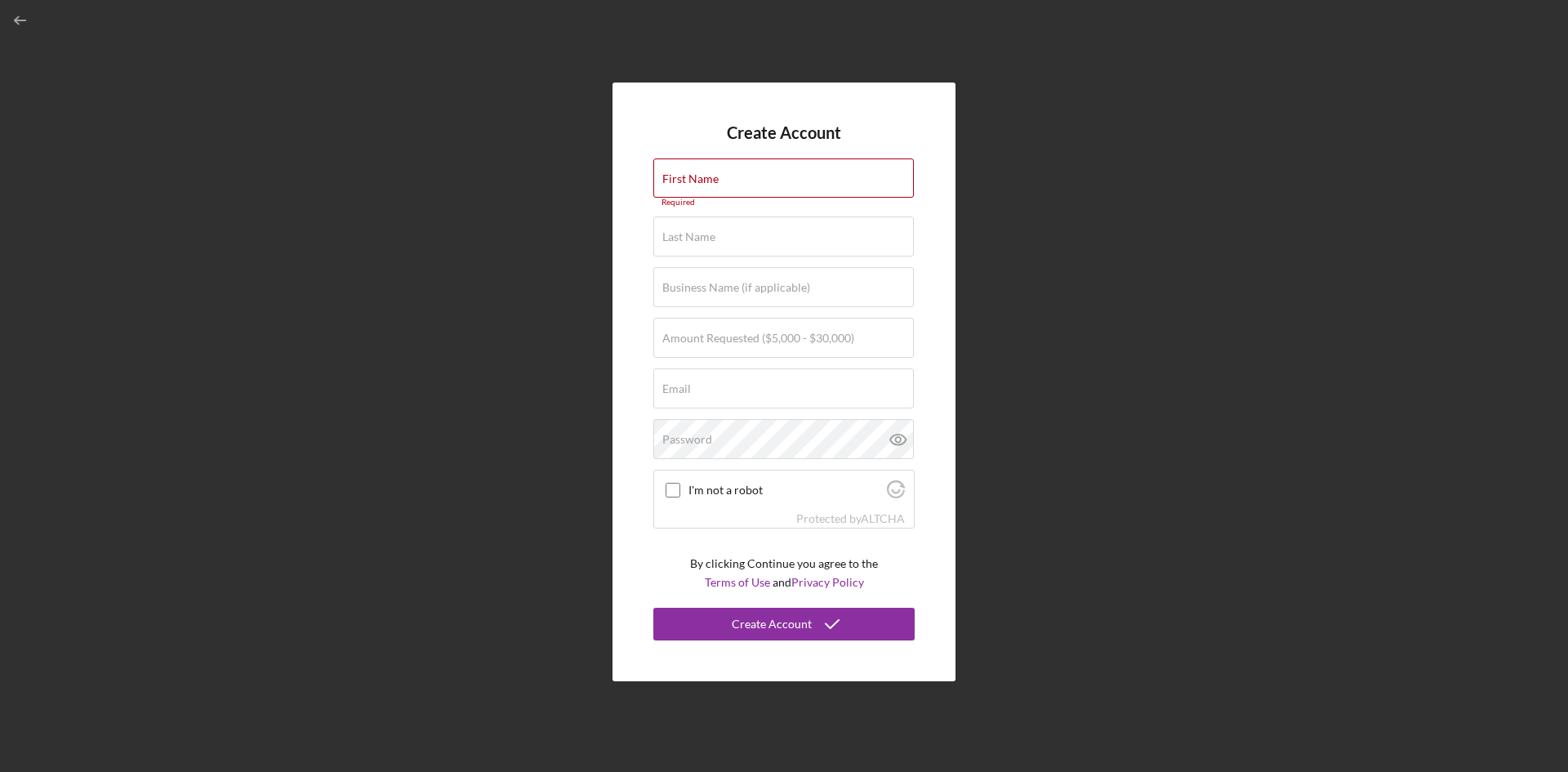
click at [950, 320] on div "Create Account First Name Required Last Name Required Business Name (if applica…" at bounding box center [784, 382] width 343 height 599
click at [799, 184] on input "First Name" at bounding box center [783, 178] width 260 height 39
click at [1046, 195] on div "Create Account First Name Required Last Name Required Business Name (if applica…" at bounding box center [784, 382] width 1552 height 764
click at [680, 176] on label "First Name" at bounding box center [691, 179] width 57 height 13
click at [680, 176] on input "First Name" at bounding box center [783, 178] width 260 height 39
